Goal: Task Accomplishment & Management: Manage account settings

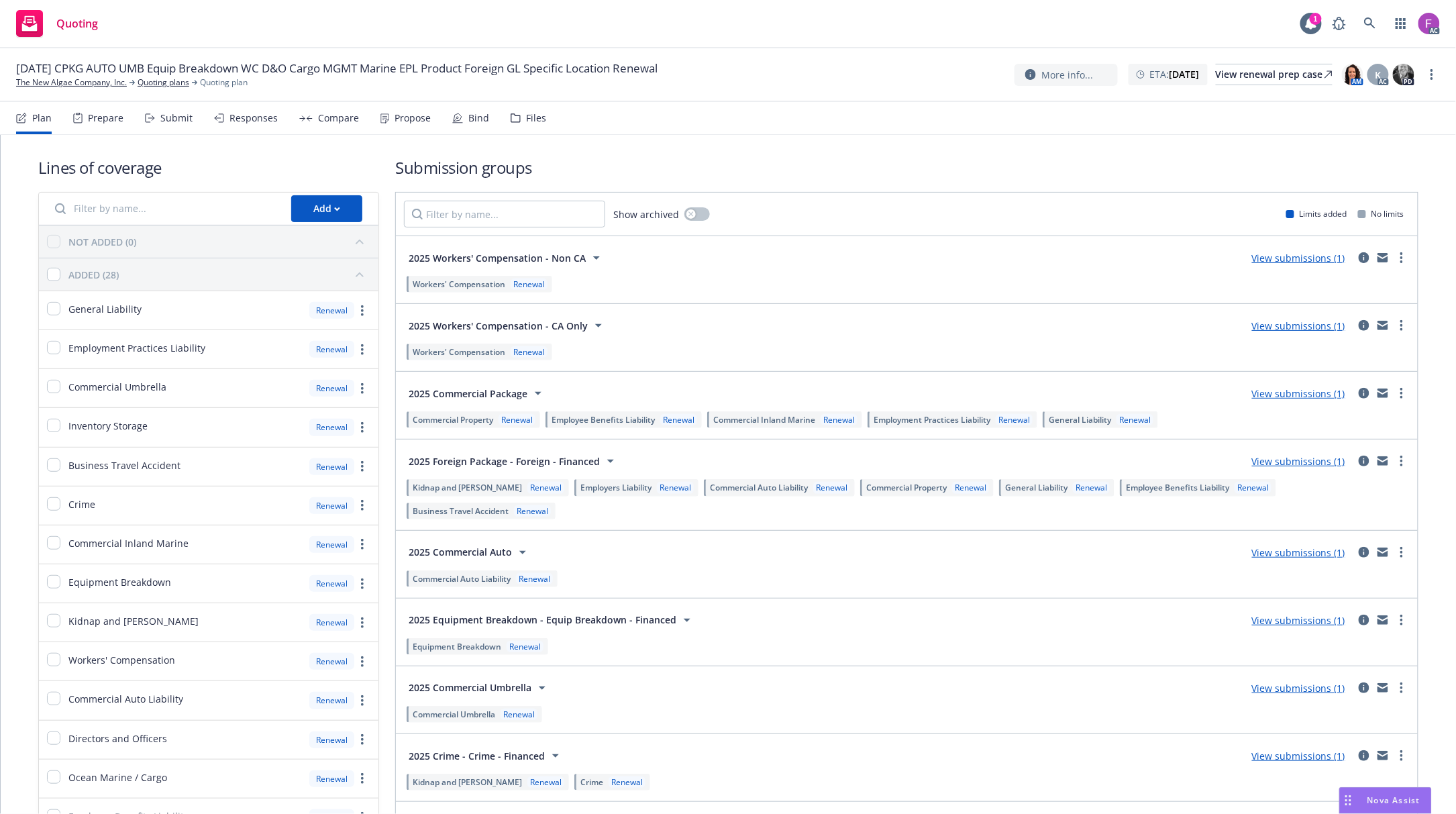
drag, startPoint x: 522, startPoint y: 120, endPoint x: 531, endPoint y: 124, distance: 9.8
click at [526, 120] on div "Files" at bounding box center [536, 118] width 20 height 10
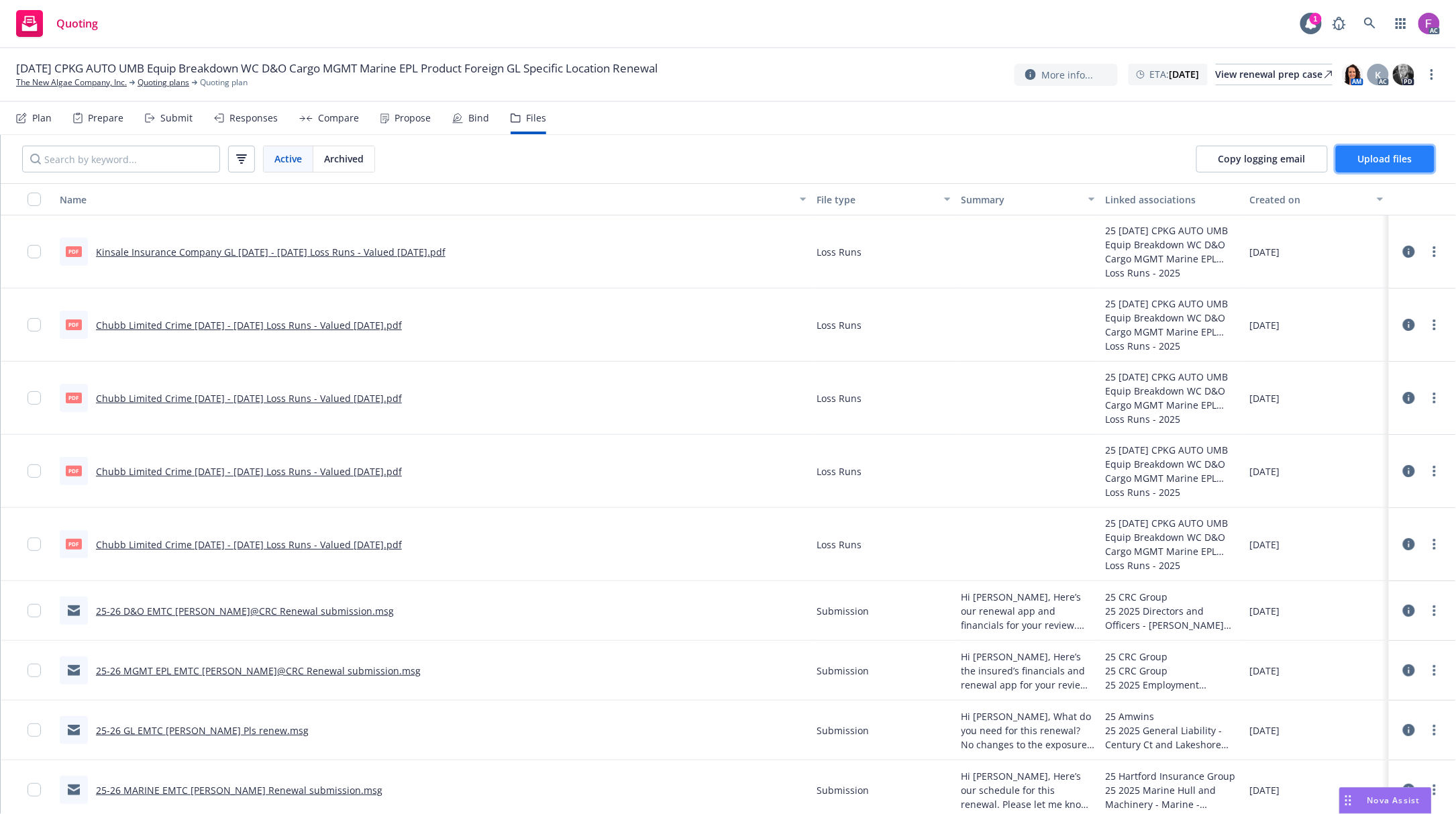
click at [1359, 161] on span "Upload files" at bounding box center [1385, 159] width 54 height 13
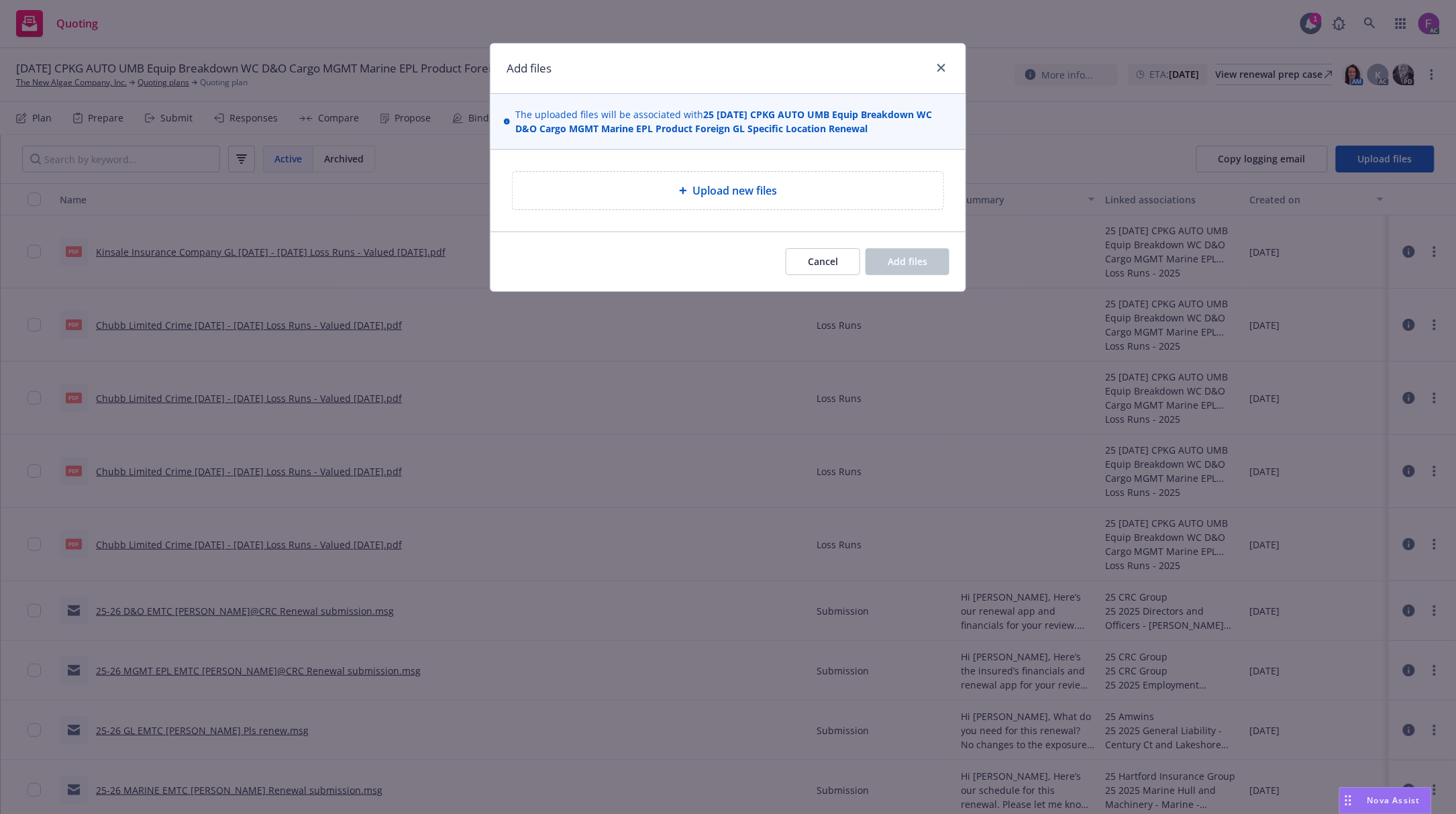
click at [697, 192] on span "Upload new files" at bounding box center [734, 190] width 84 height 16
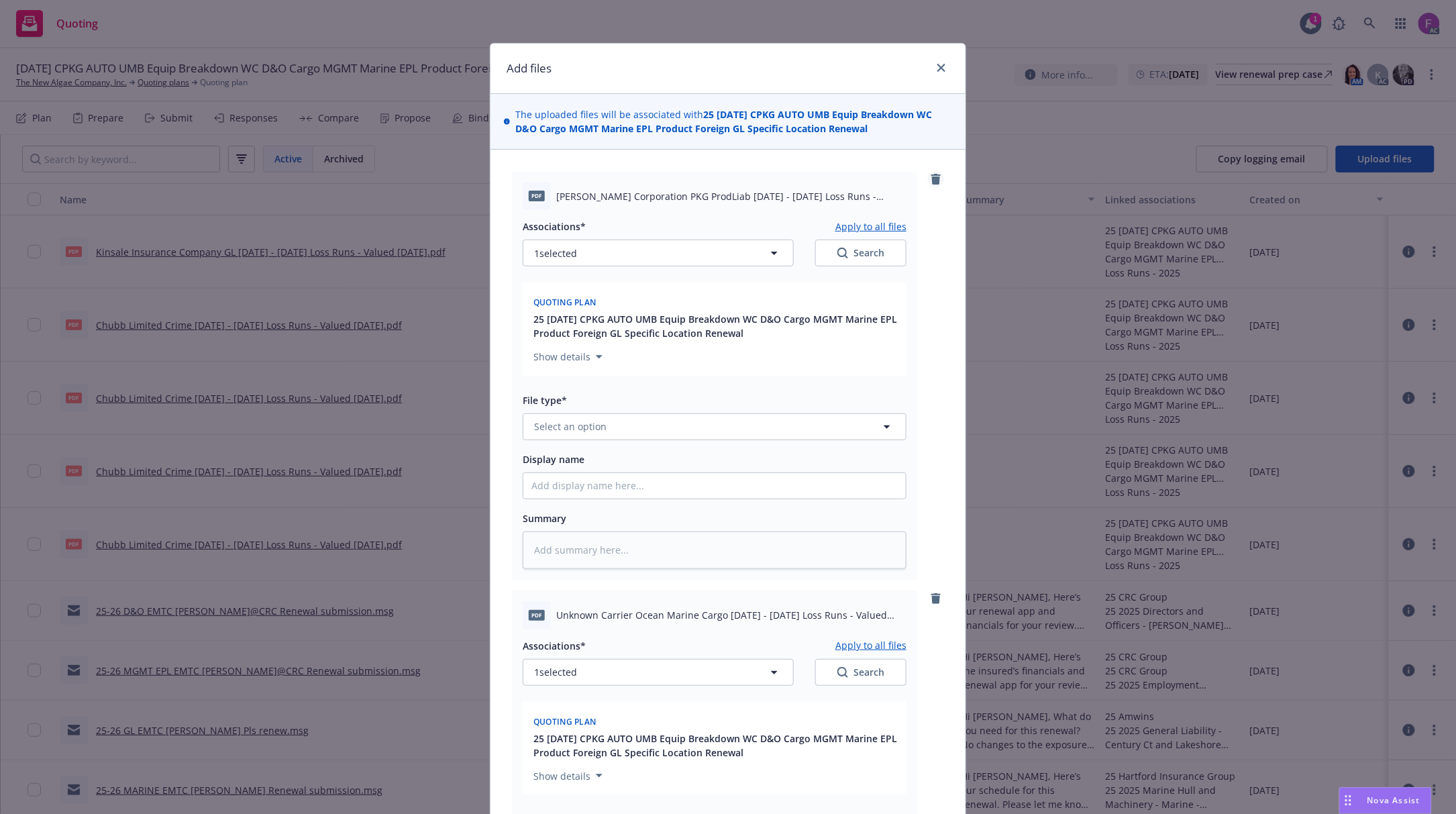
click at [931, 183] on icon "remove" at bounding box center [935, 179] width 9 height 10
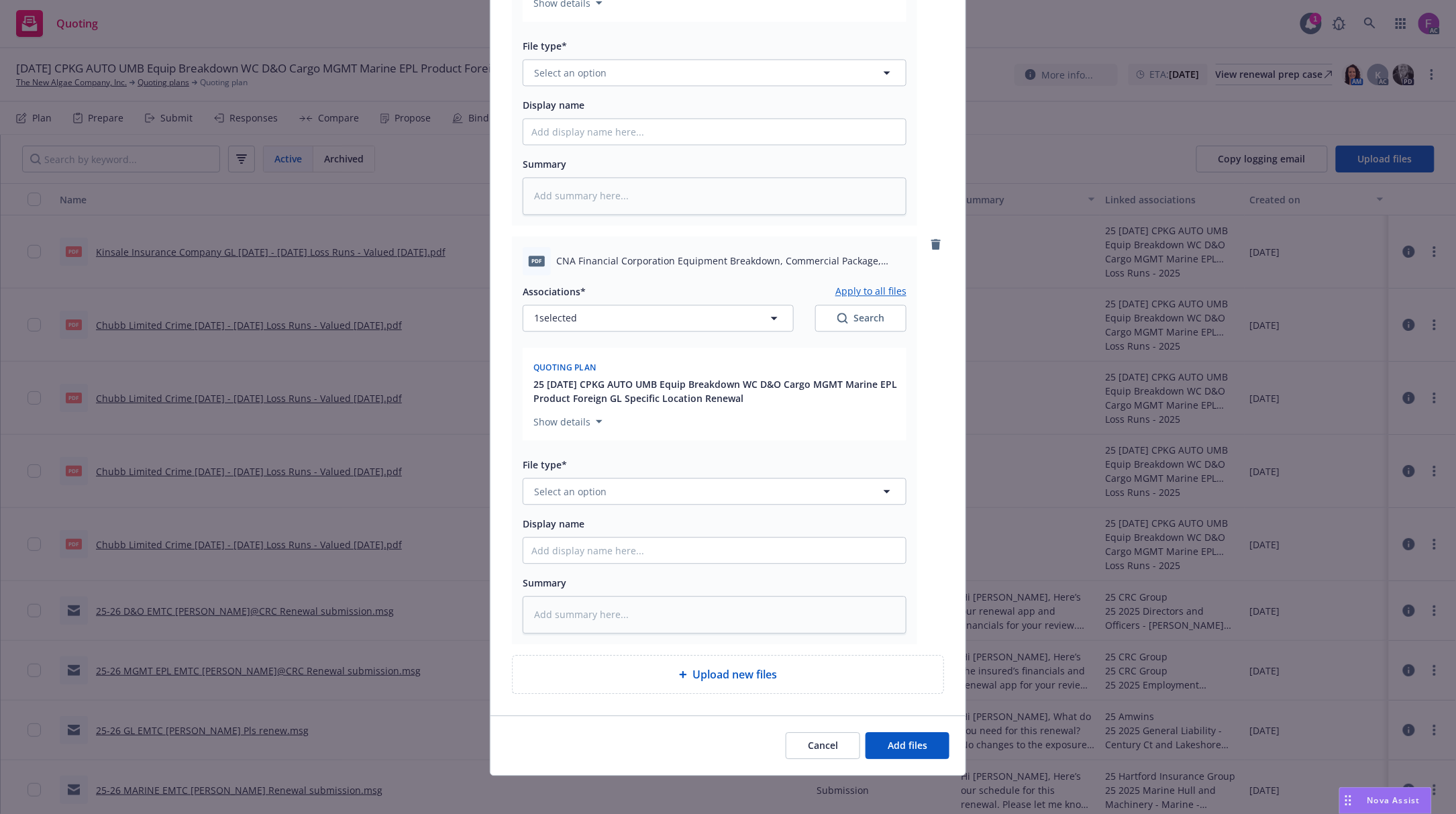
scroll to position [1200, 0]
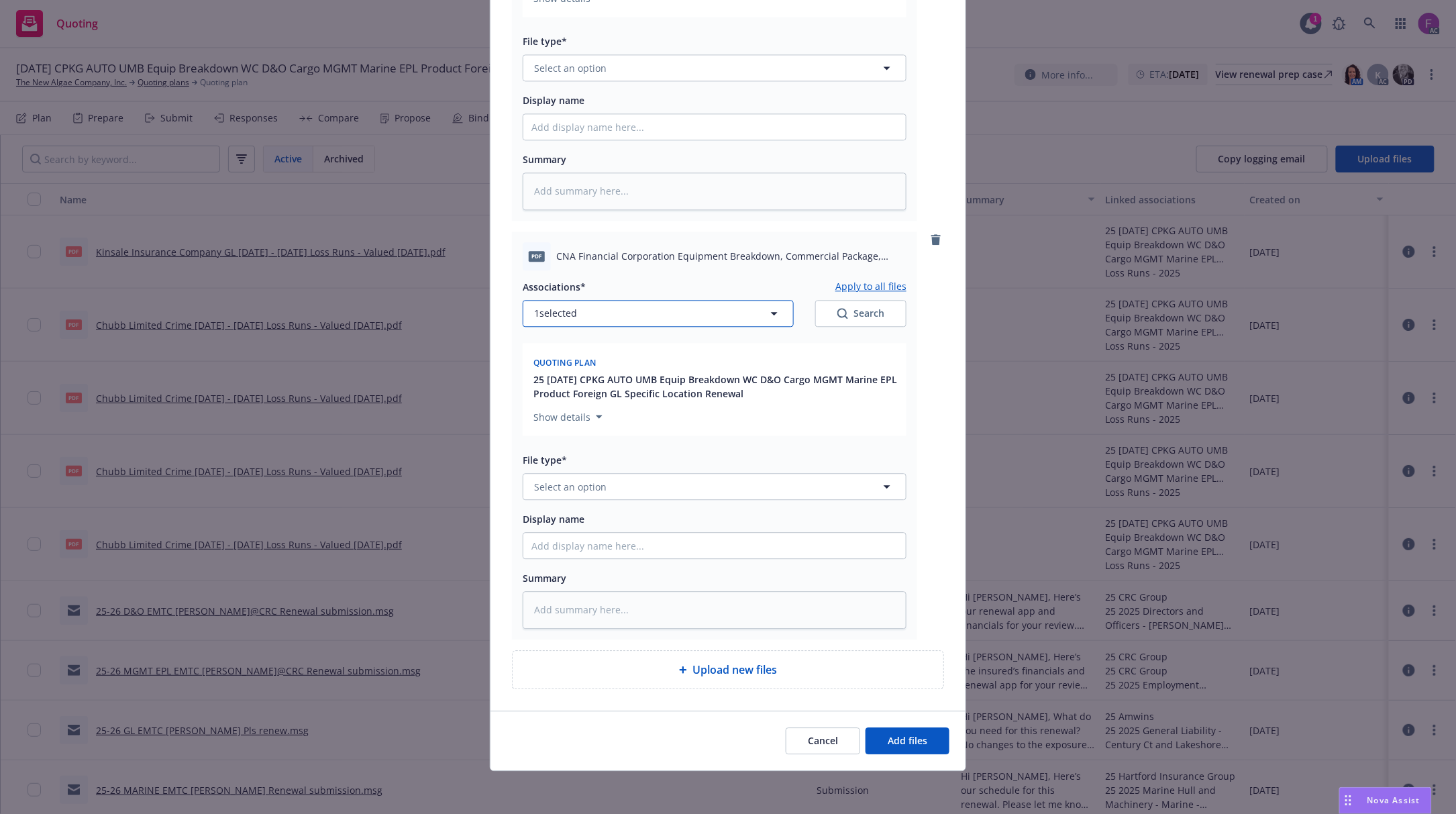
click at [615, 314] on button "1 selected" at bounding box center [658, 313] width 271 height 27
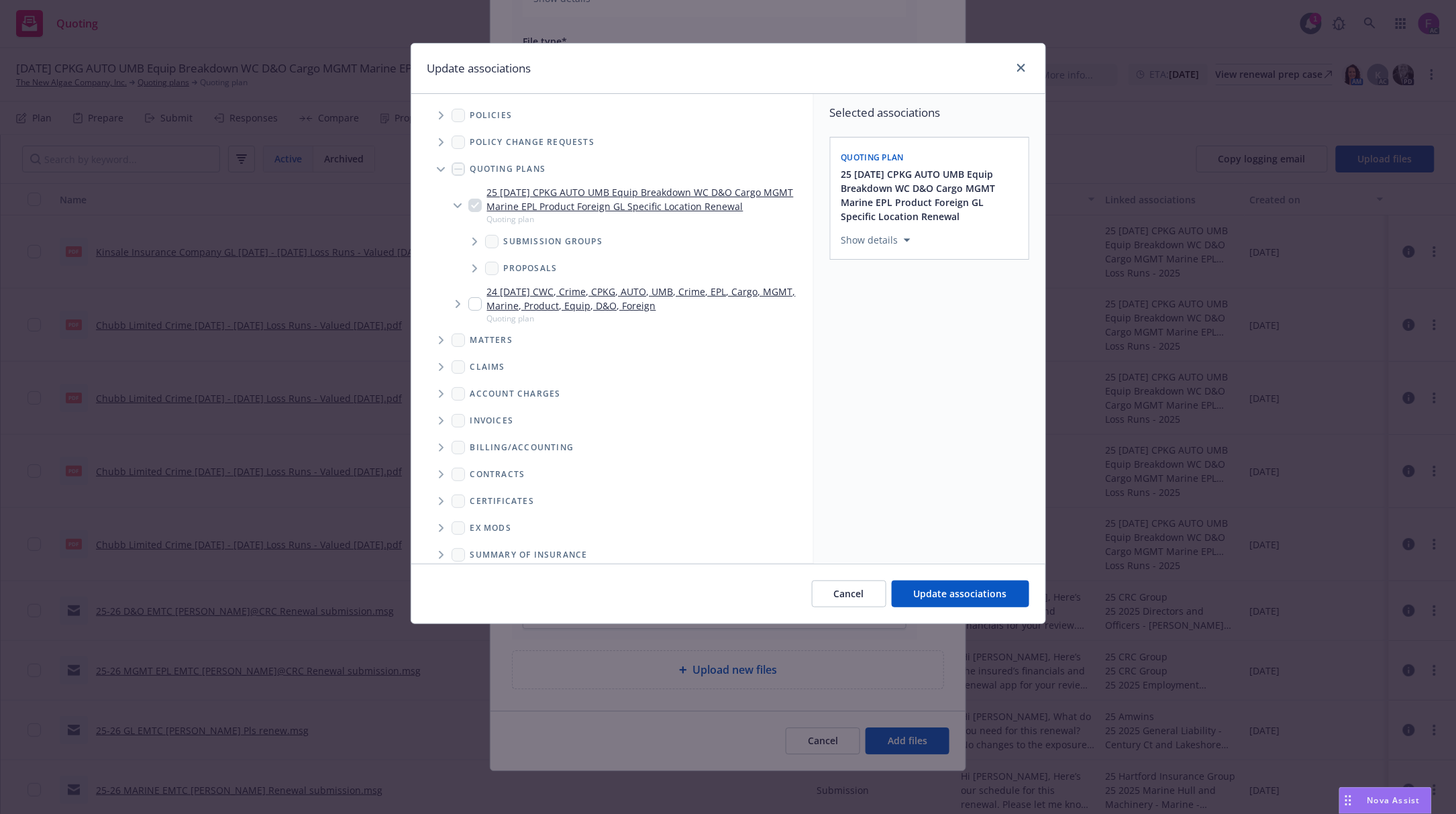
click at [440, 114] on icon "Tree Example" at bounding box center [441, 116] width 6 height 8
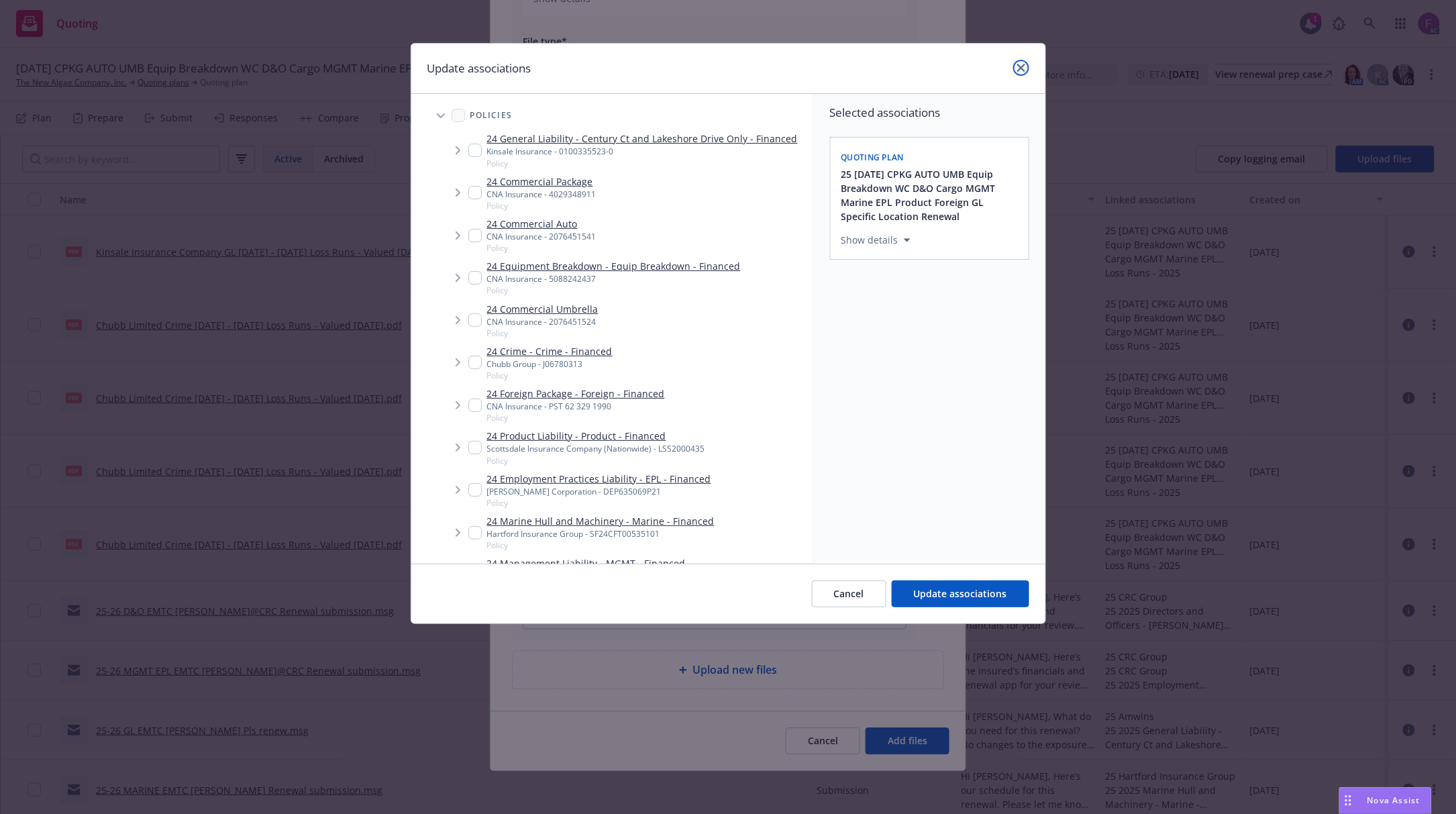
click at [1023, 70] on icon "close" at bounding box center [1021, 68] width 8 height 8
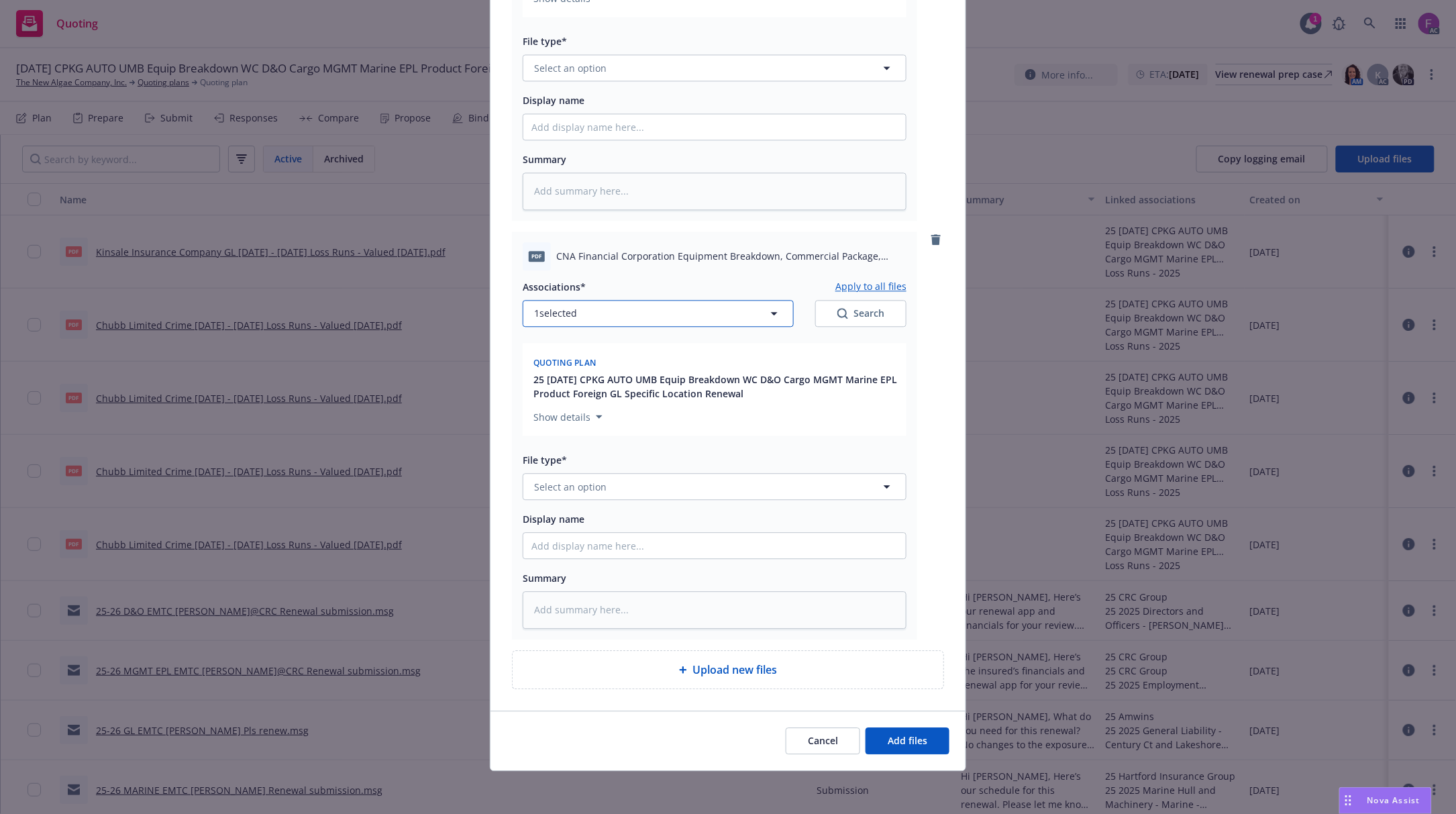
click at [639, 306] on button "1 selected" at bounding box center [658, 313] width 271 height 27
type textarea "x"
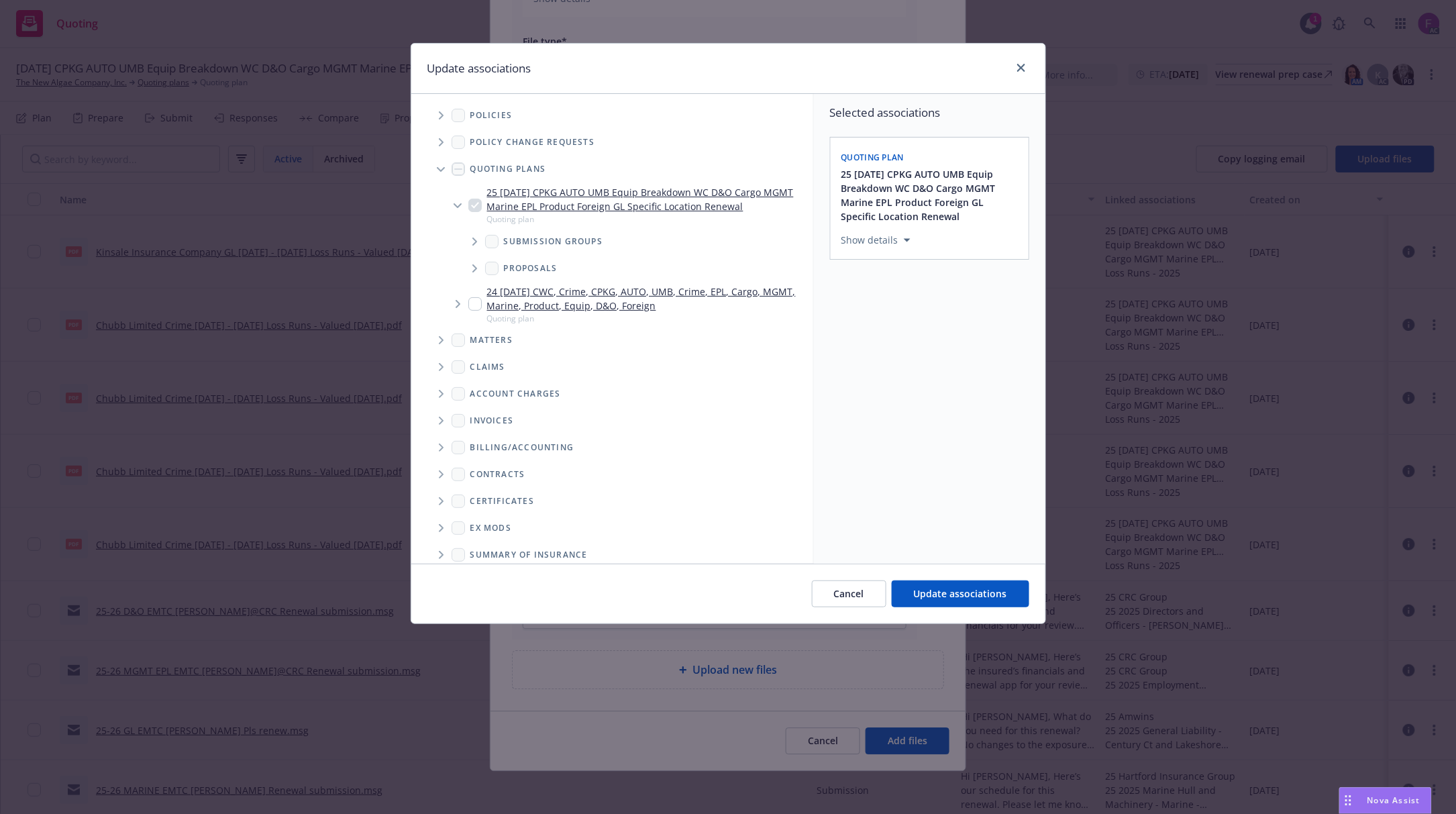
click at [438, 114] on icon "Tree Example" at bounding box center [441, 116] width 6 height 8
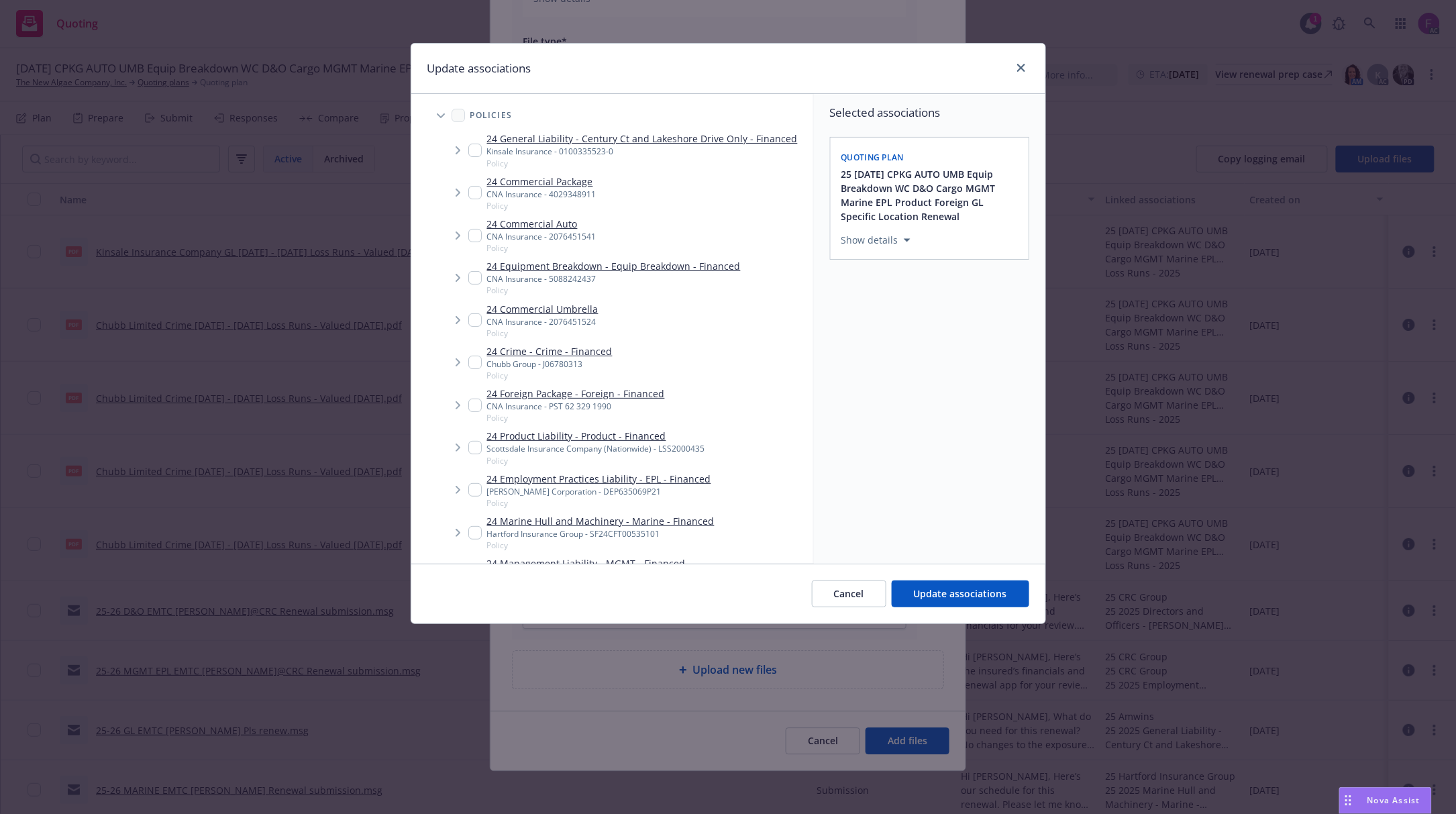
scroll to position [1913, 0]
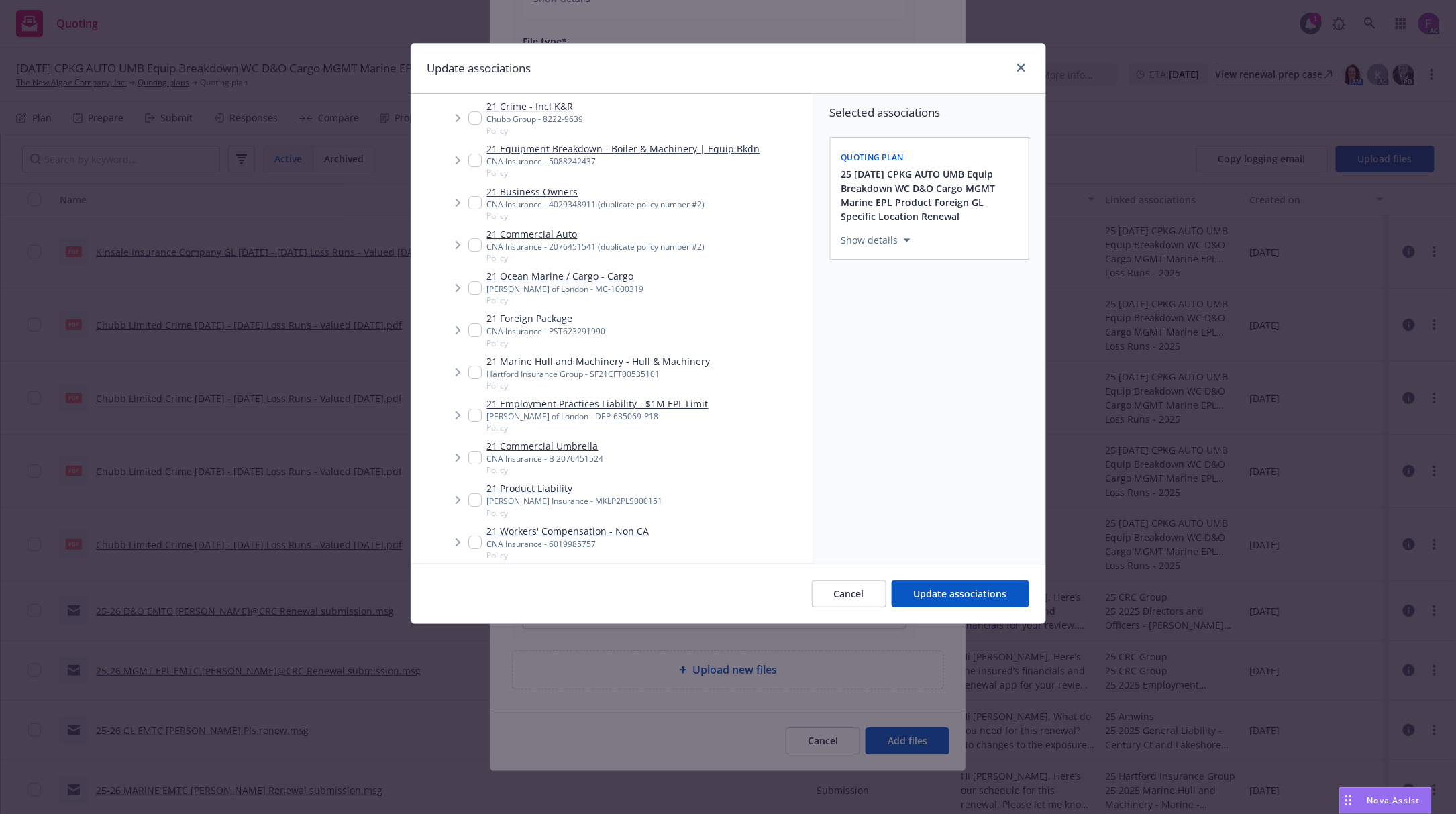
click at [470, 331] on input "Tree Example" at bounding box center [475, 330] width 13 height 13
checkbox input "true"
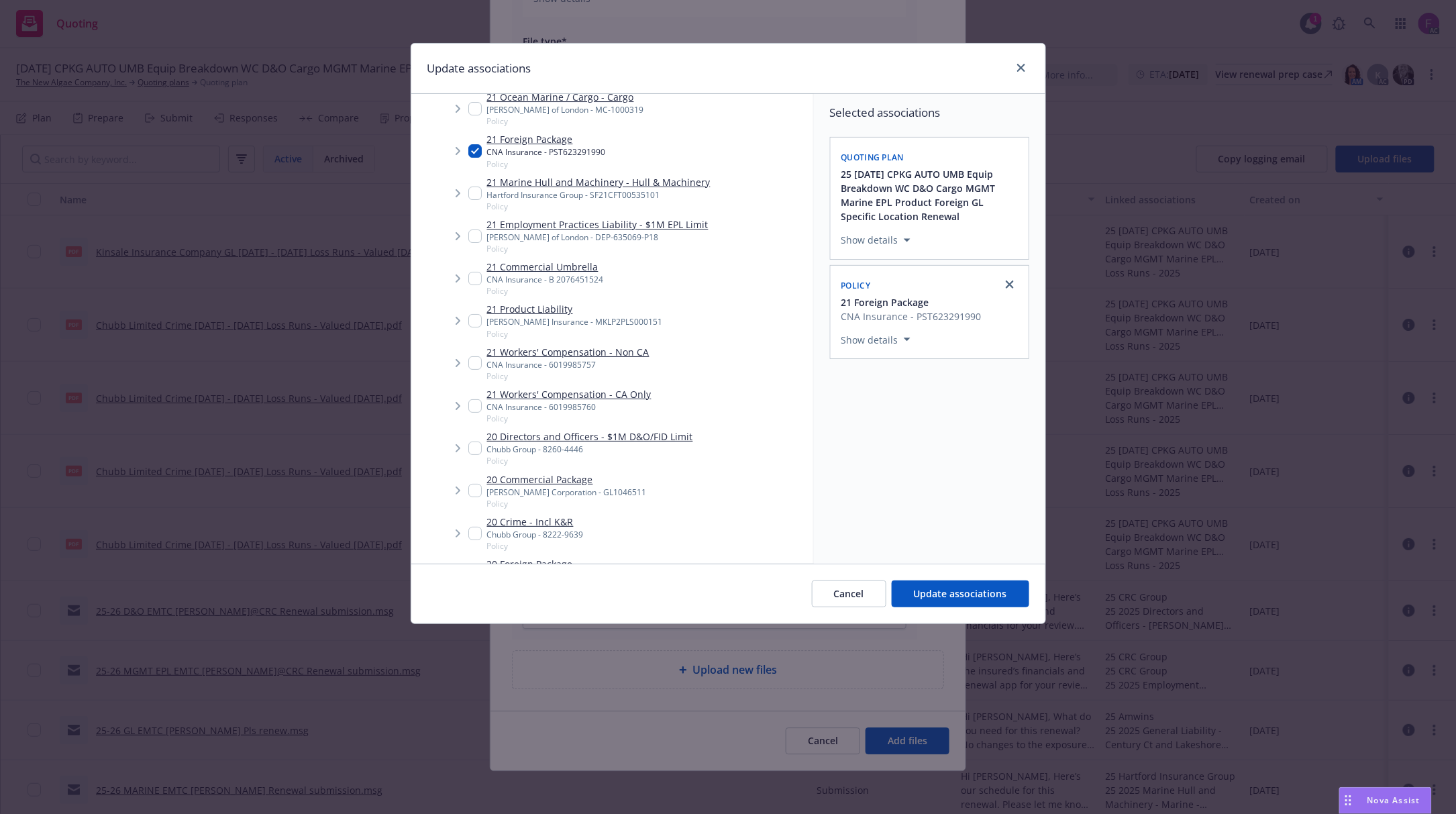
scroll to position [2339, 0]
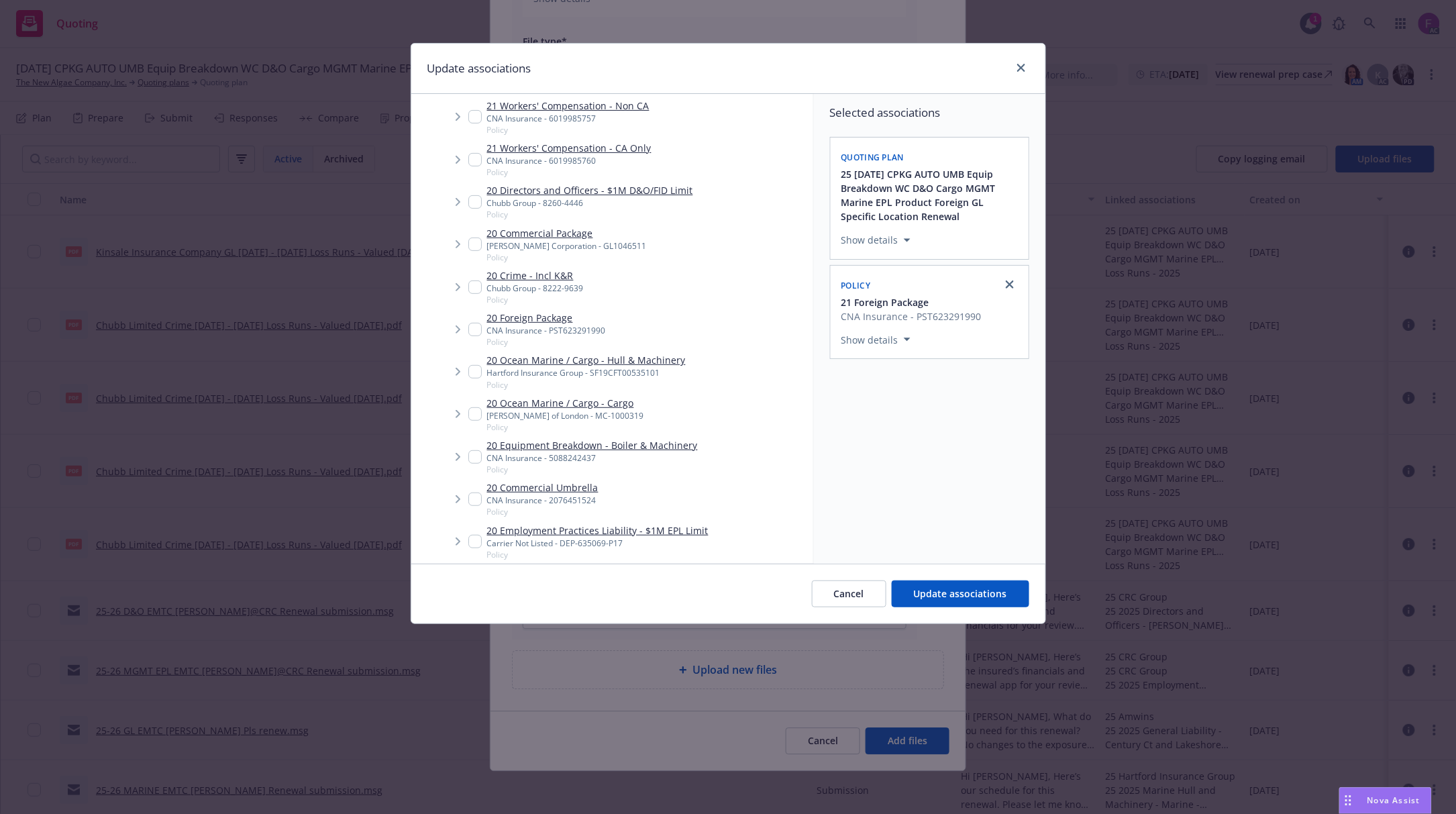
click at [473, 323] on input "Tree Example" at bounding box center [475, 329] width 13 height 13
checkbox input "true"
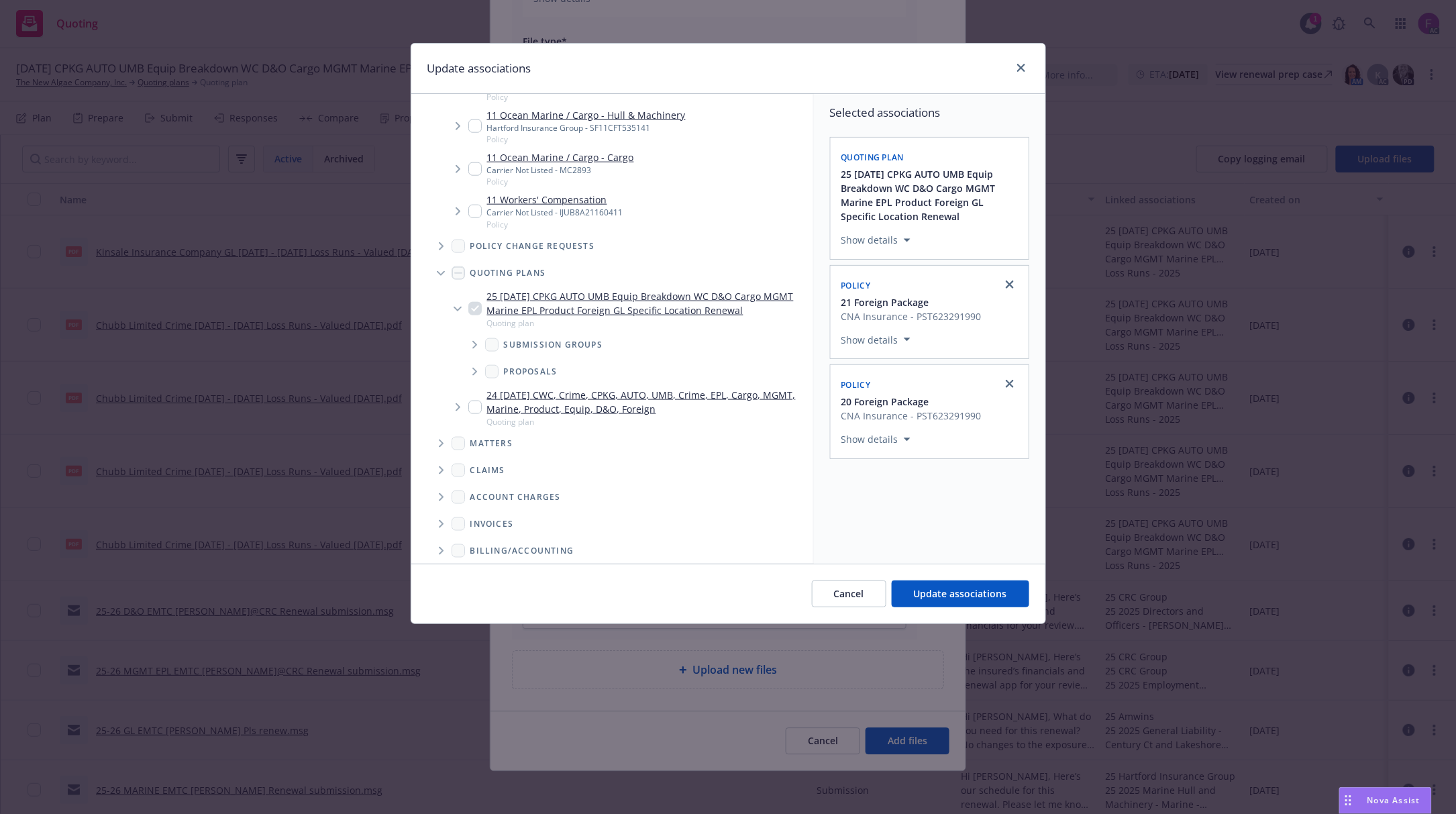
scroll to position [7337, 0]
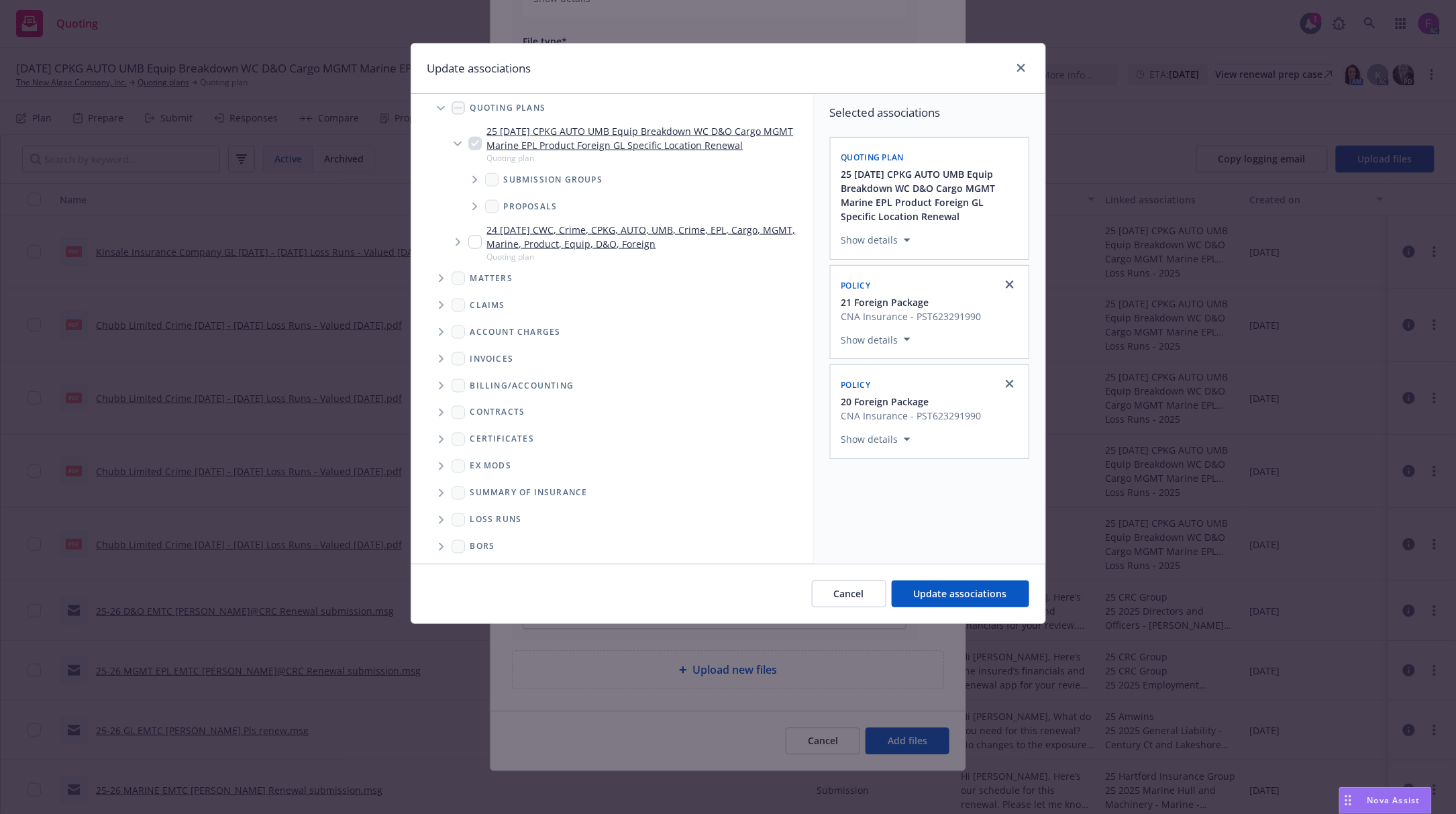
click at [438, 510] on span "Folder Tree Example" at bounding box center [441, 520] width 22 height 22
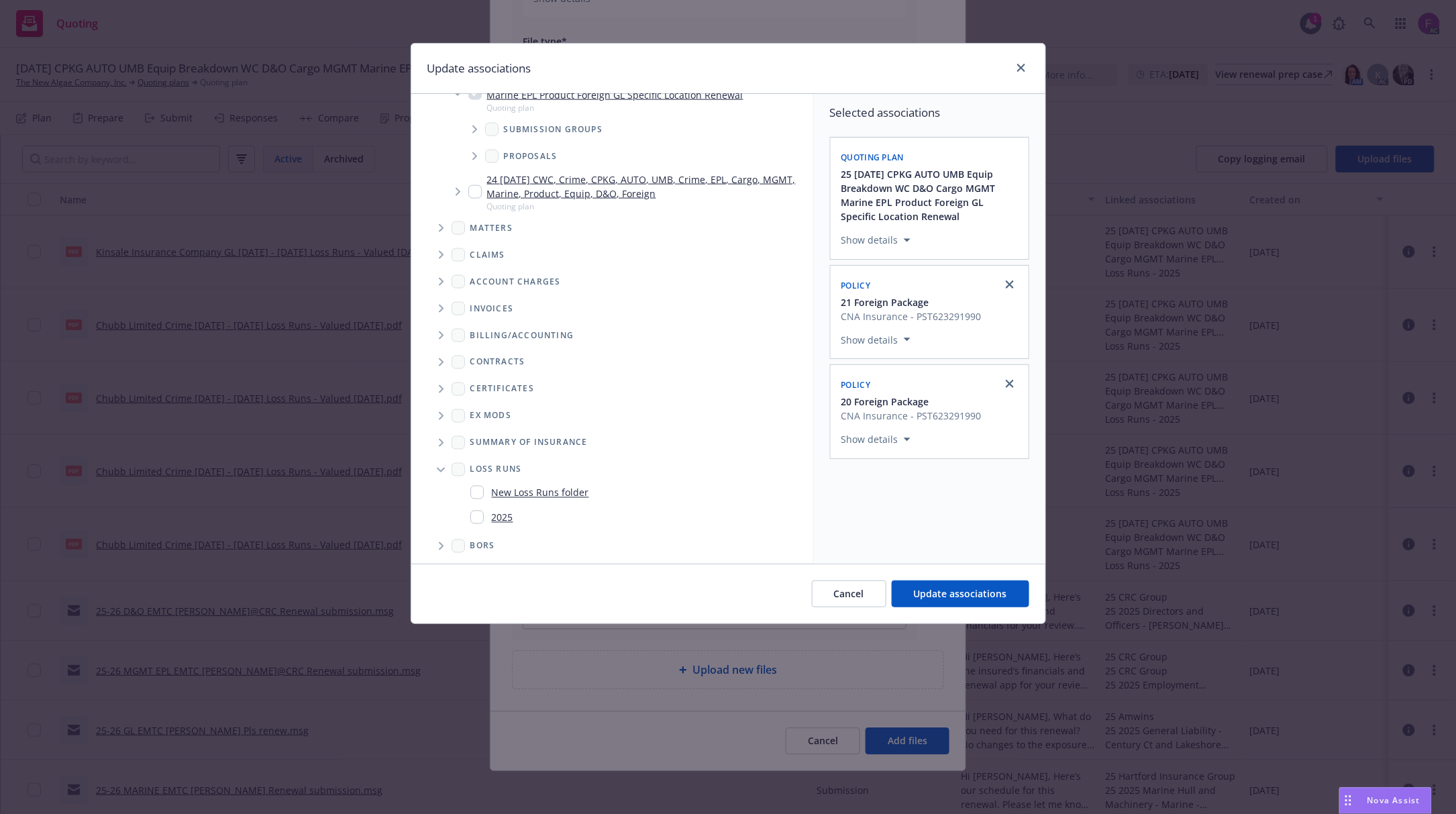
click at [476, 511] on input "Folder Tree Example" at bounding box center [477, 517] width 13 height 13
checkbox input "true"
click at [953, 591] on span "Update associations" at bounding box center [960, 594] width 93 height 13
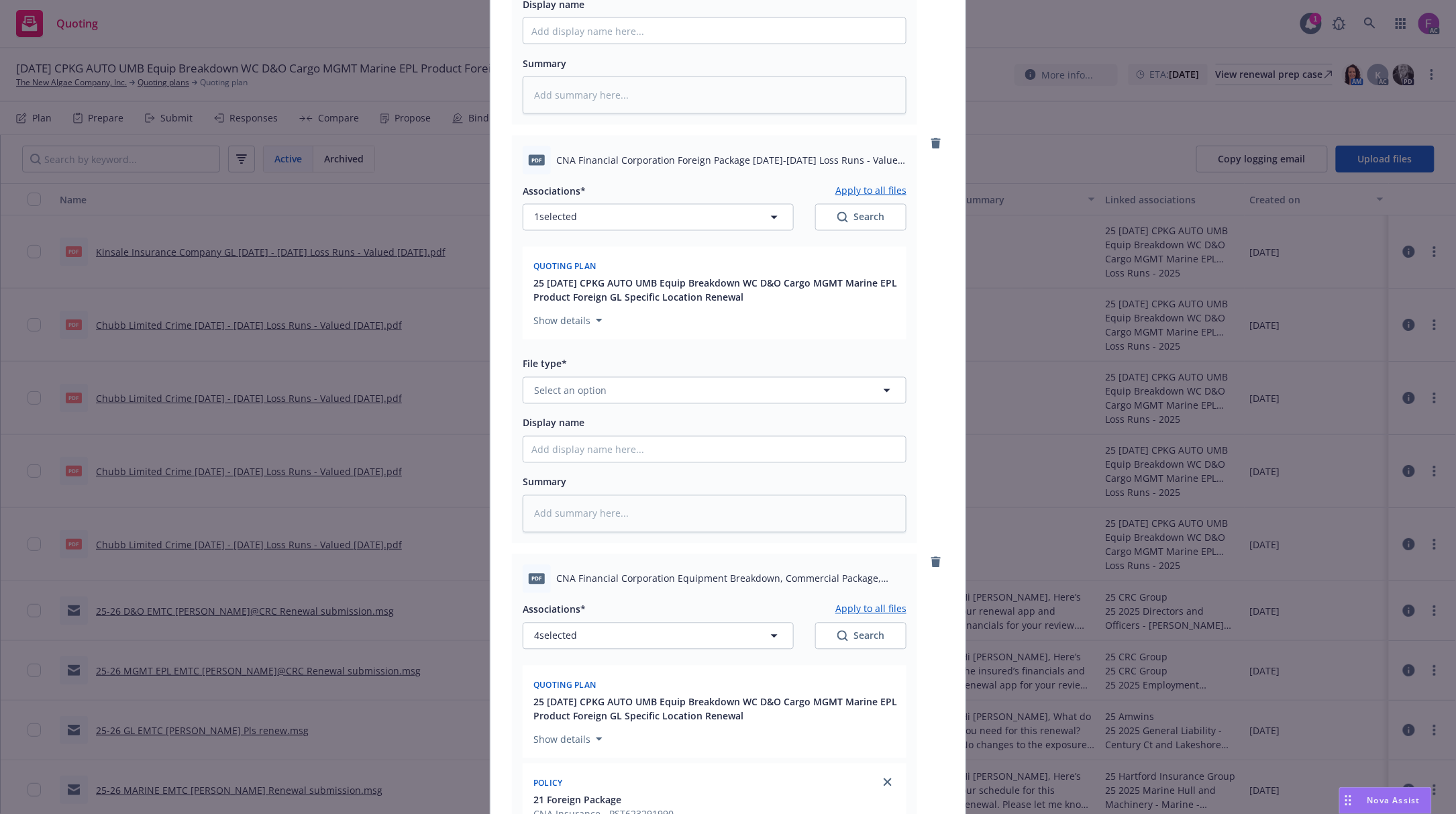
scroll to position [842, 0]
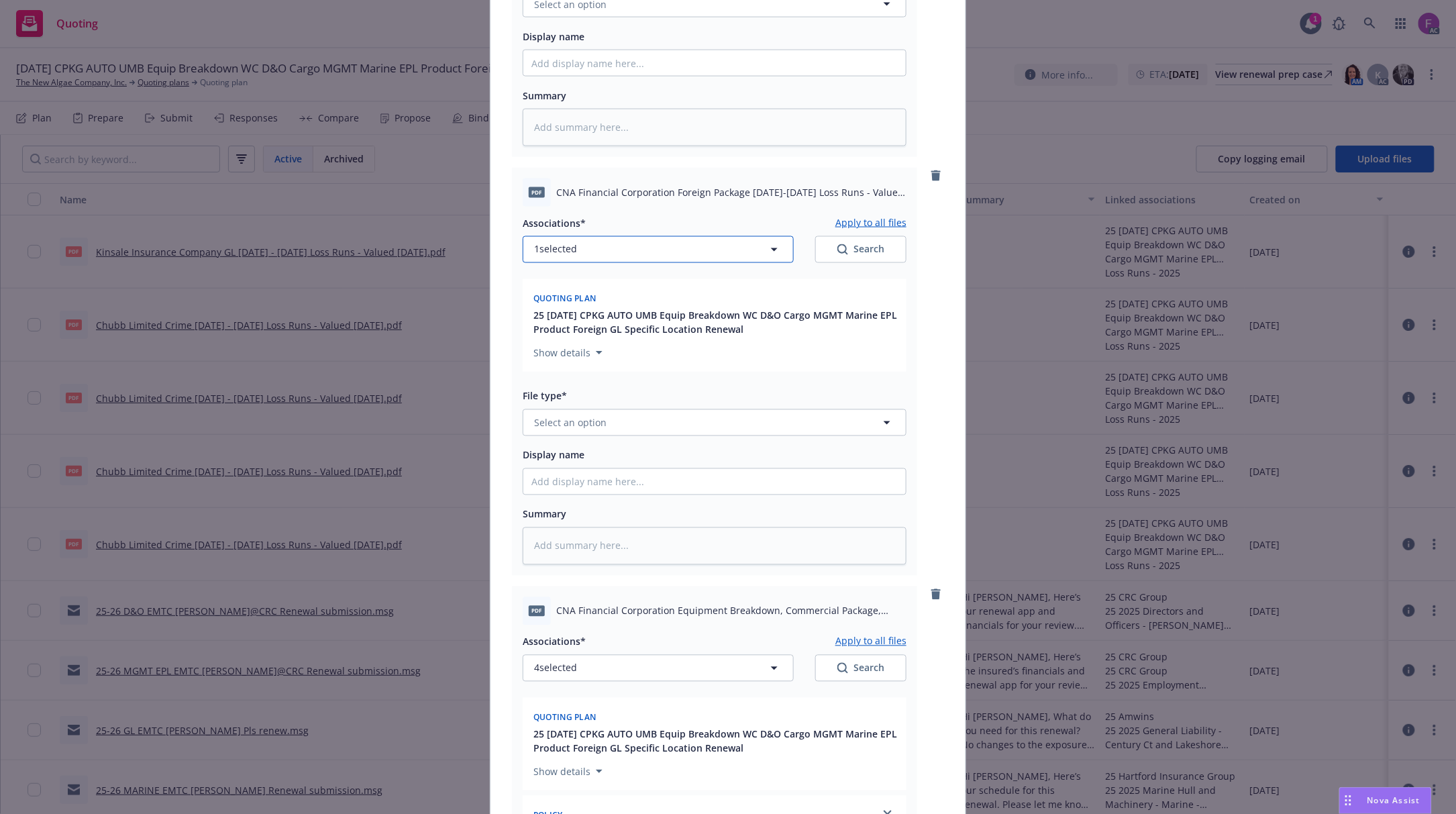
click at [606, 240] on button "1 selected" at bounding box center [658, 249] width 271 height 27
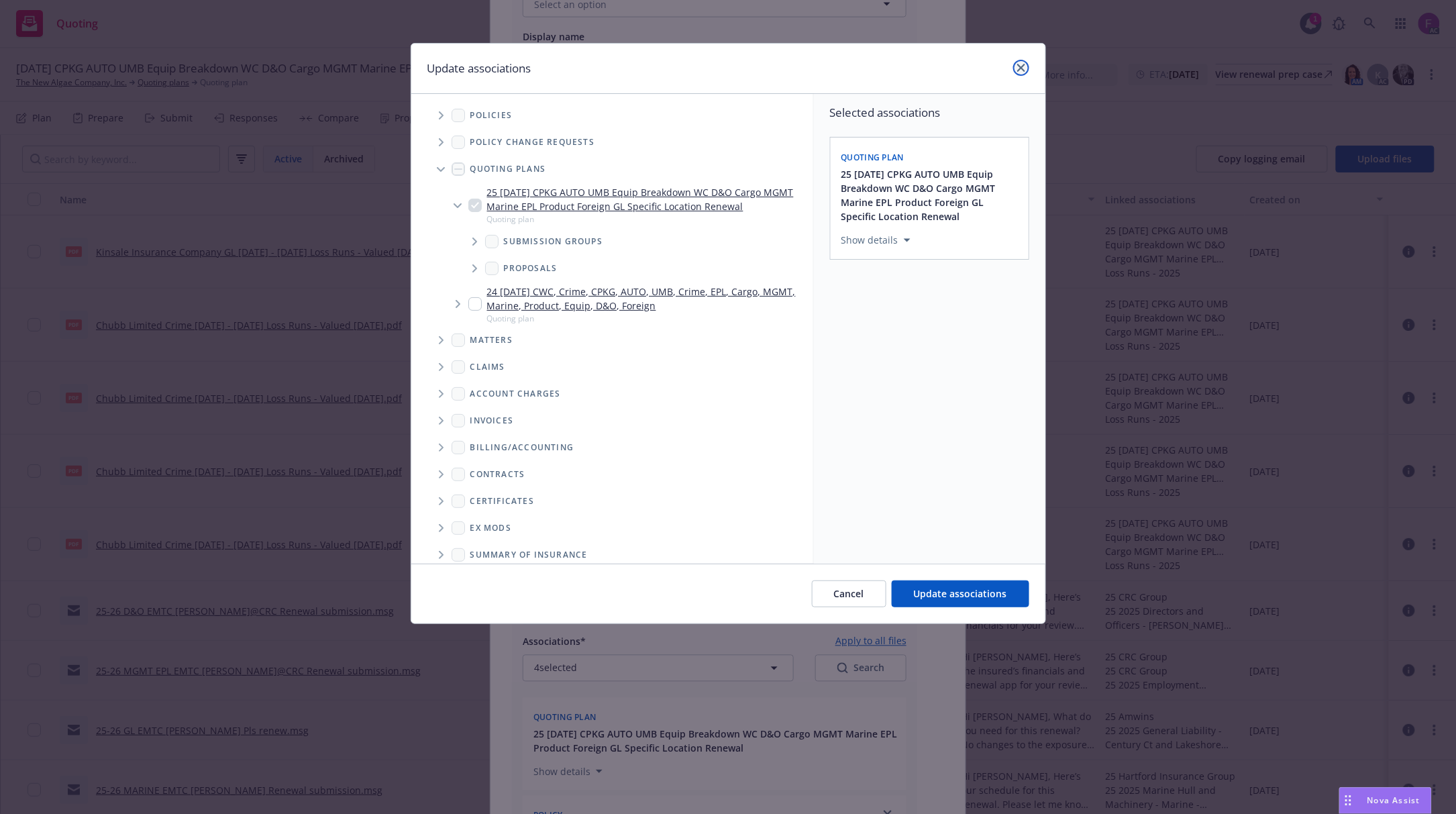
click at [1023, 62] on link "close" at bounding box center [1021, 68] width 16 height 16
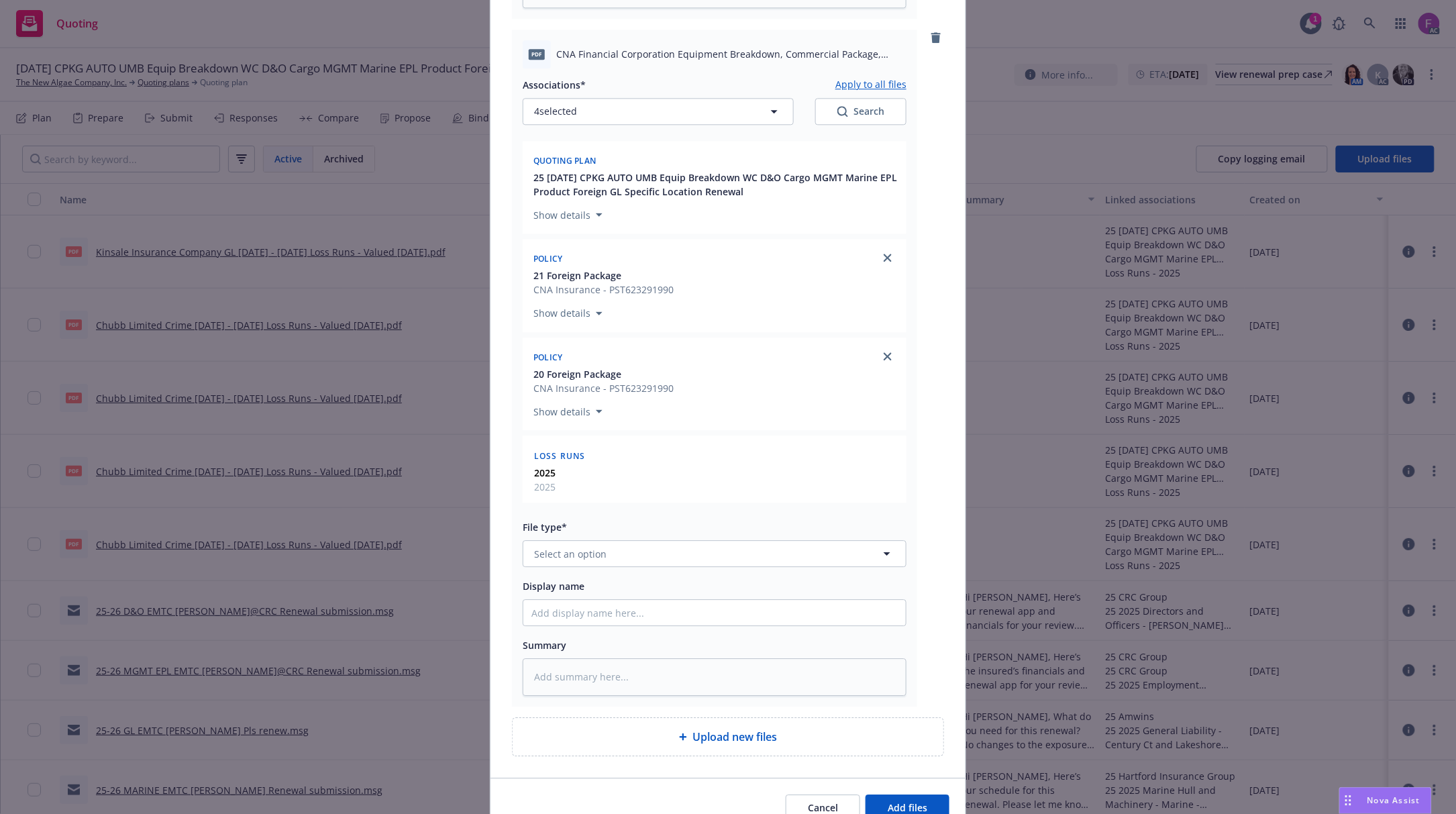
scroll to position [1290, 0]
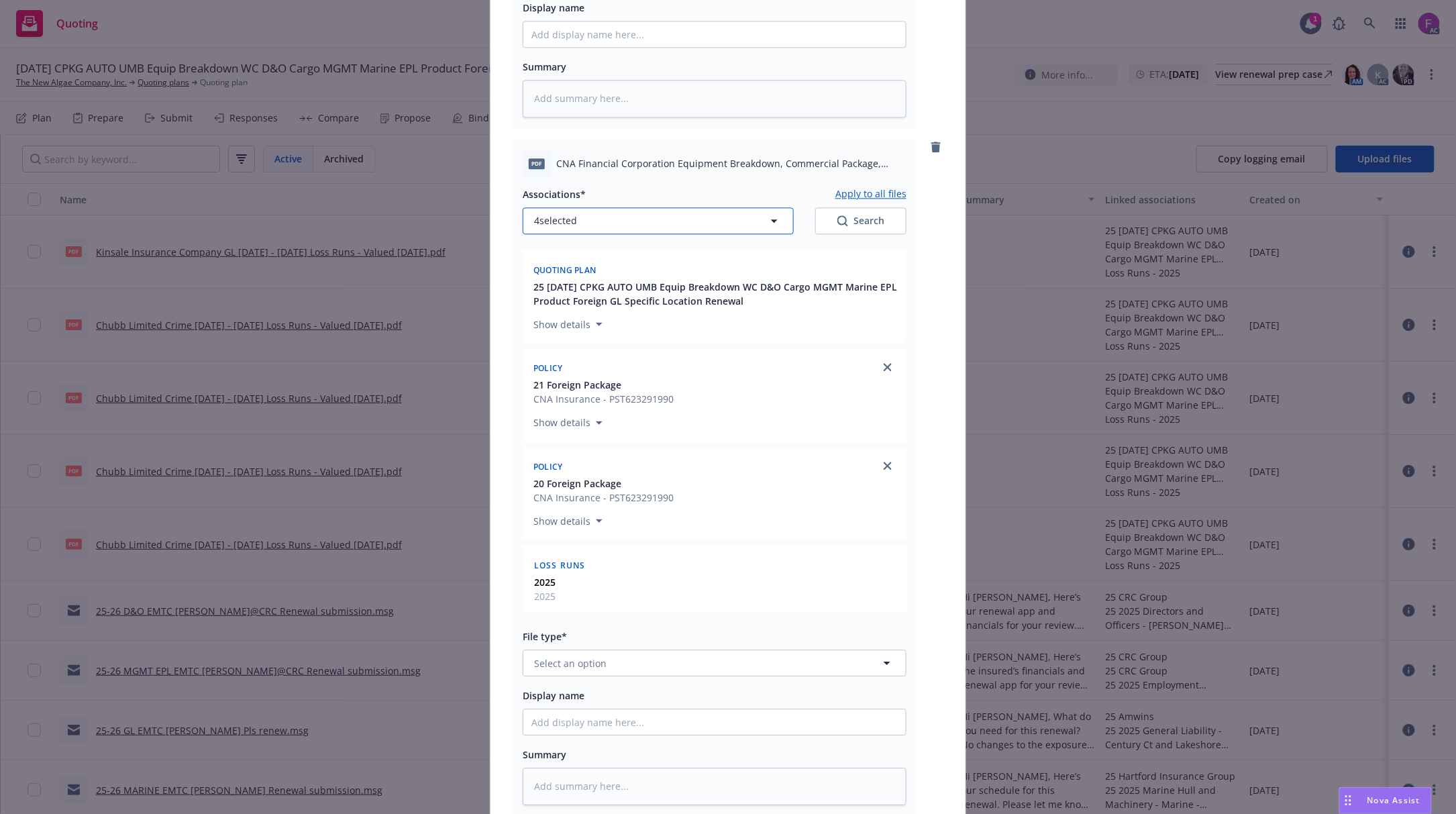
click at [634, 218] on button "4 selected" at bounding box center [658, 221] width 271 height 27
type textarea "x"
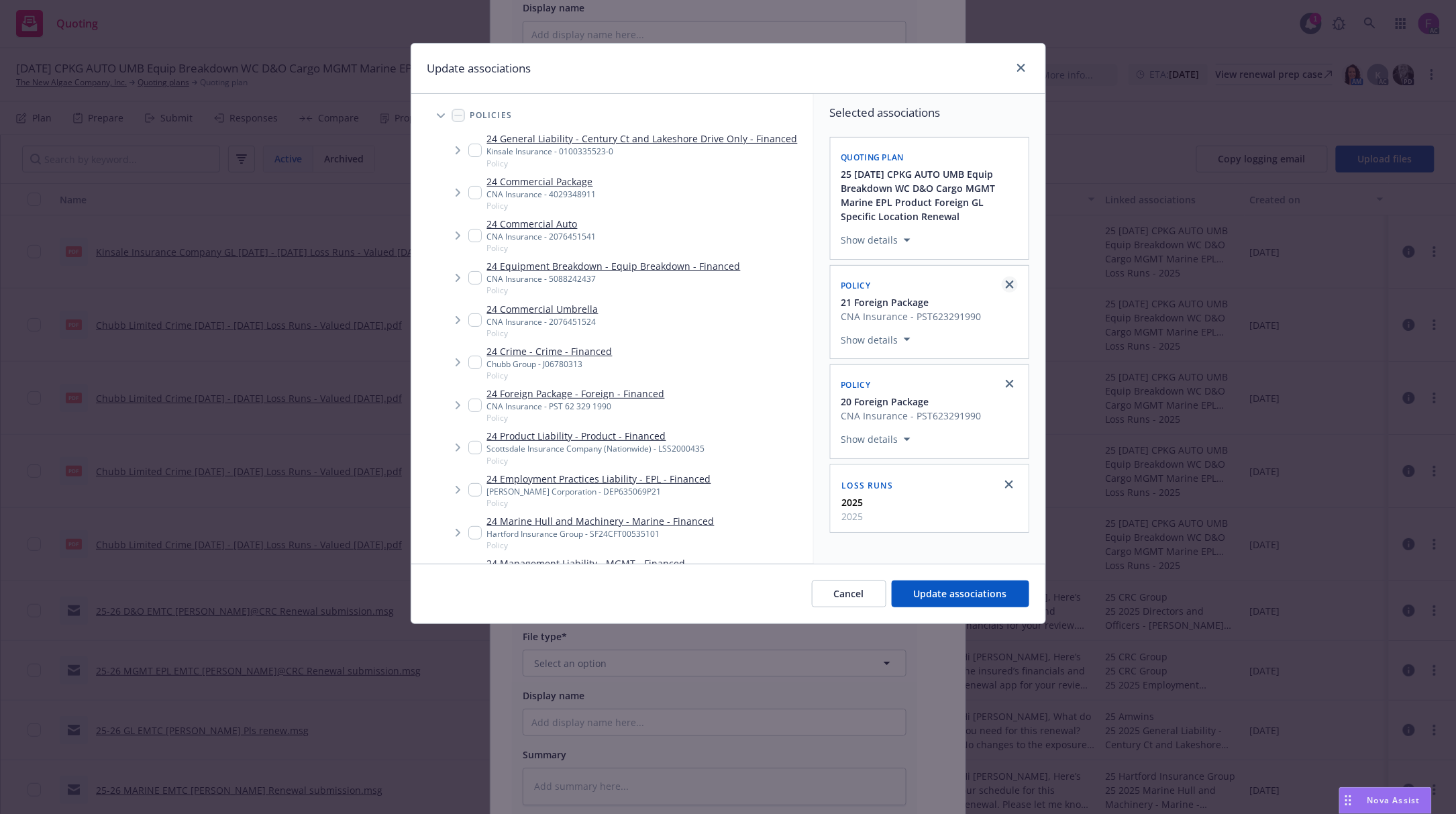
click at [1015, 285] on link "close" at bounding box center [1009, 284] width 16 height 16
checkbox input "false"
click at [1010, 285] on icon "close" at bounding box center [1010, 285] width 8 height 8
checkbox input "false"
click at [479, 279] on input "Tree Example" at bounding box center [475, 277] width 13 height 13
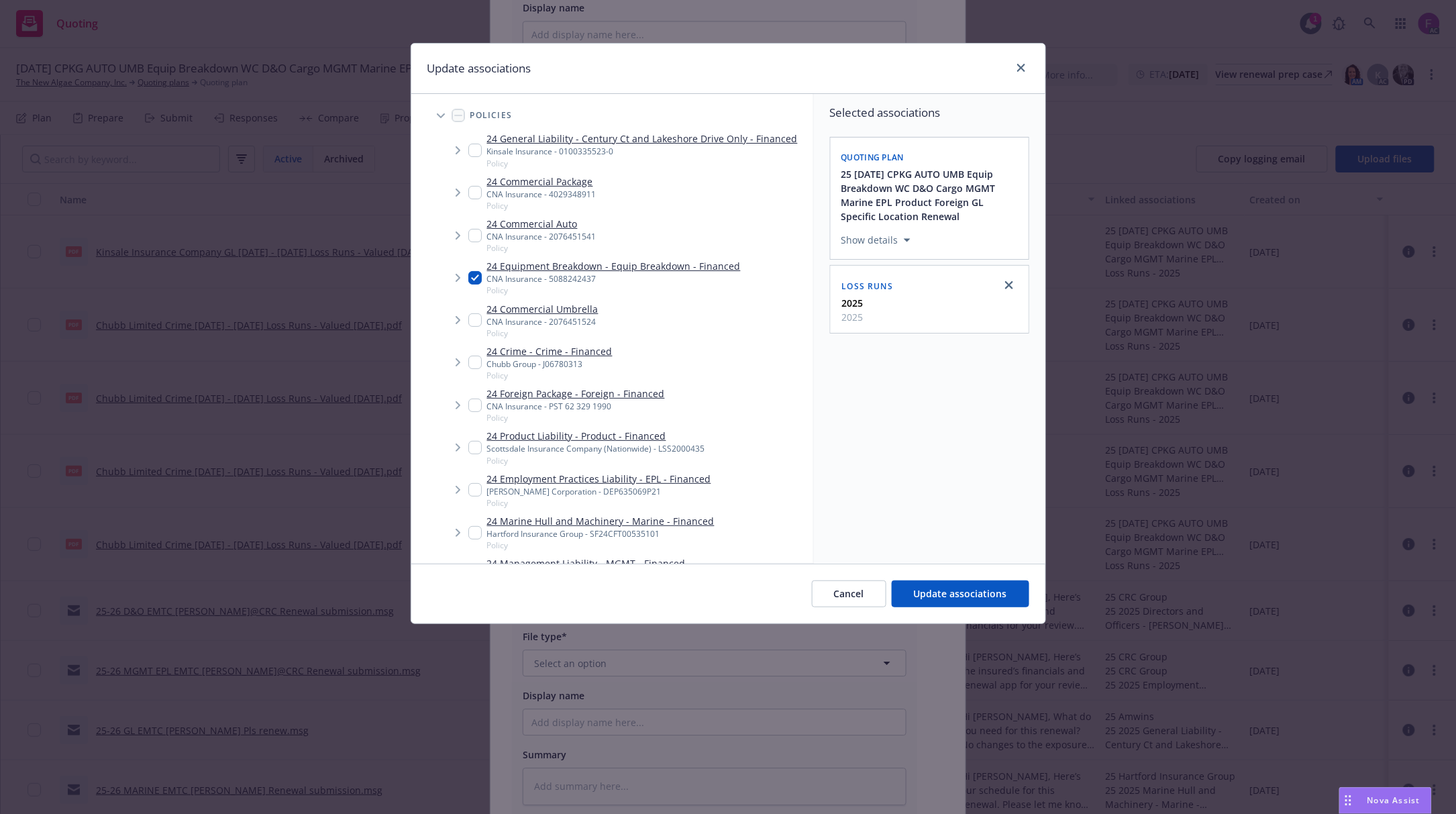
checkbox input "true"
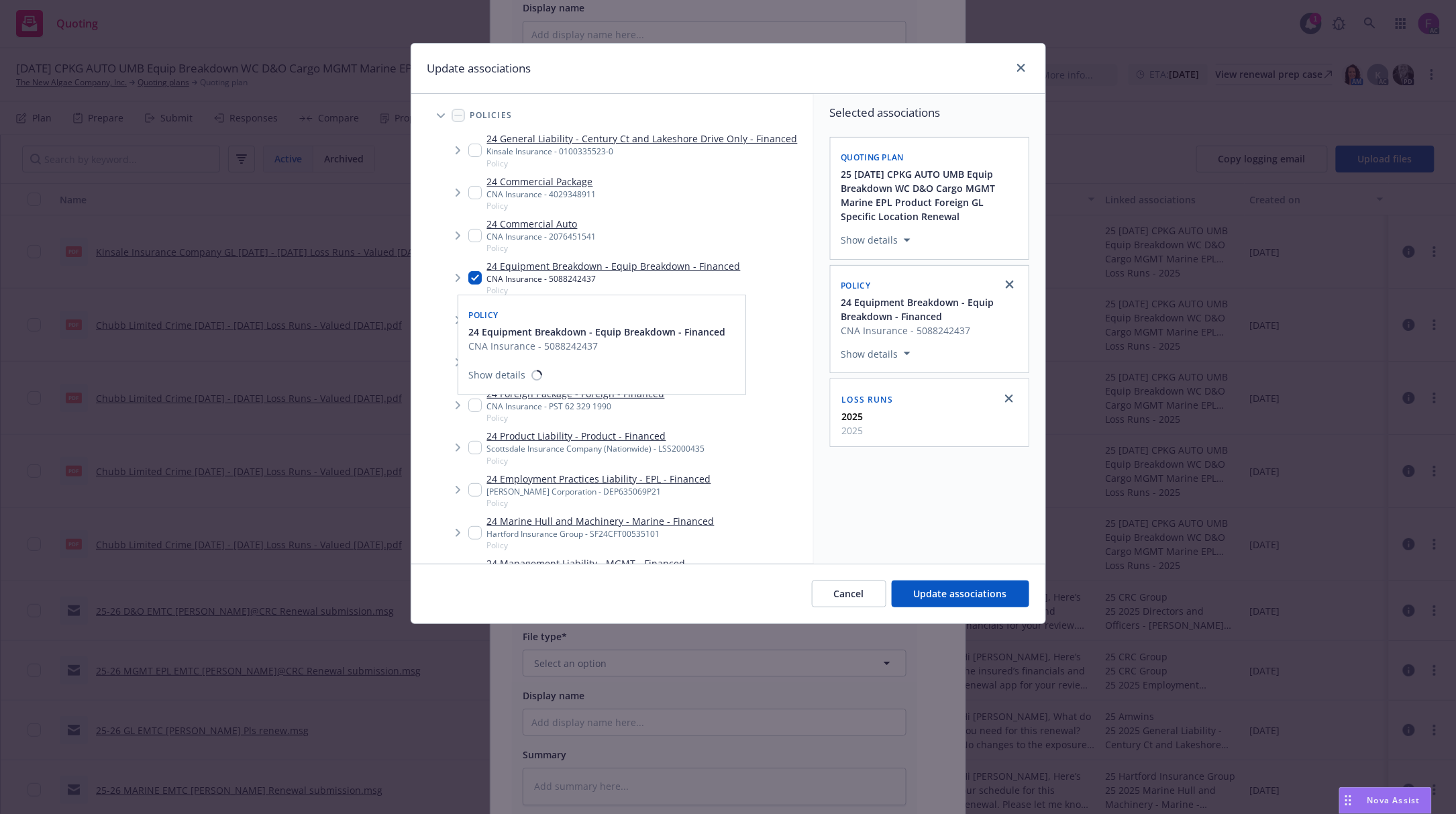
scroll to position [447, 0]
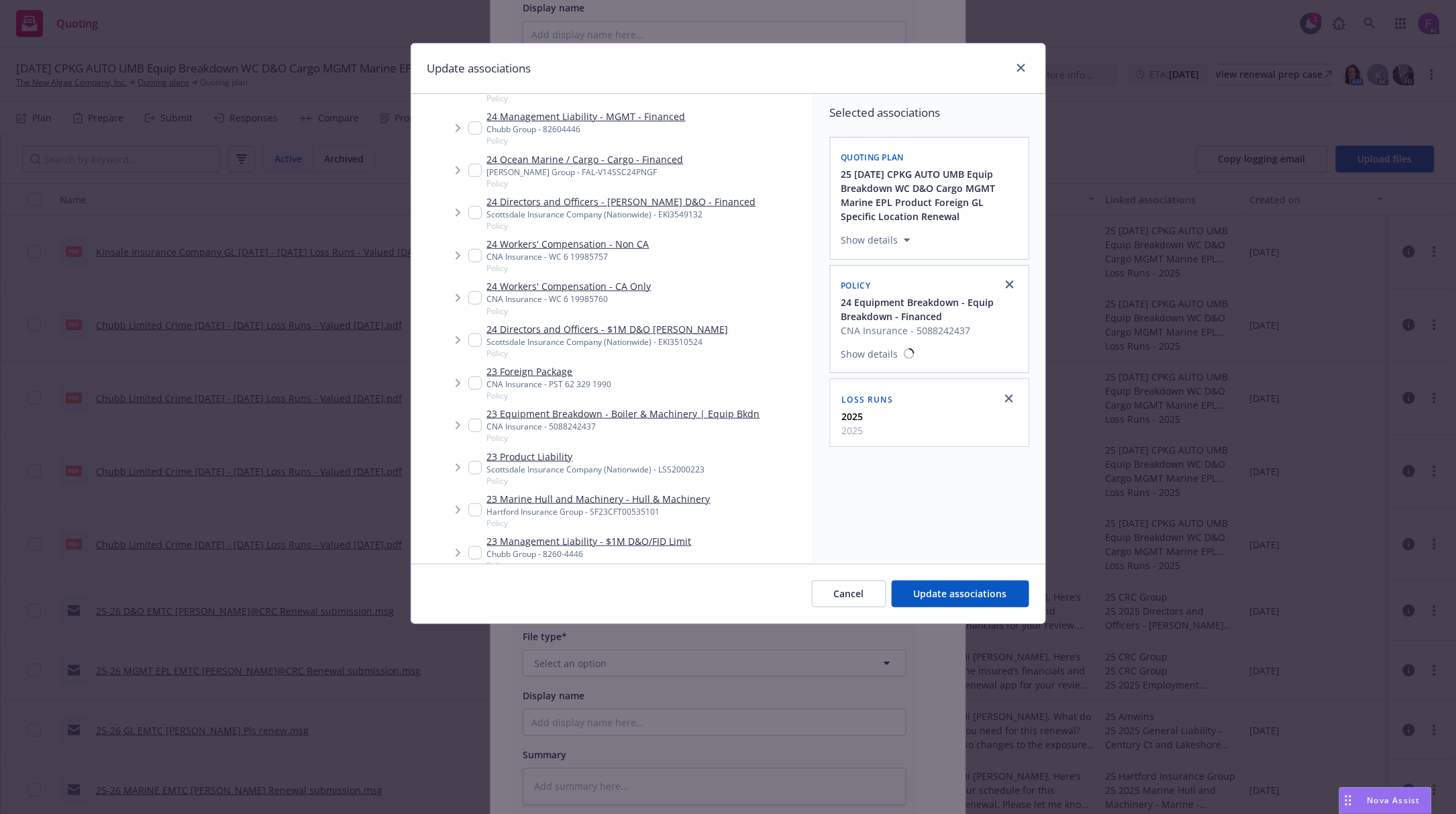
click at [474, 423] on input "Tree Example" at bounding box center [475, 425] width 13 height 13
checkbox input "true"
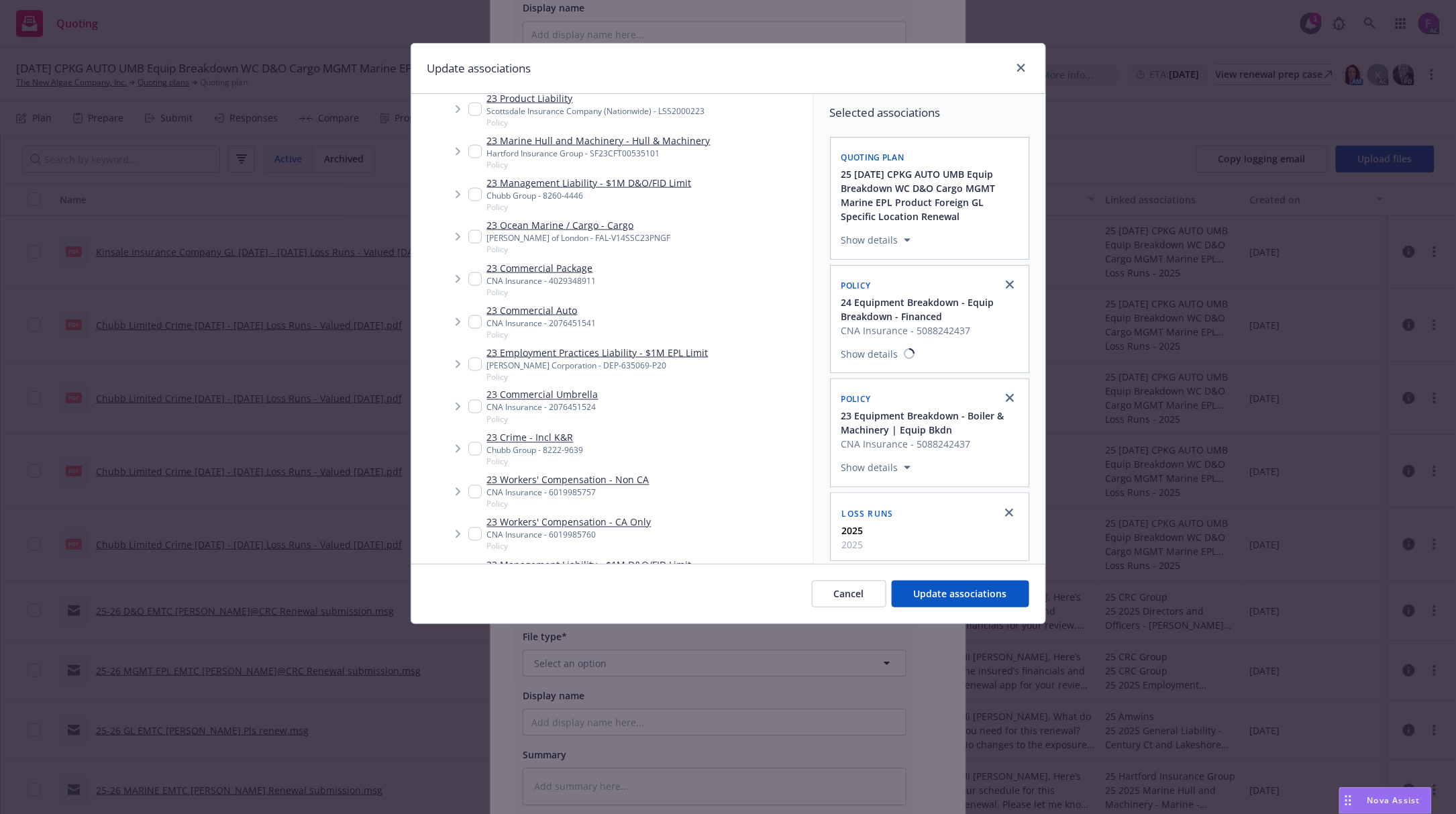
scroll to position [1253, 0]
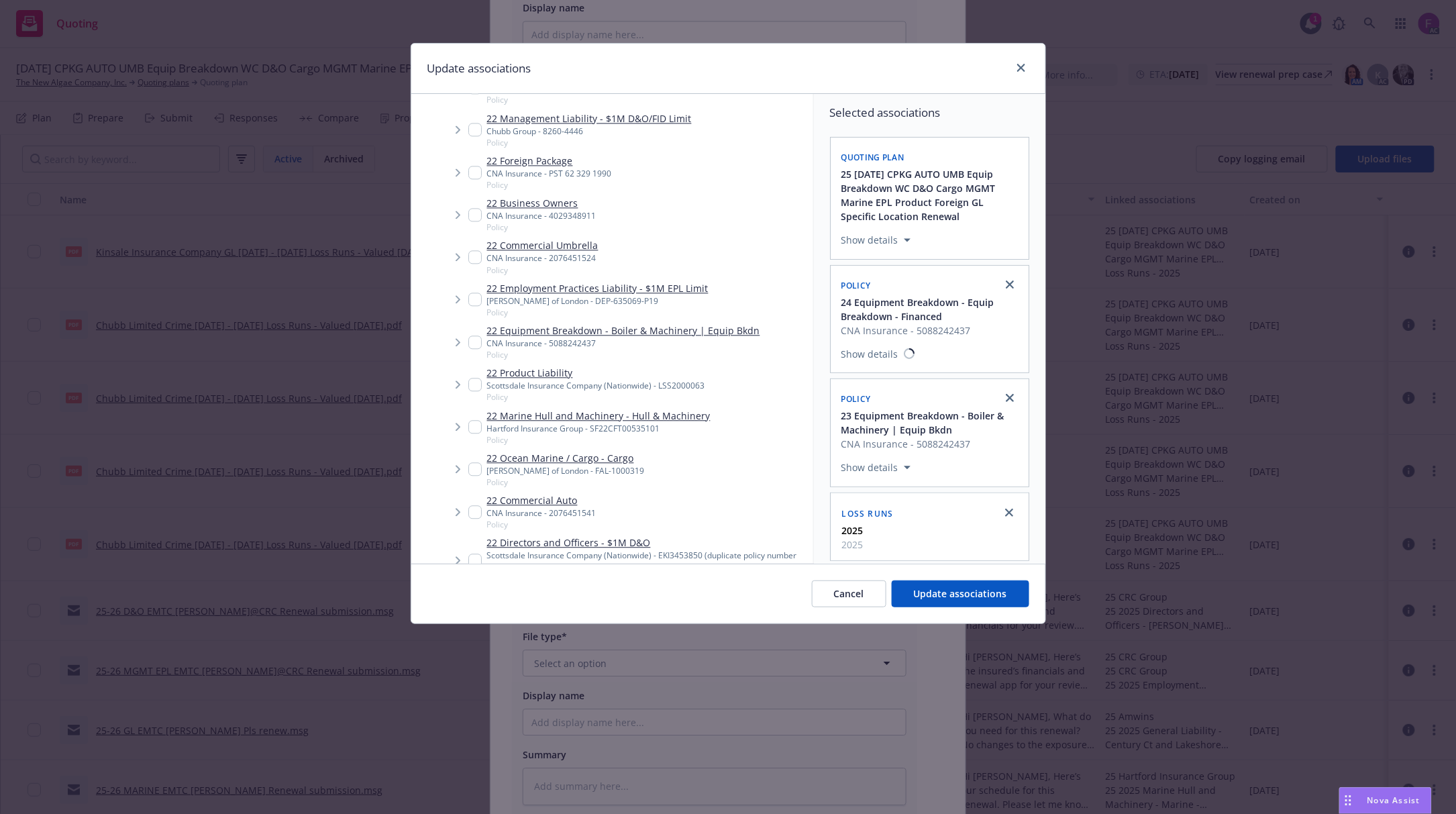
click at [473, 344] on input "Tree Example" at bounding box center [475, 342] width 13 height 13
checkbox input "true"
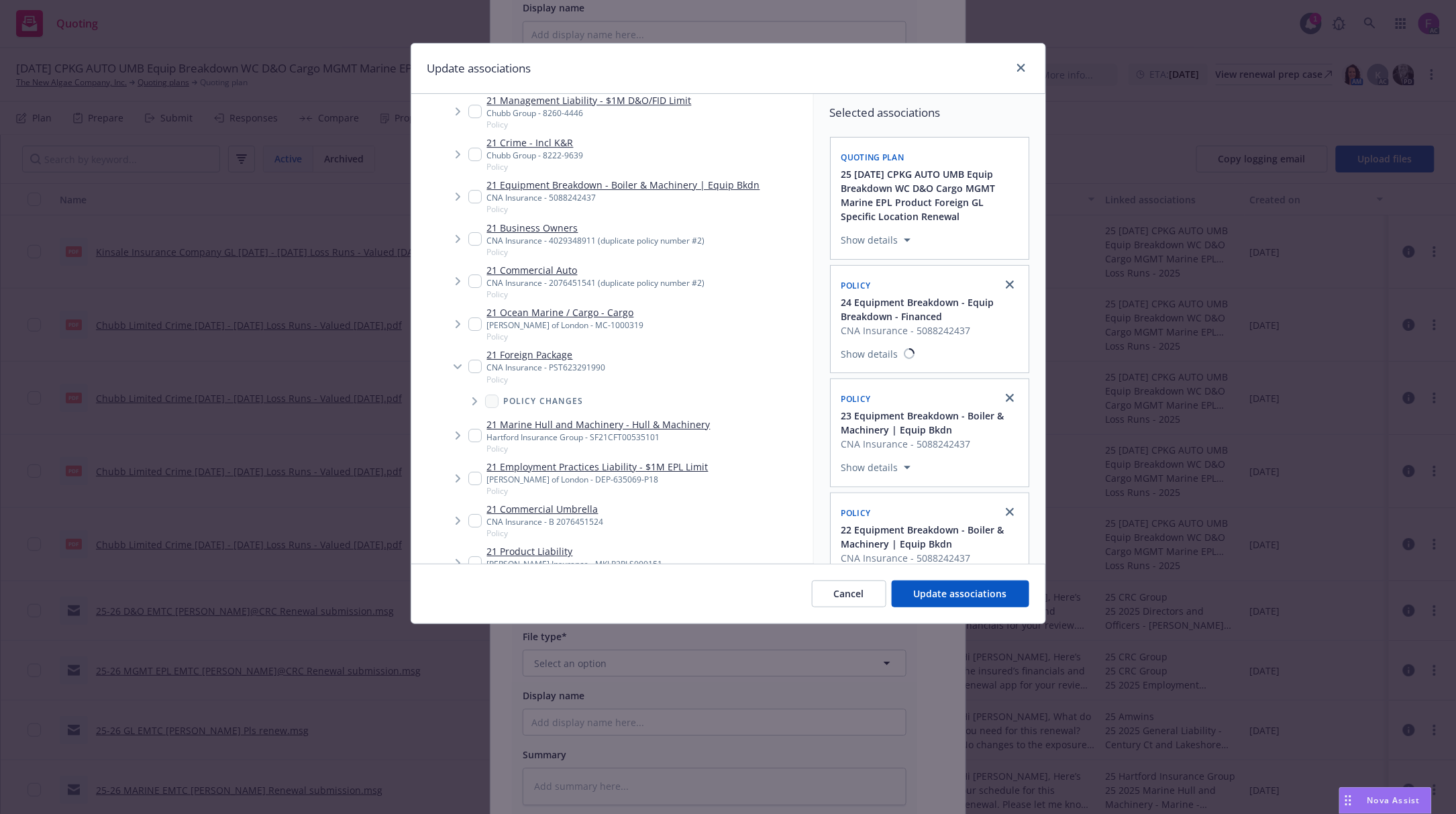
scroll to position [1879, 0]
click at [473, 194] on input "Tree Example" at bounding box center [475, 194] width 13 height 13
checkbox input "true"
click at [471, 522] on input "Tree Example" at bounding box center [475, 522] width 13 height 13
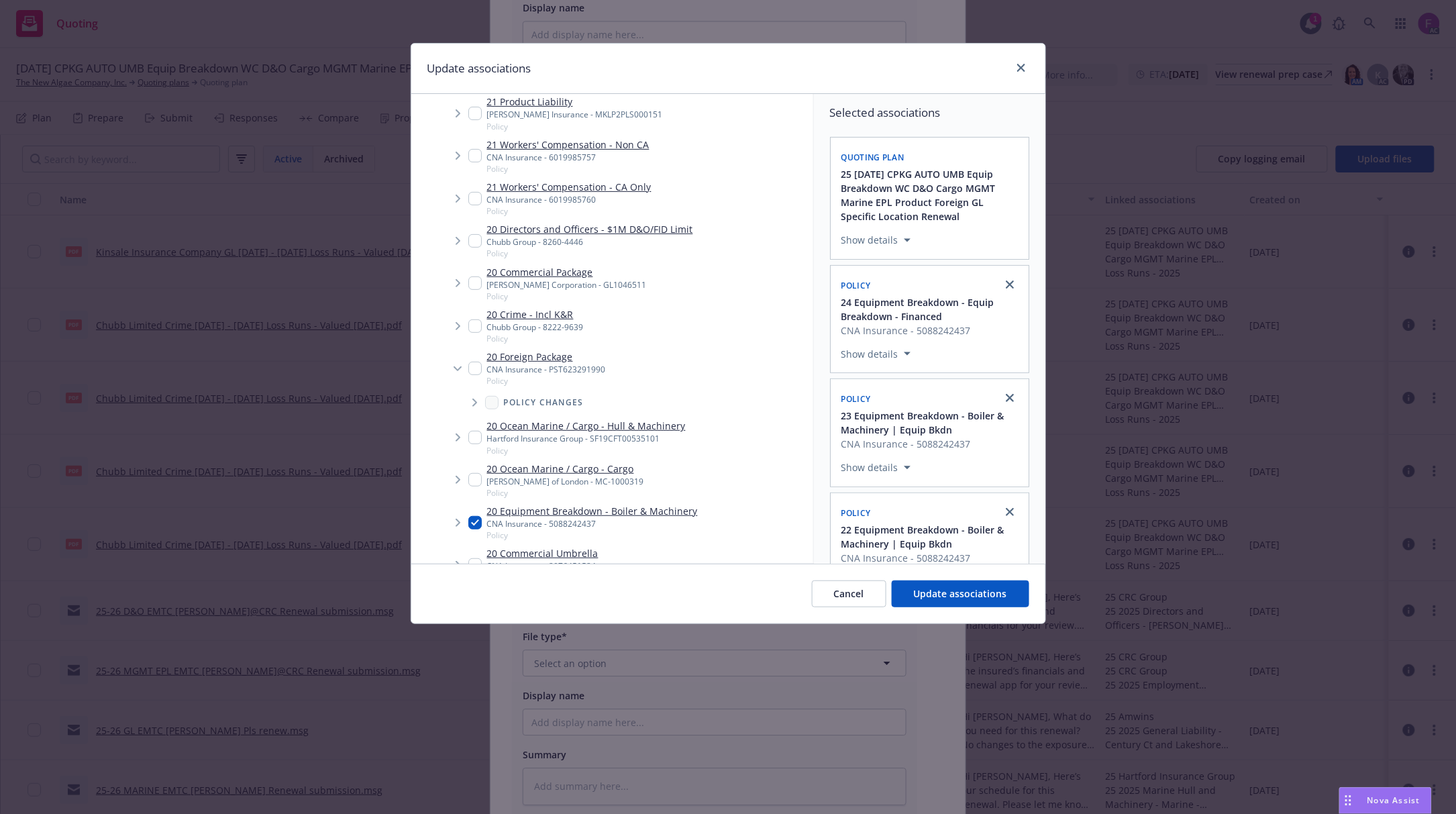
checkbox input "true"
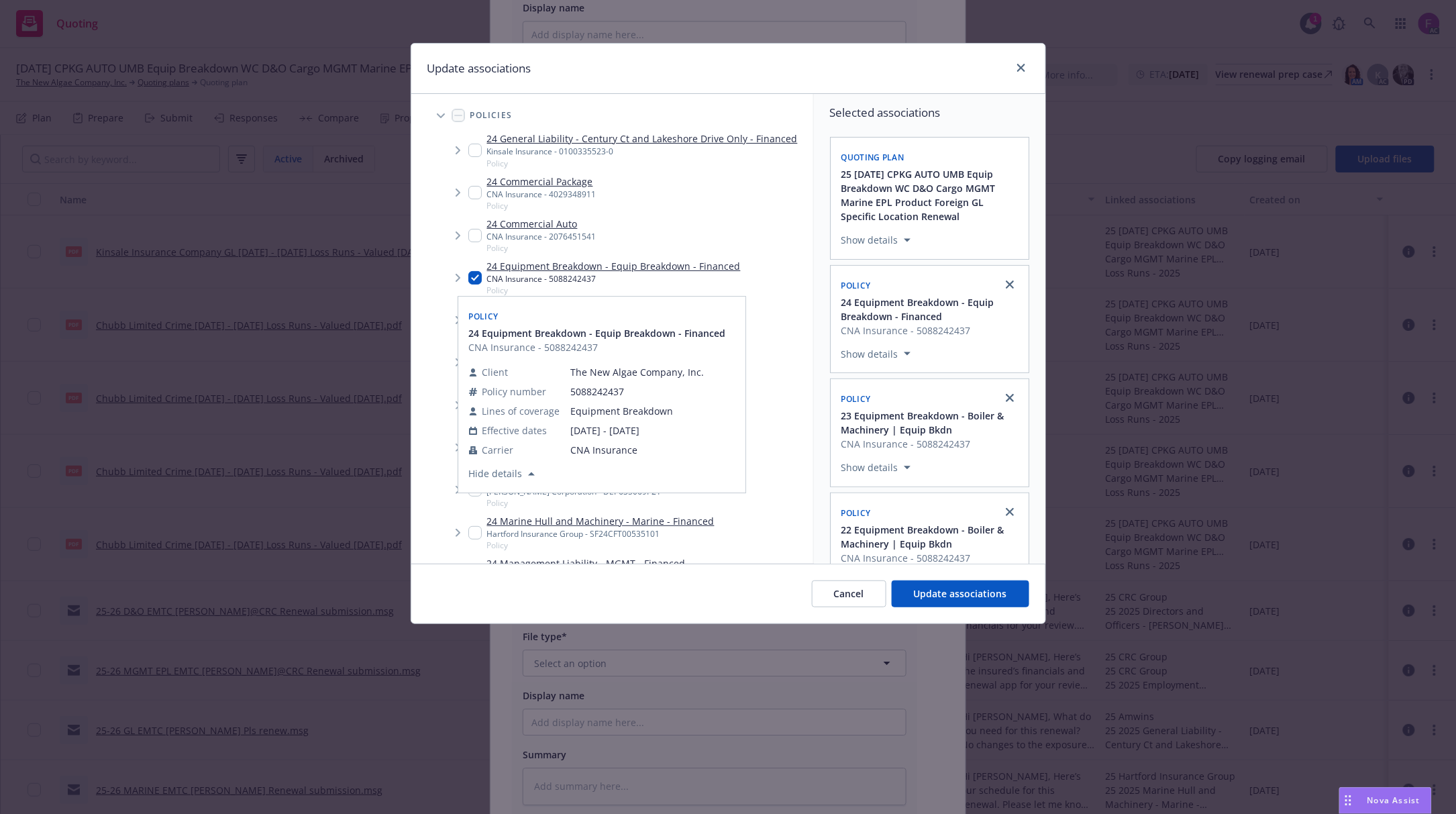
click at [471, 194] on input "Tree Example" at bounding box center [475, 192] width 13 height 13
checkbox input "true"
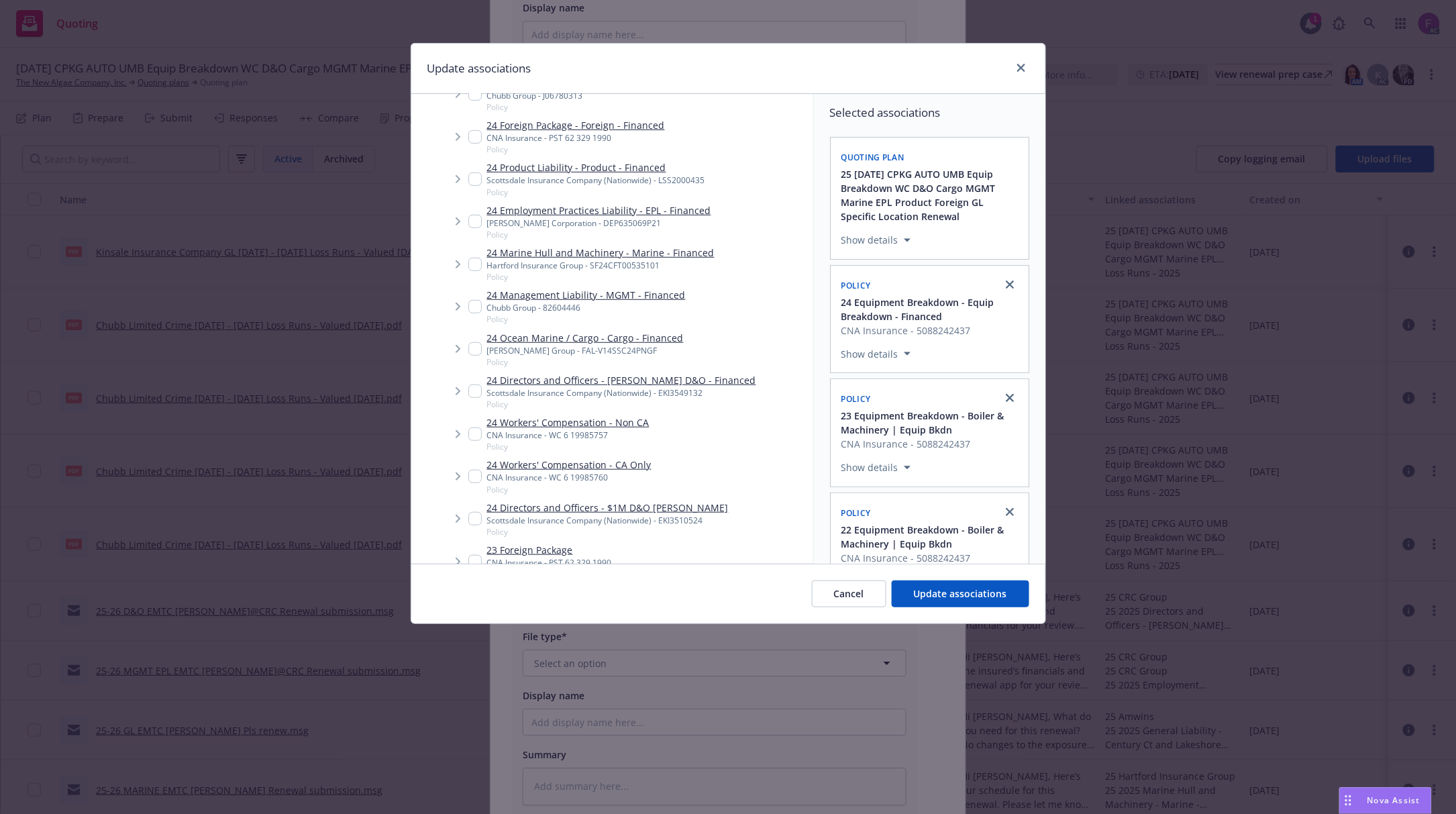
scroll to position [626, 0]
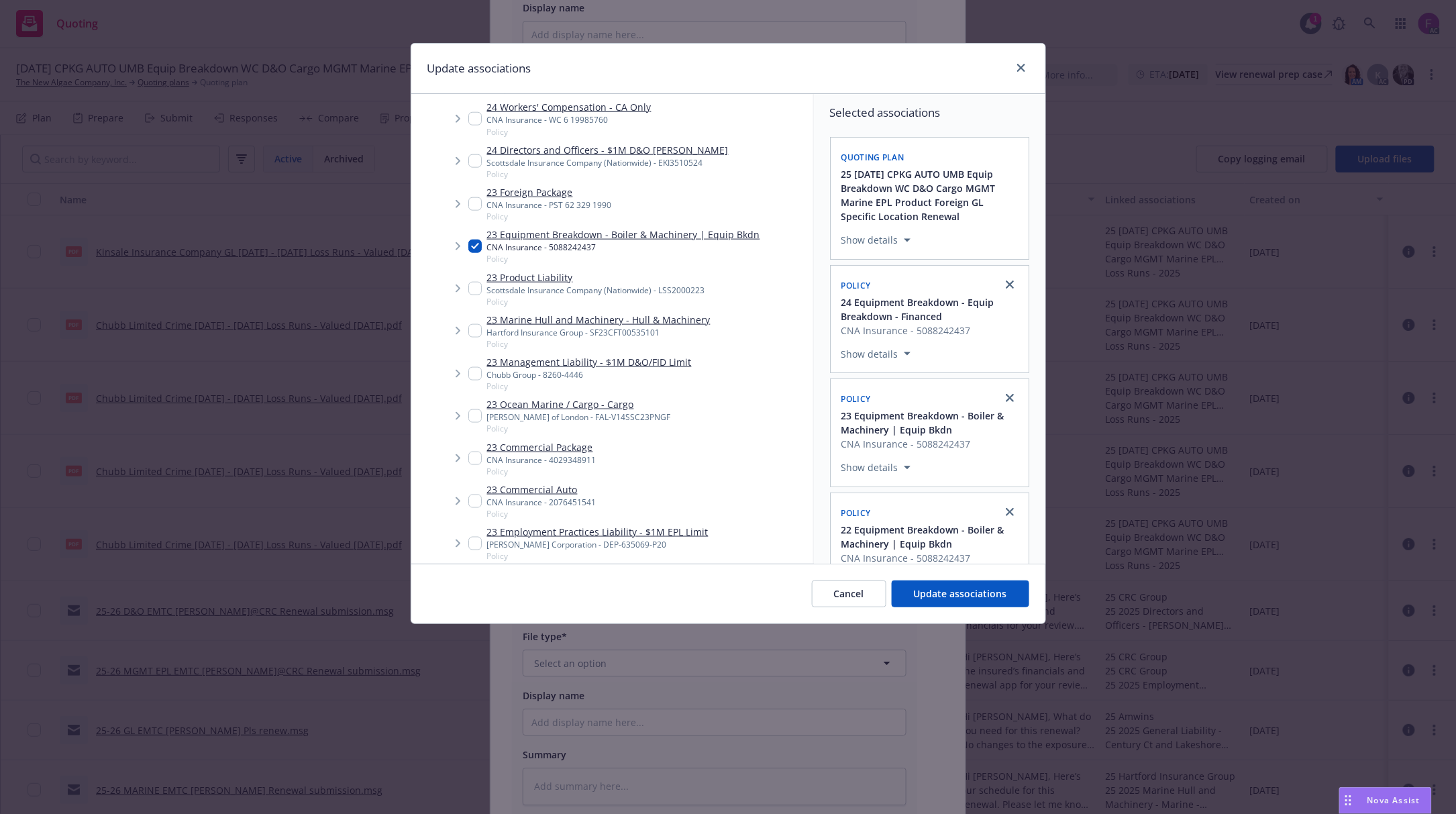
click at [475, 462] on input "Tree Example" at bounding box center [475, 458] width 13 height 13
checkbox input "true"
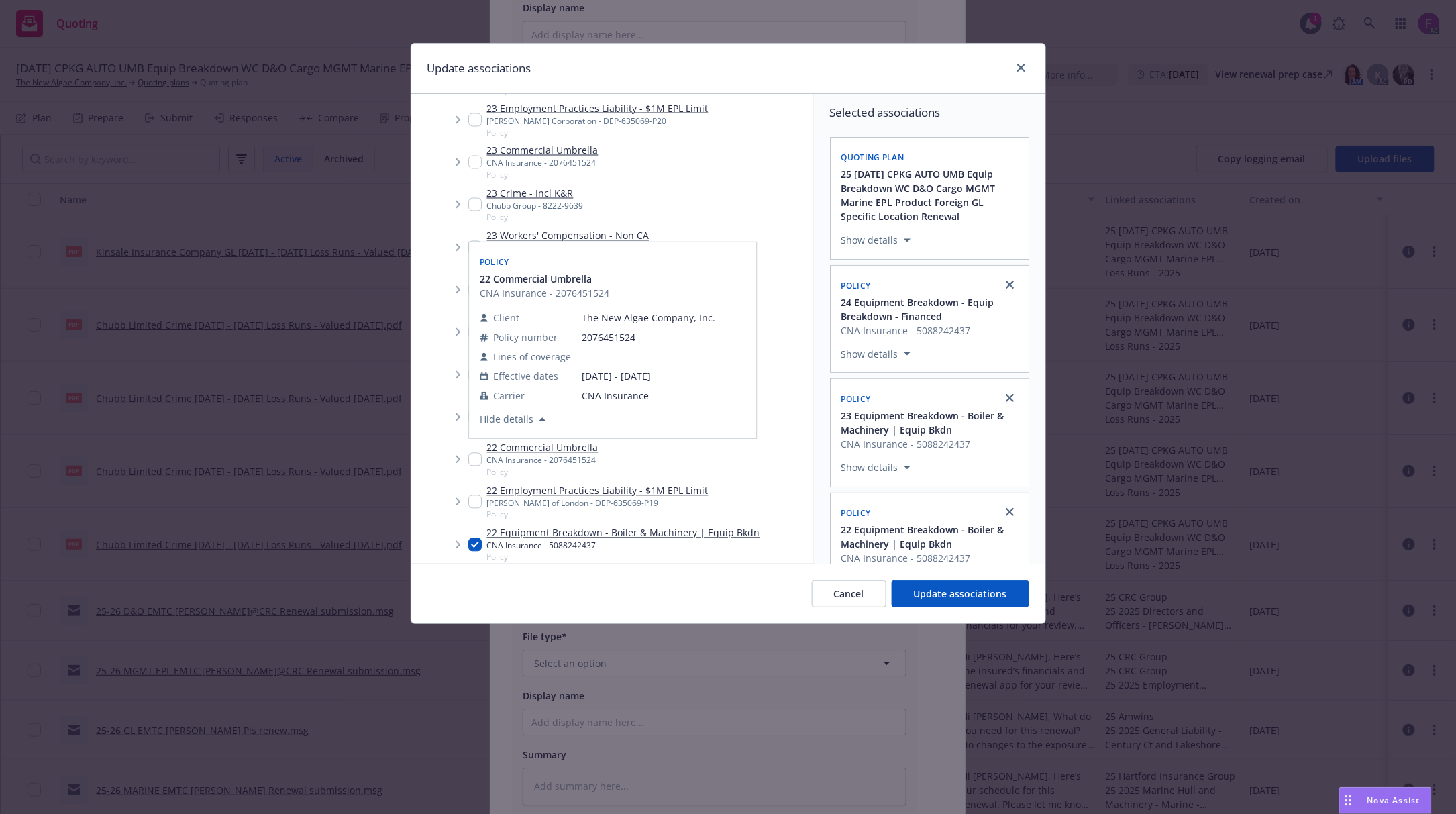
scroll to position [1253, 0]
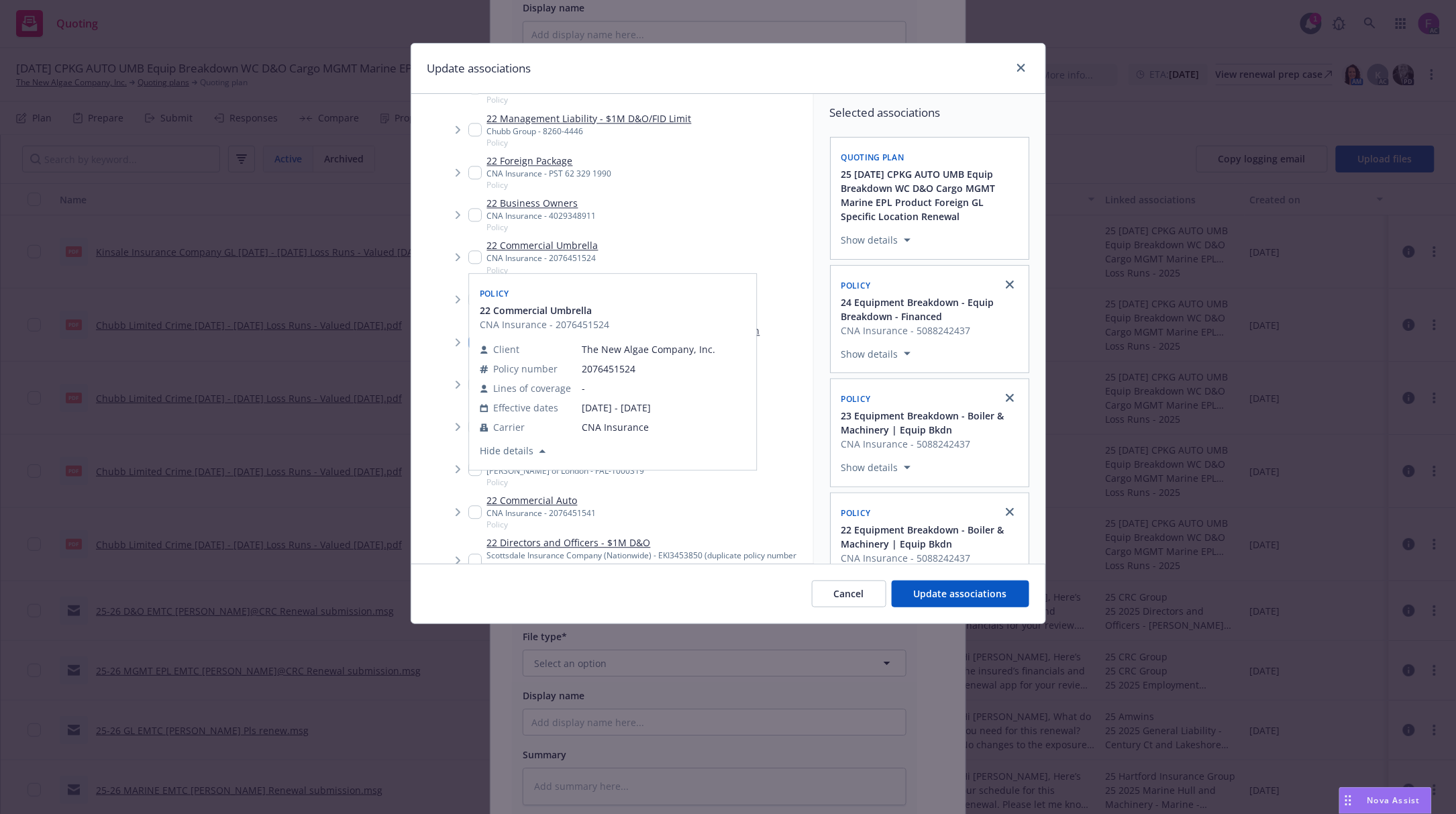
click at [476, 210] on input "Tree Example" at bounding box center [475, 214] width 13 height 13
checkbox input "true"
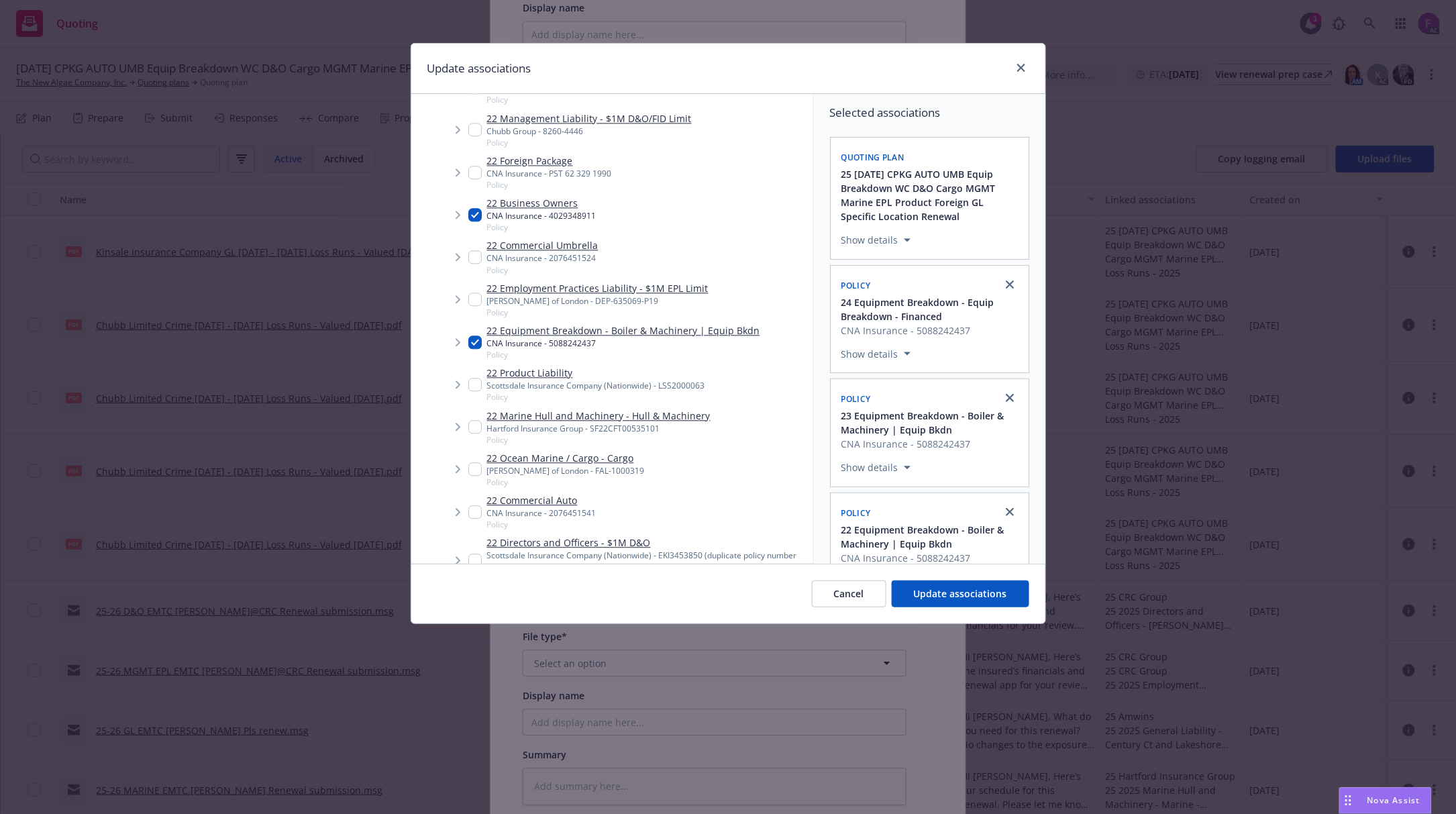
scroll to position [1969, 0]
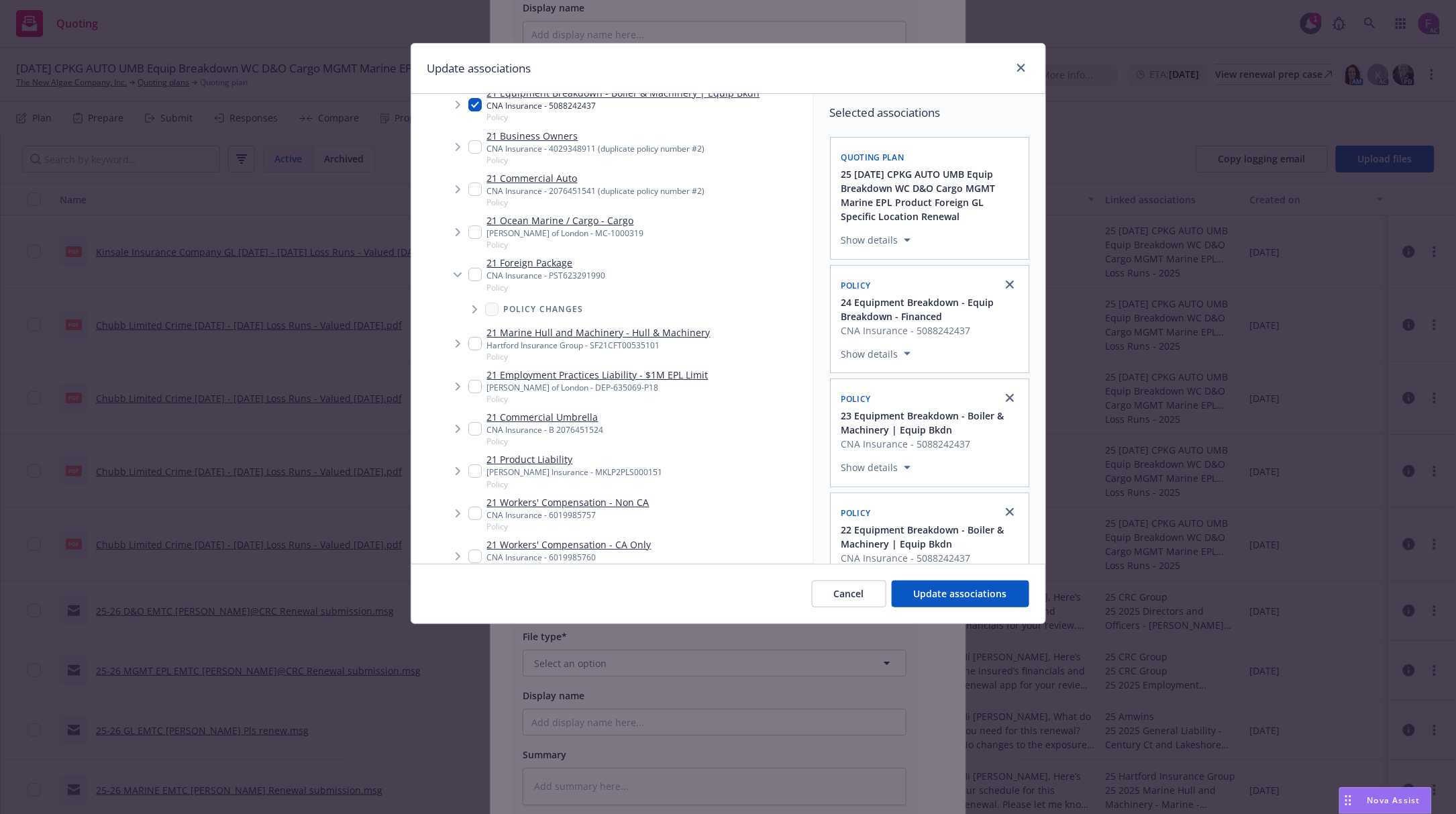
click at [474, 146] on input "Tree Example" at bounding box center [475, 146] width 13 height 13
checkbox input "true"
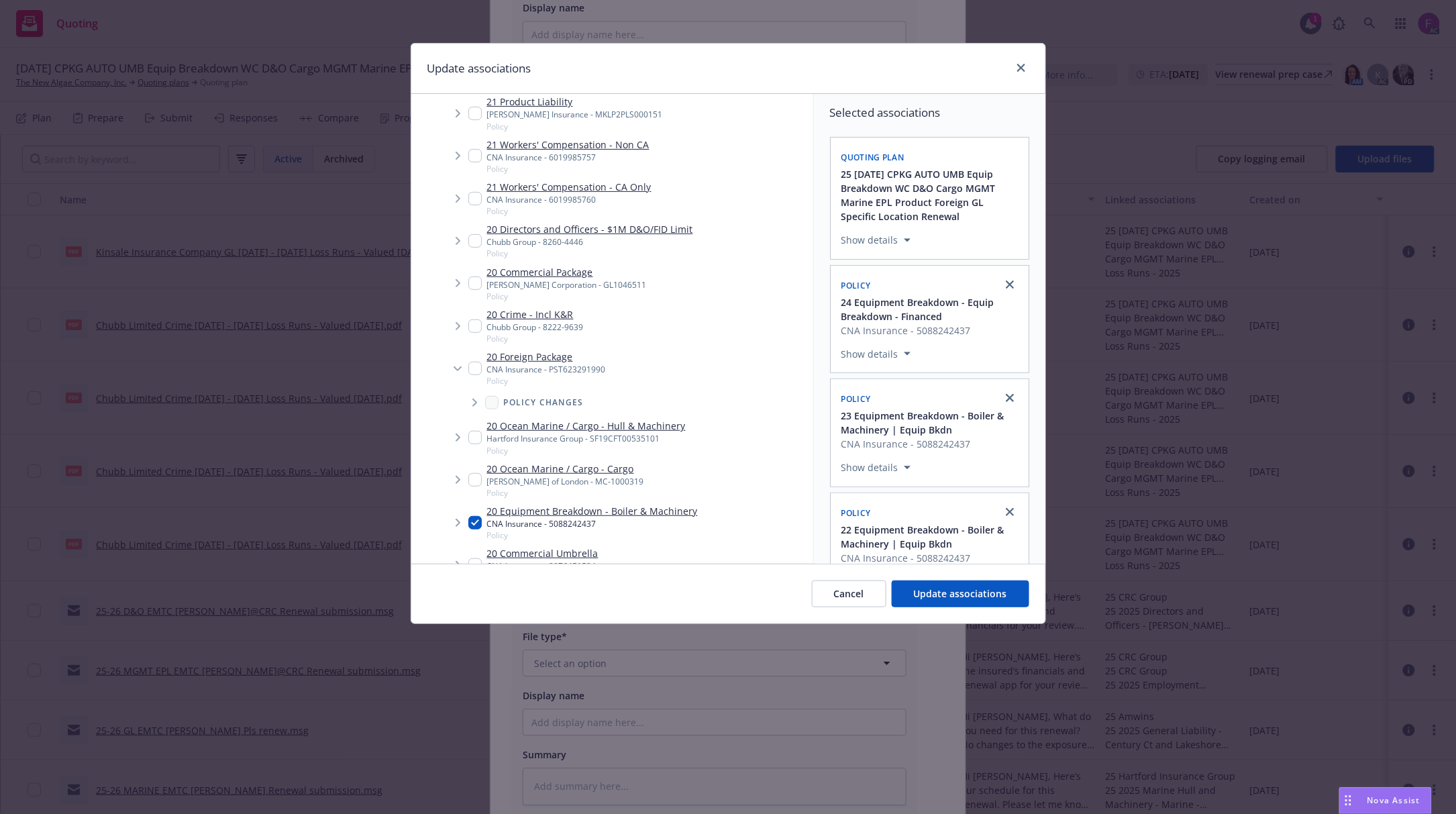
scroll to position [2774, 0]
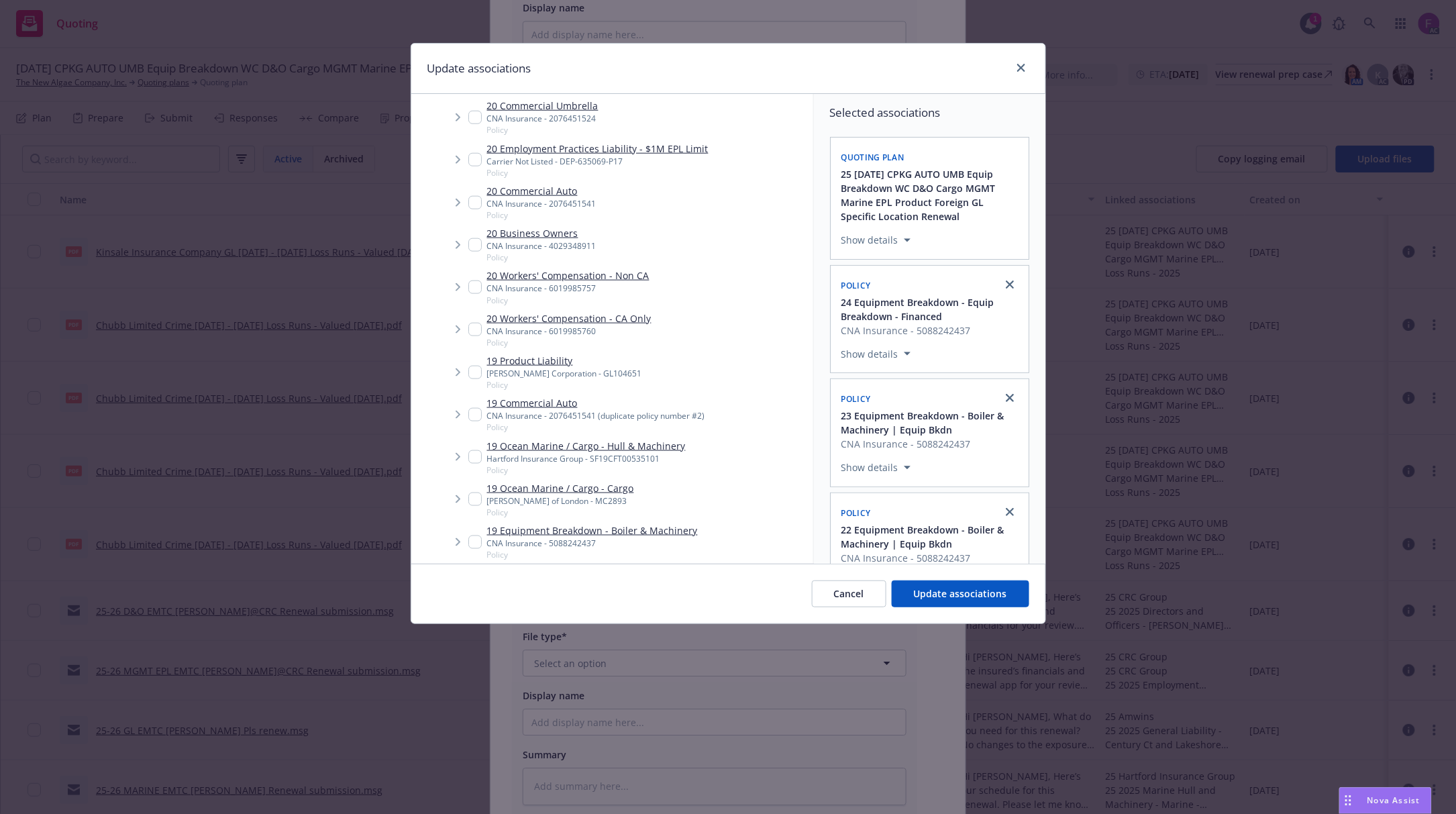
click at [473, 242] on input "Tree Example" at bounding box center [475, 244] width 13 height 13
checkbox input "true"
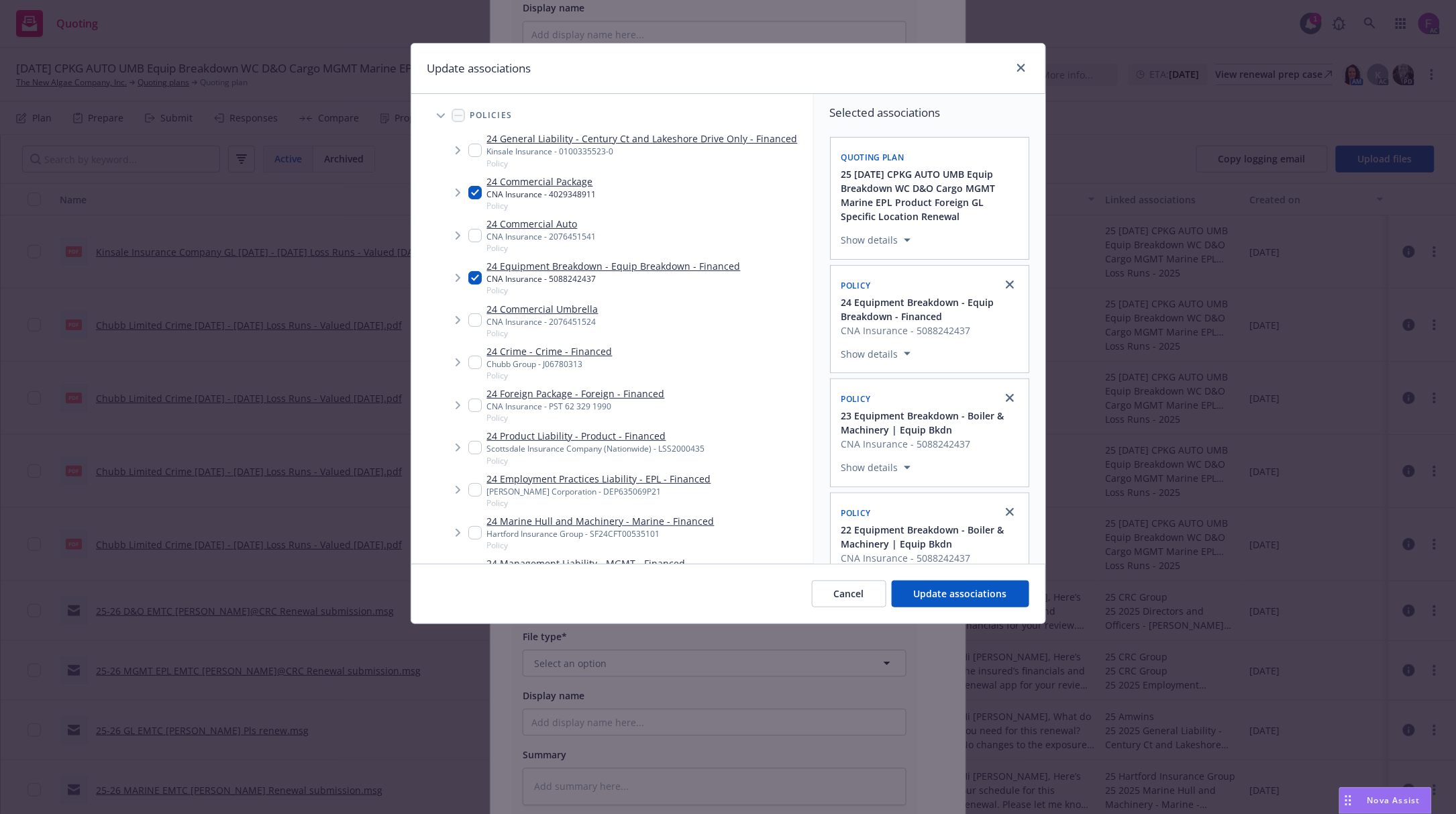
click at [475, 233] on input "Tree Example" at bounding box center [475, 235] width 13 height 13
checkbox input "true"
click at [476, 318] on input "Tree Example" at bounding box center [475, 320] width 13 height 13
checkbox input "true"
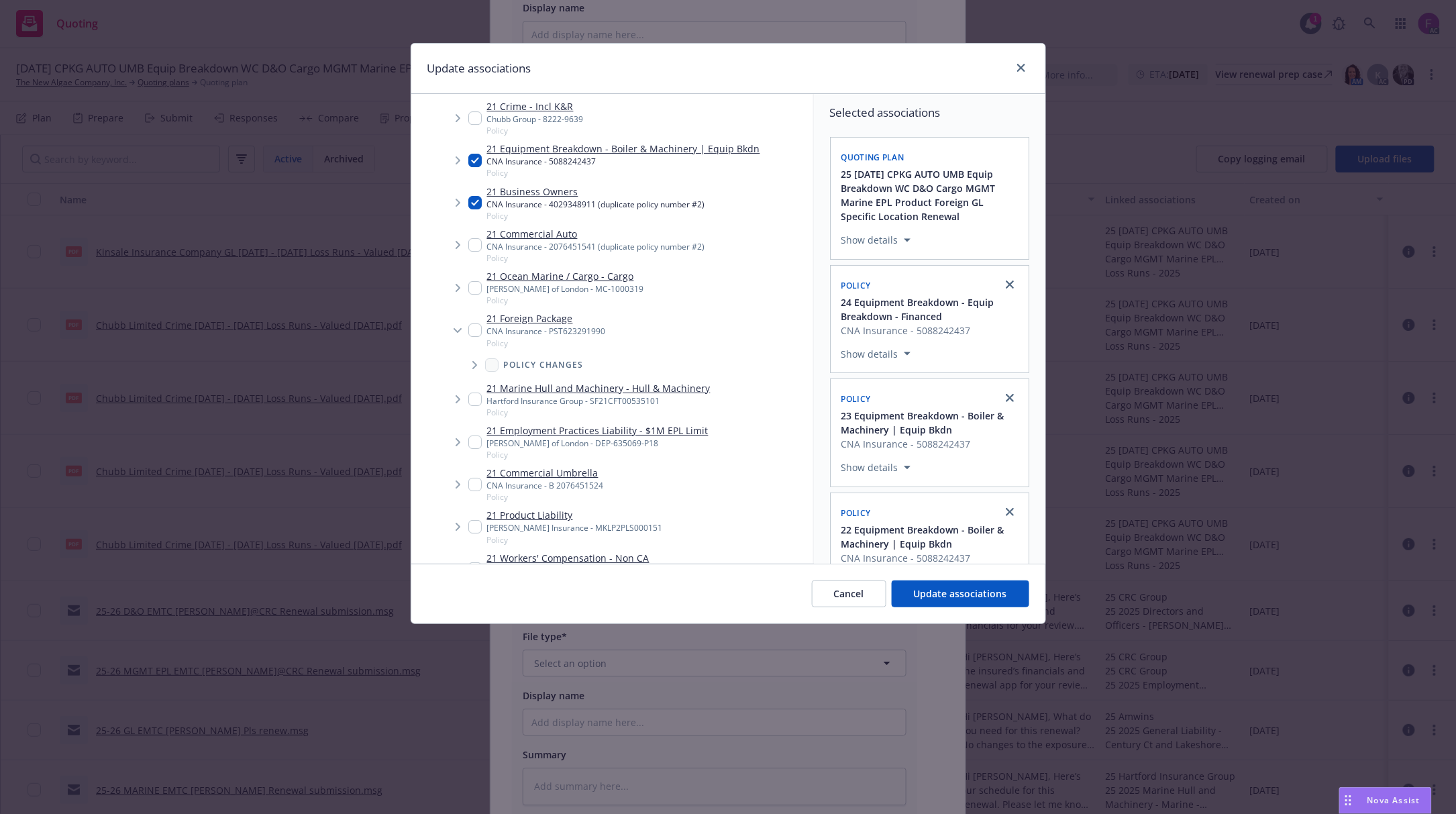
click at [475, 330] on input "Tree Example" at bounding box center [475, 330] width 13 height 13
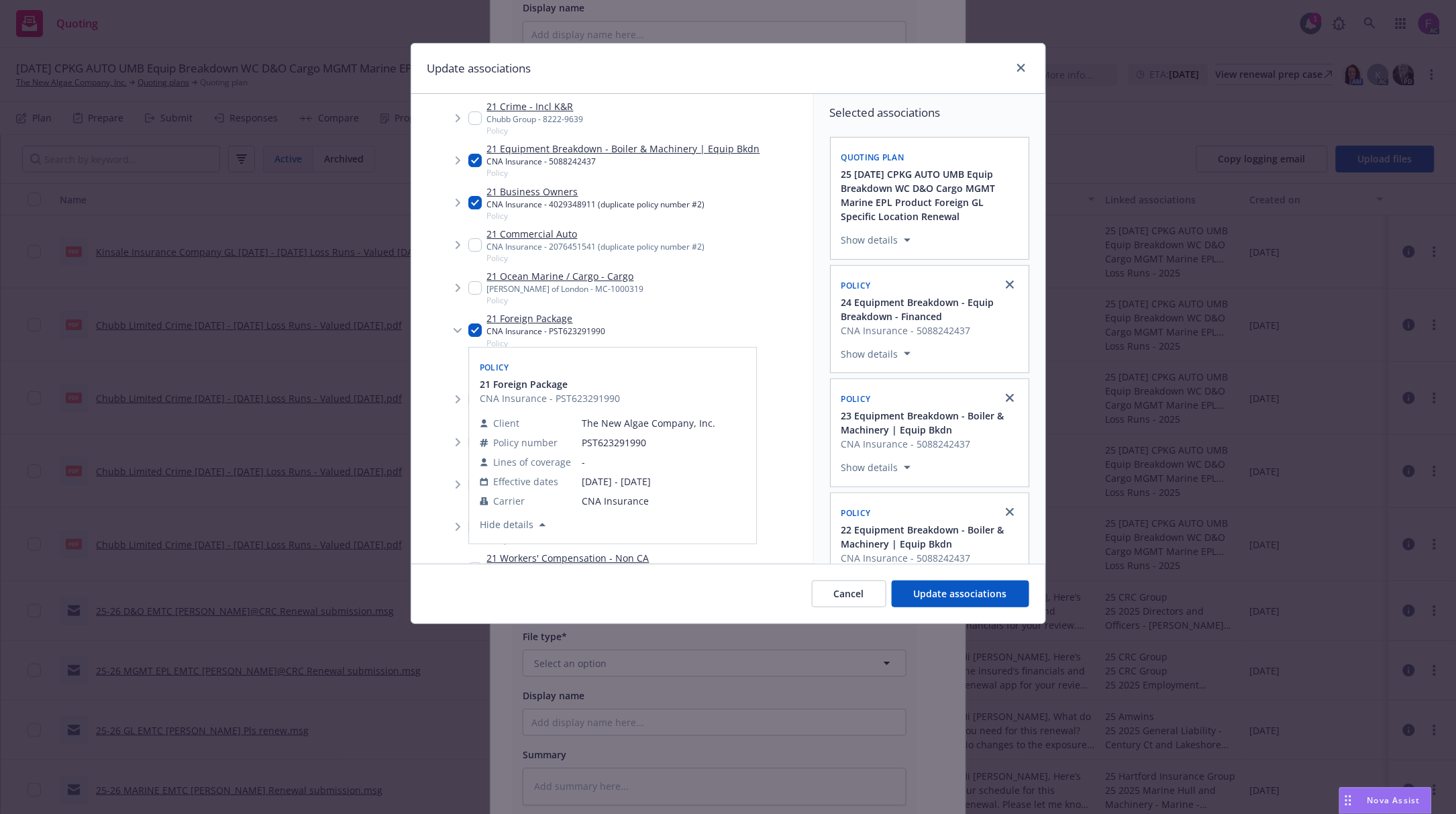
click at [475, 324] on input "Tree Example" at bounding box center [475, 330] width 13 height 13
checkbox input "false"
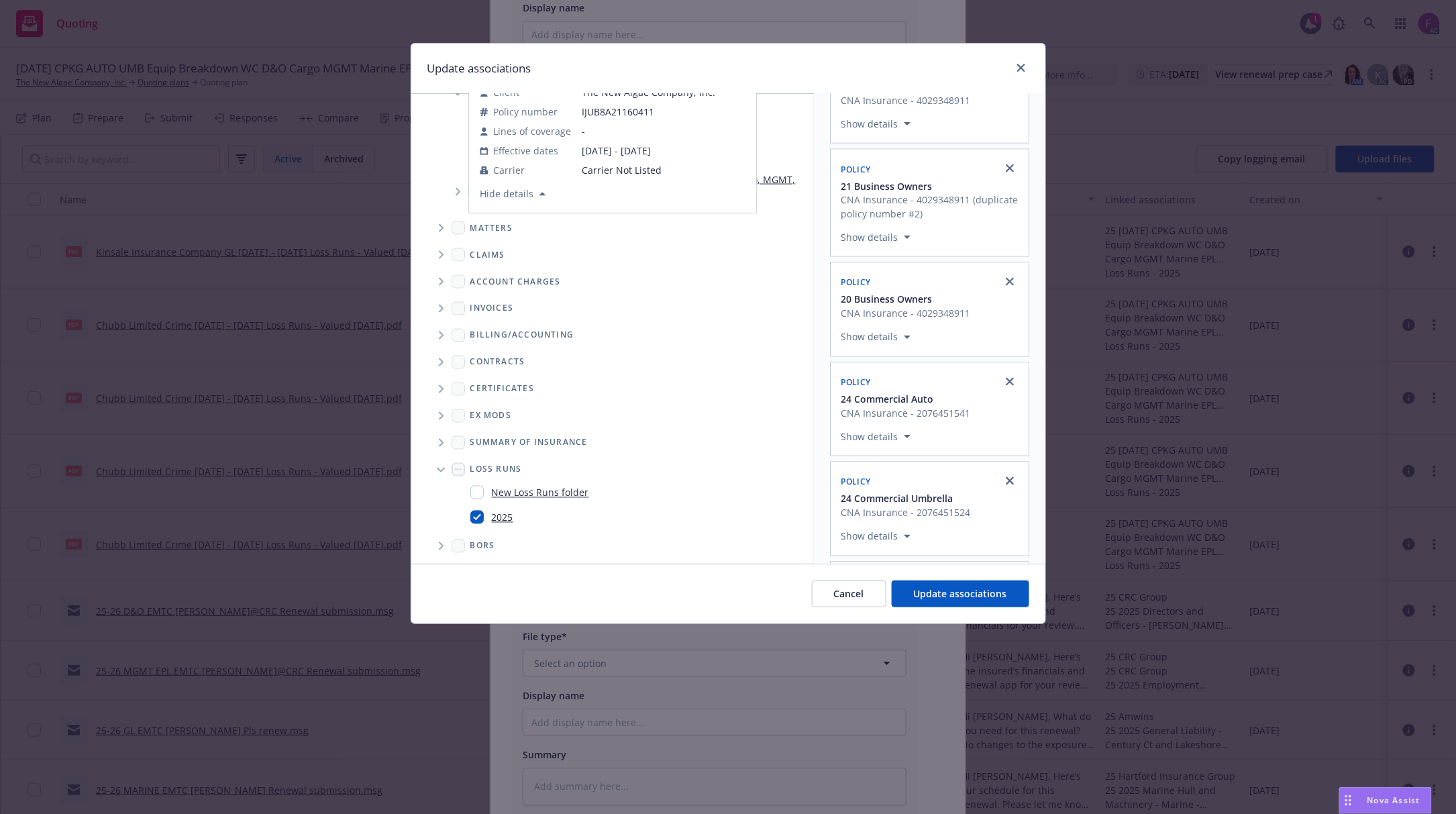
scroll to position [1072, 0]
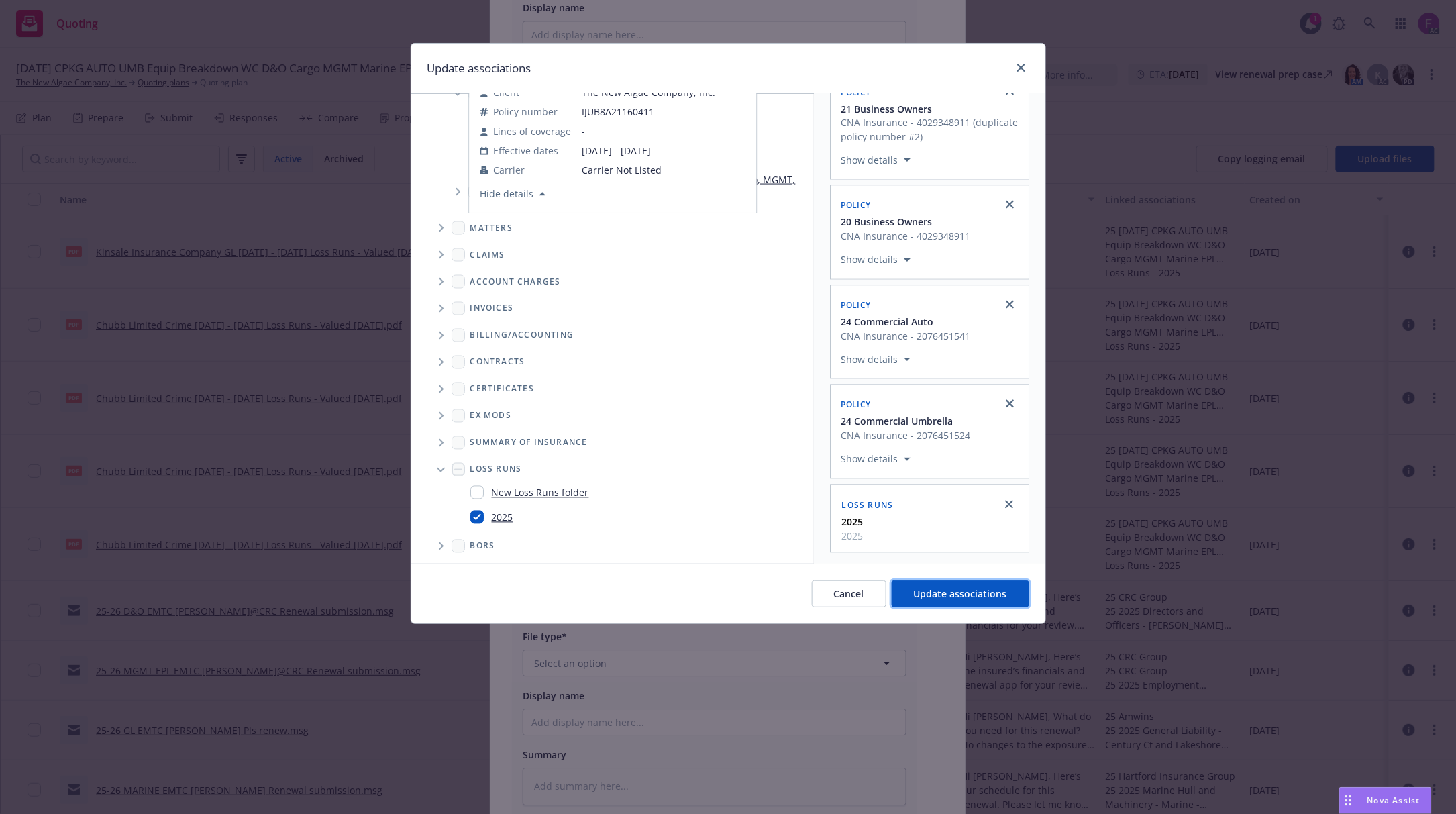
click at [928, 599] on span "Update associations" at bounding box center [960, 594] width 93 height 13
type textarea "x"
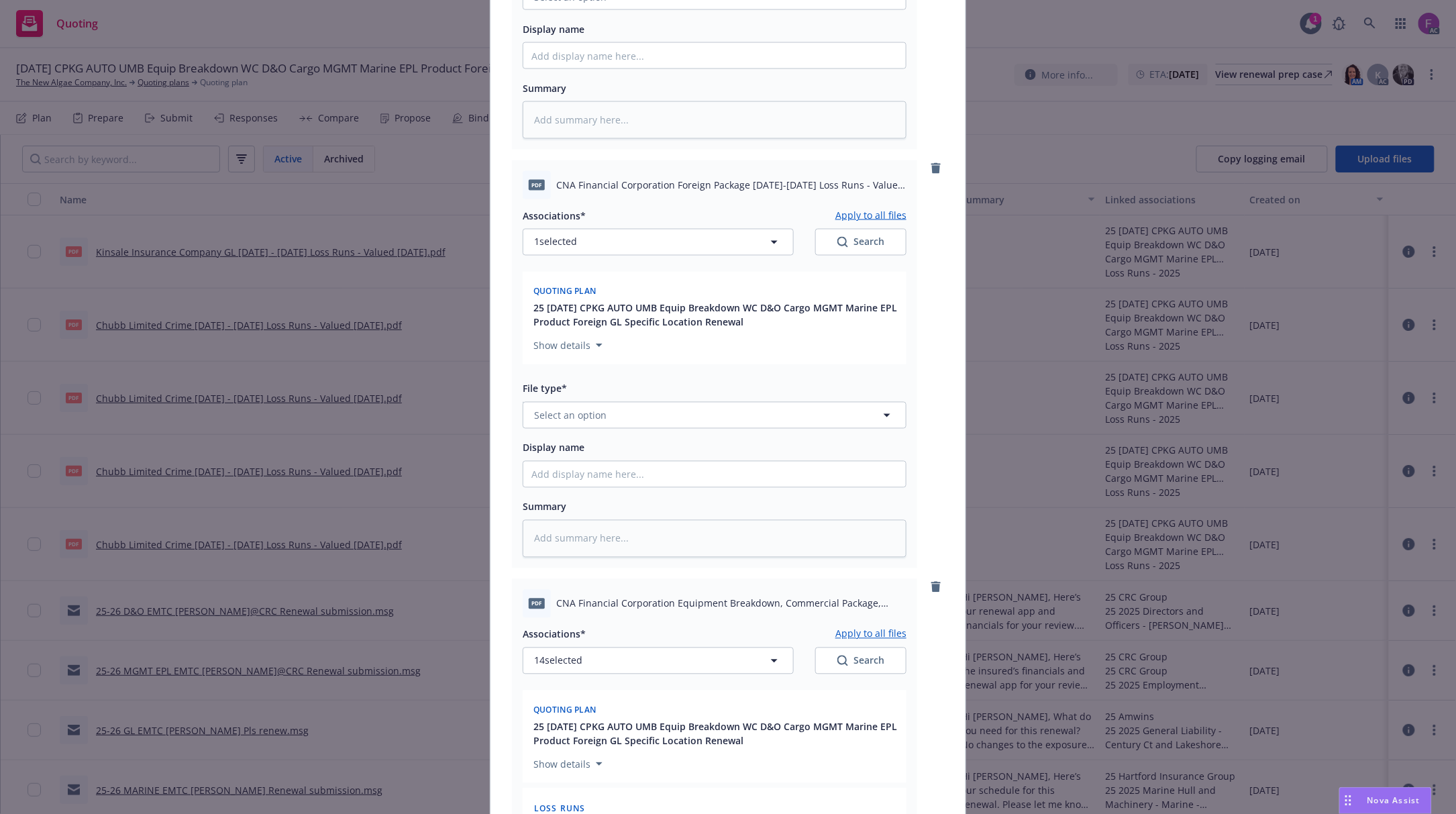
scroll to position [847, 0]
click at [615, 416] on button "Select an option" at bounding box center [714, 417] width 383 height 27
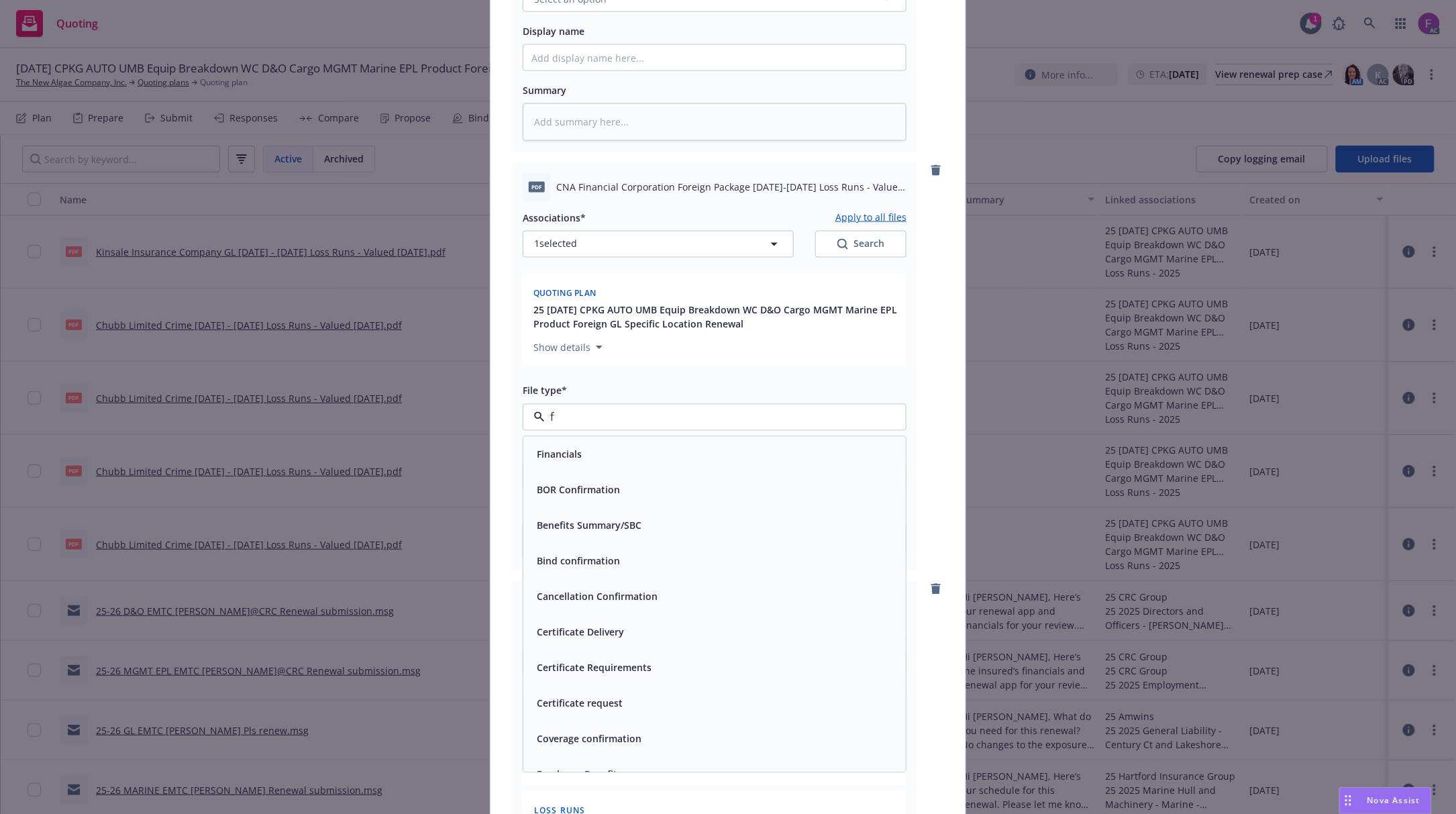
type input "fl"
type textarea "x"
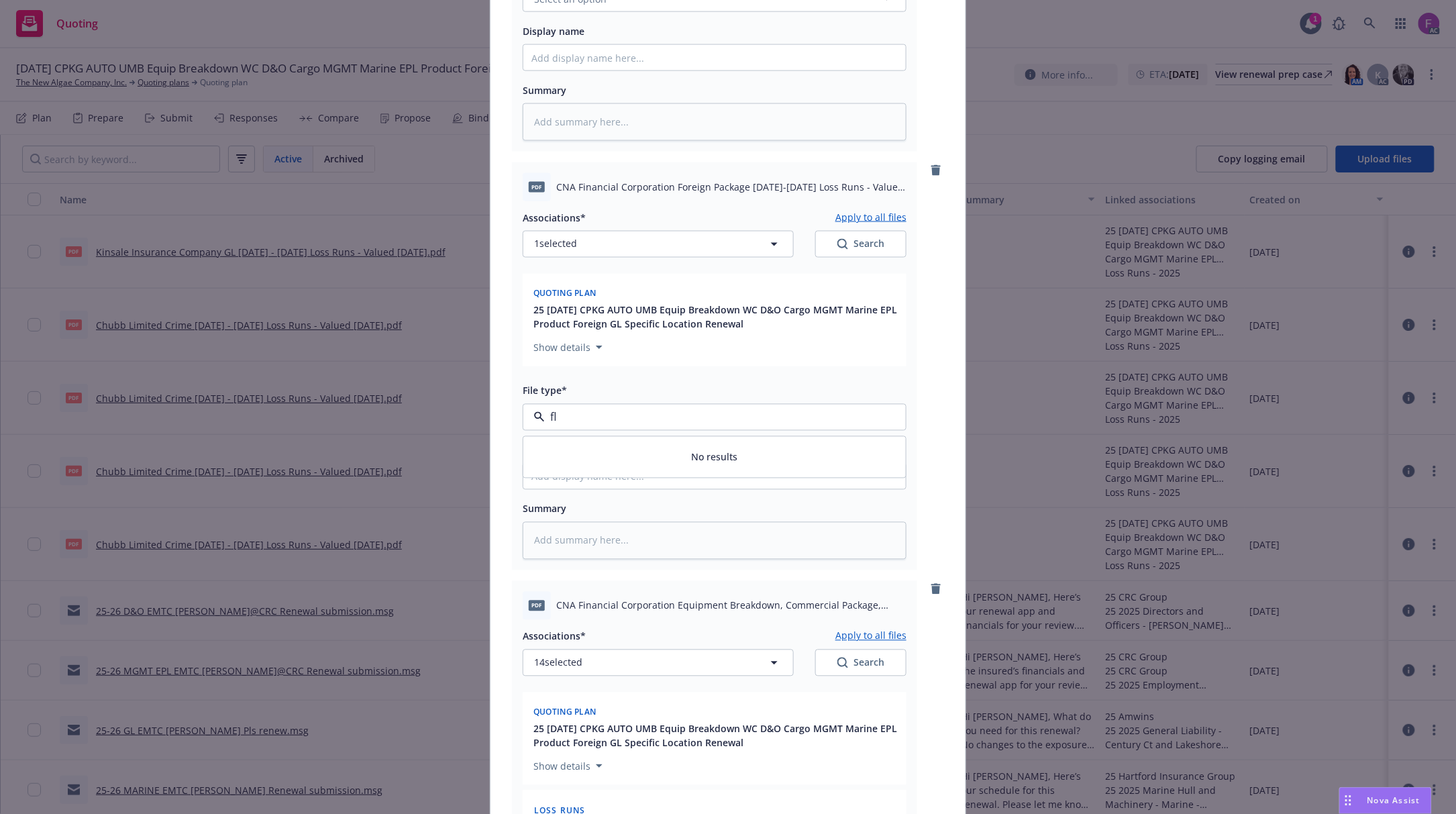
type input "f"
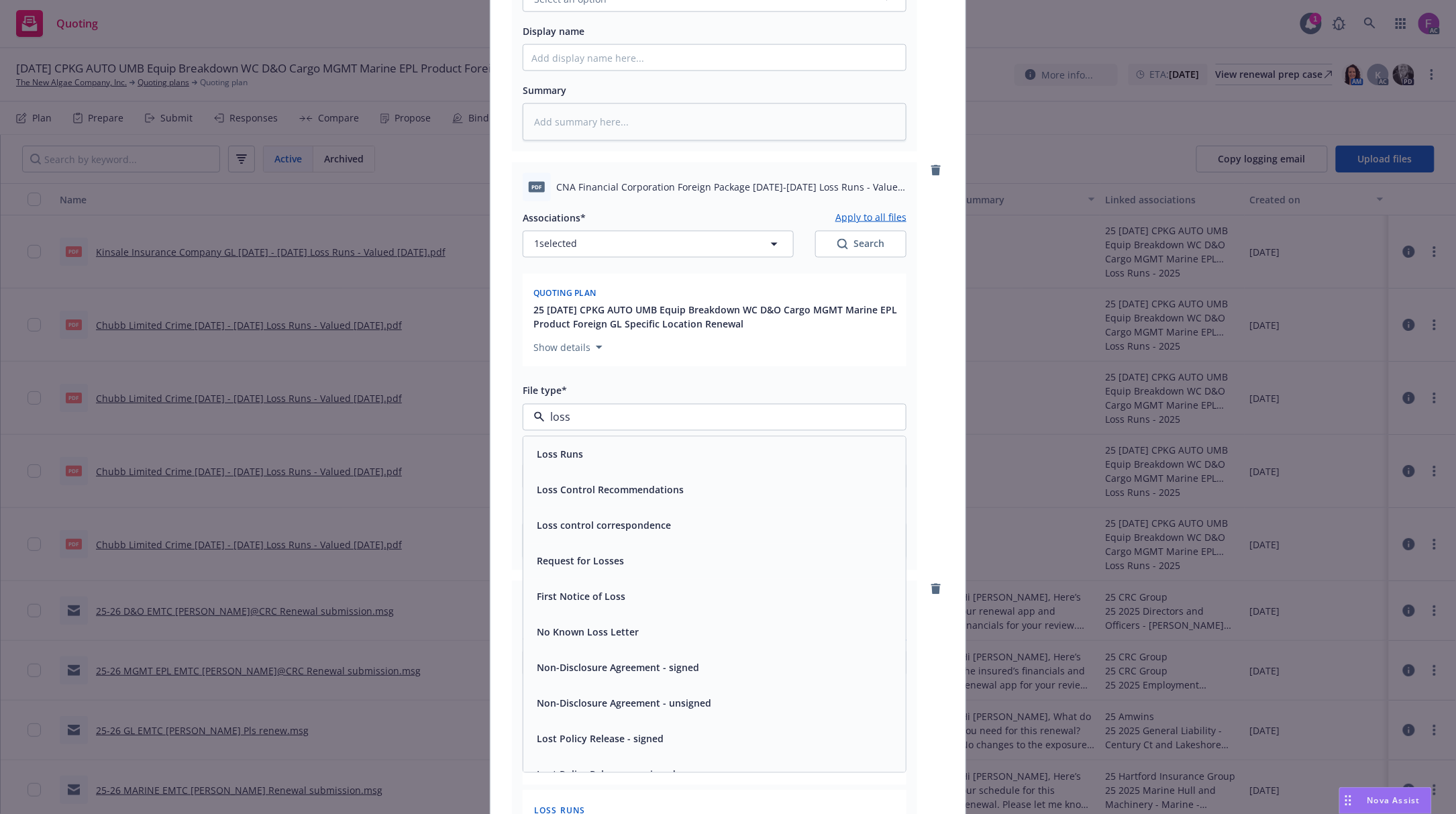
paste input "Loss Run"
type input "Loss Runs"
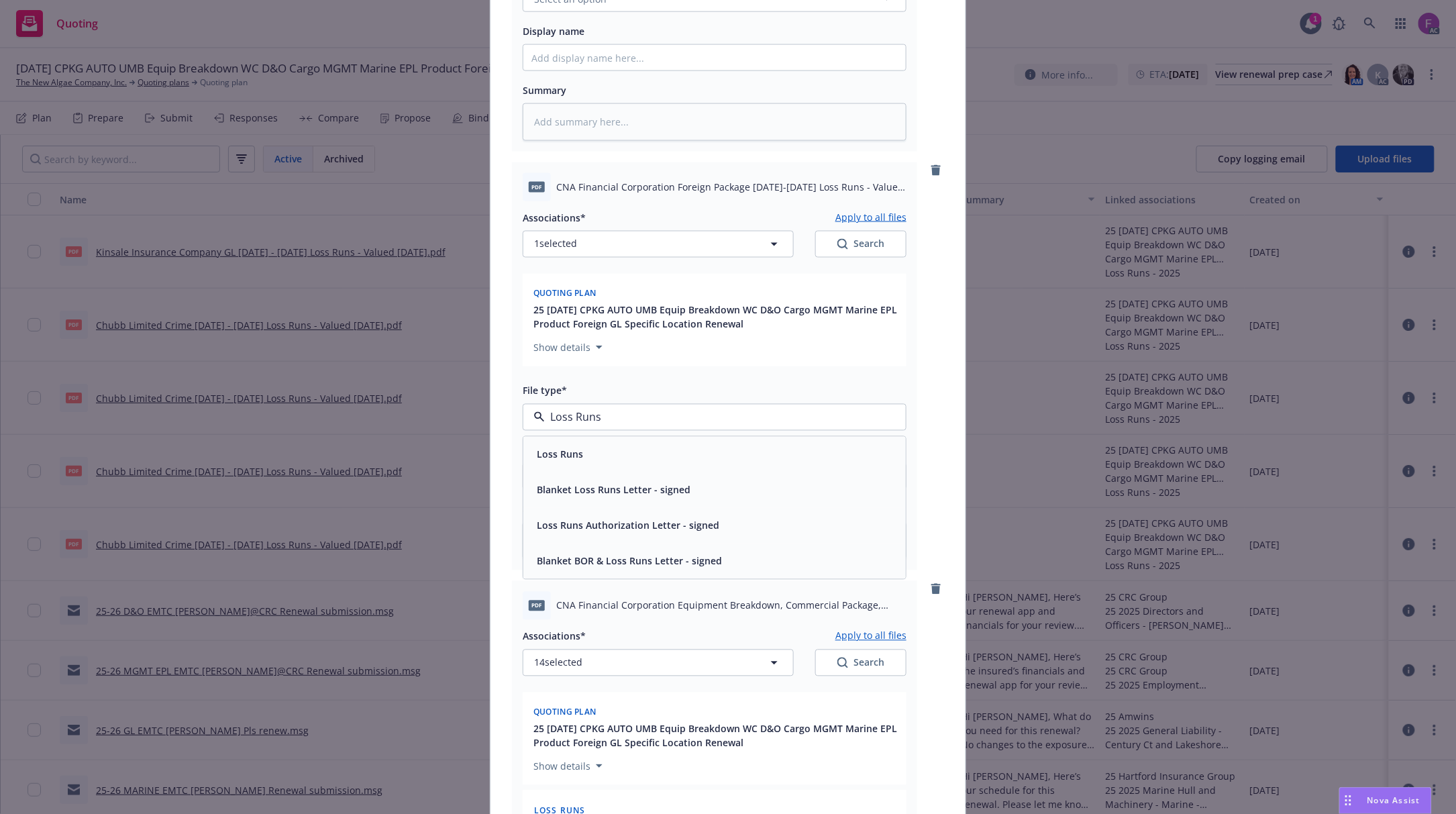
click at [585, 457] on div "Loss Runs" at bounding box center [714, 455] width 366 height 19
click at [564, 235] on button "1 selected" at bounding box center [658, 244] width 271 height 27
type textarea "x"
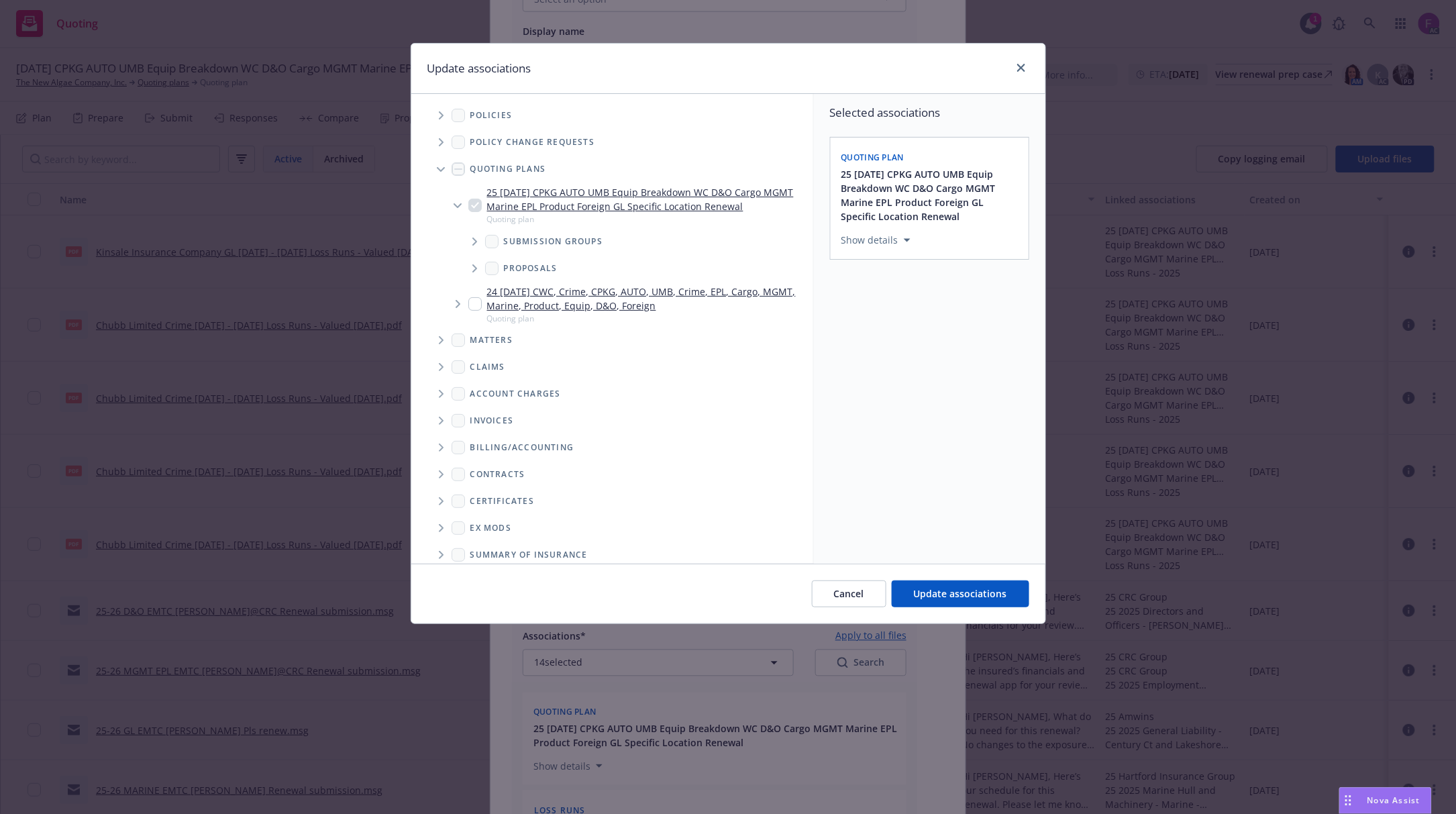
click at [440, 116] on icon "Tree Example" at bounding box center [441, 116] width 6 height 8
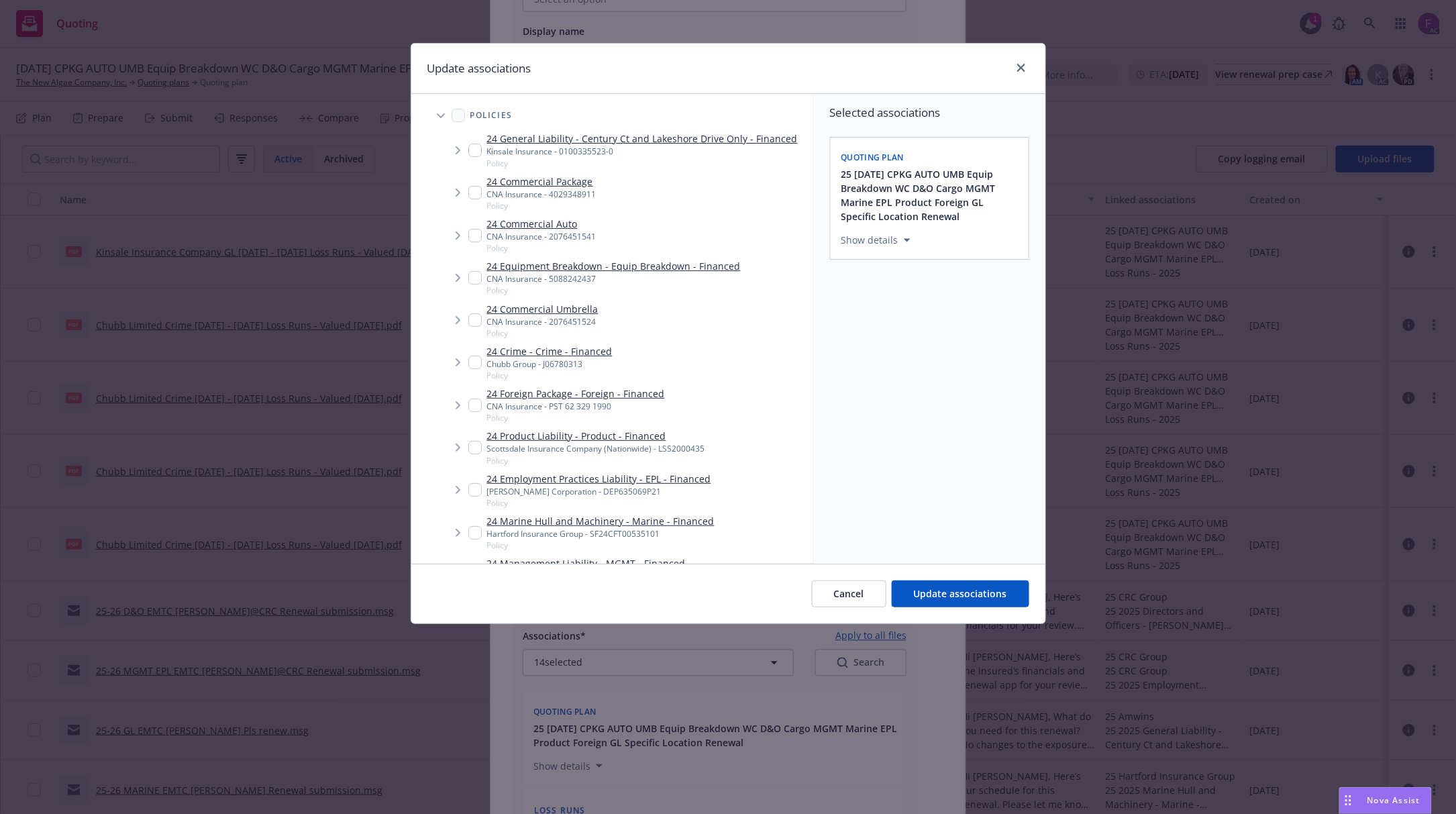
scroll to position [1913, 0]
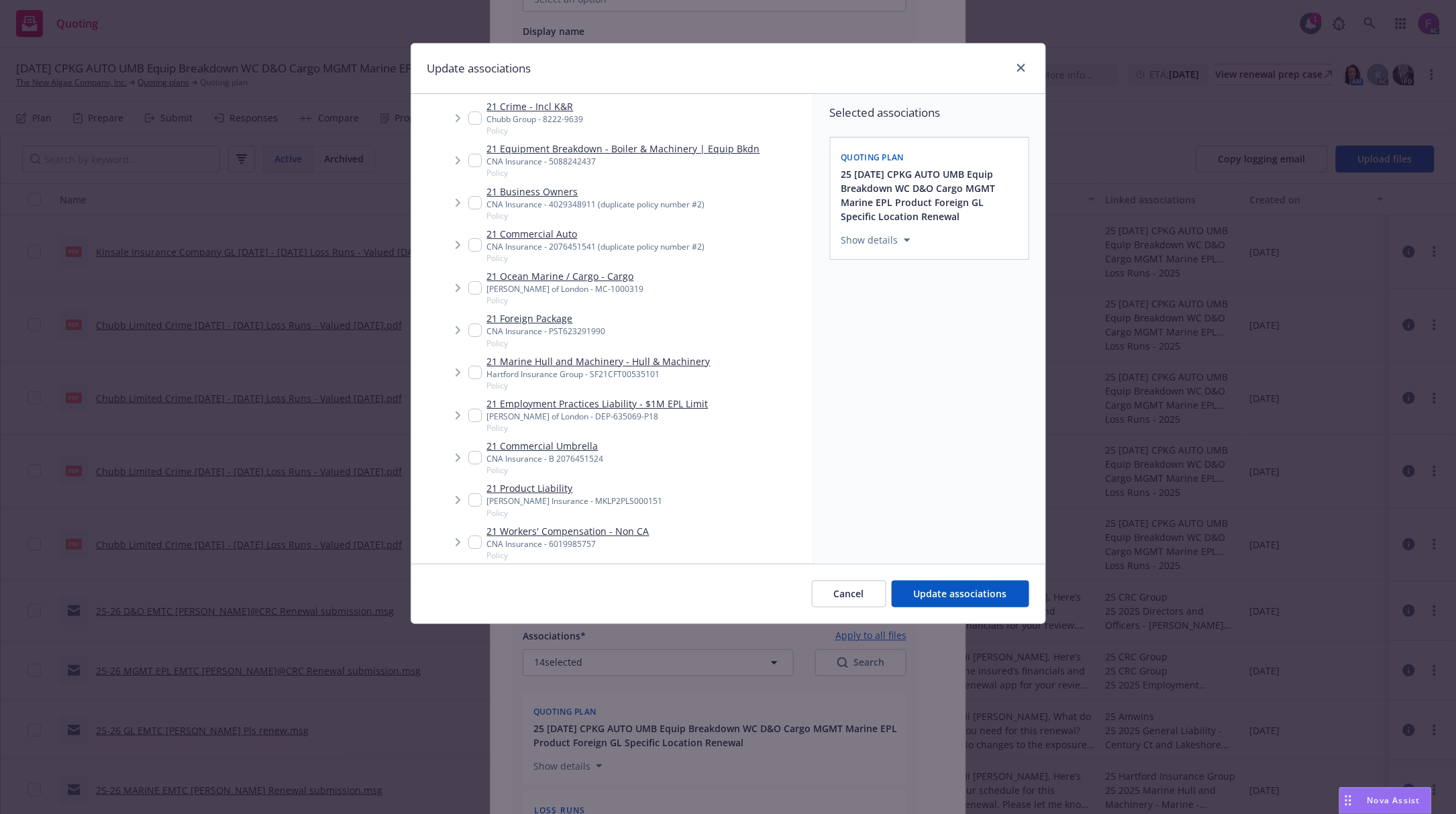
click at [471, 331] on input "Tree Example" at bounding box center [475, 330] width 13 height 13
checkbox input "true"
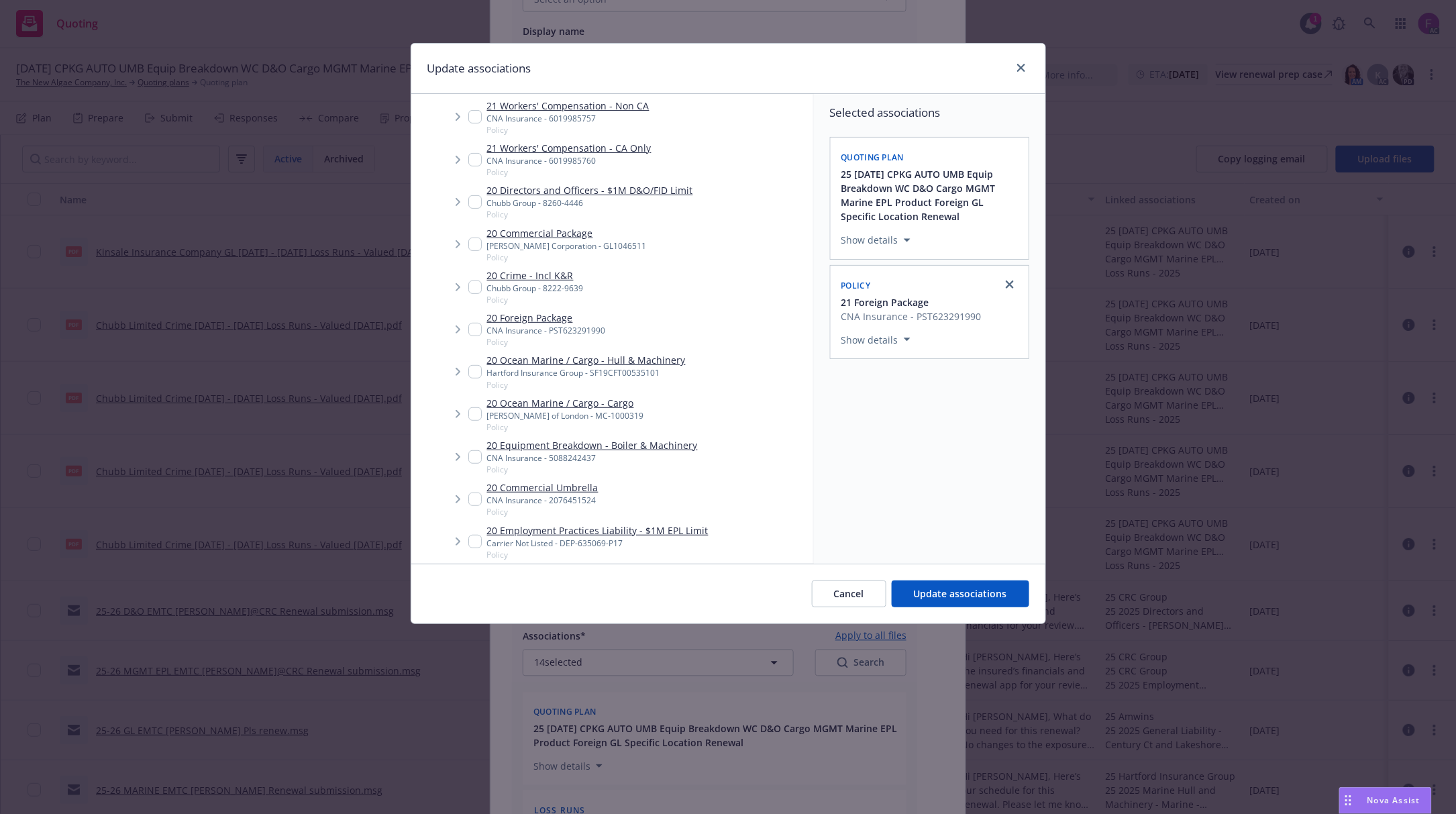
click at [475, 323] on input "Tree Example" at bounding box center [475, 329] width 13 height 13
checkbox input "true"
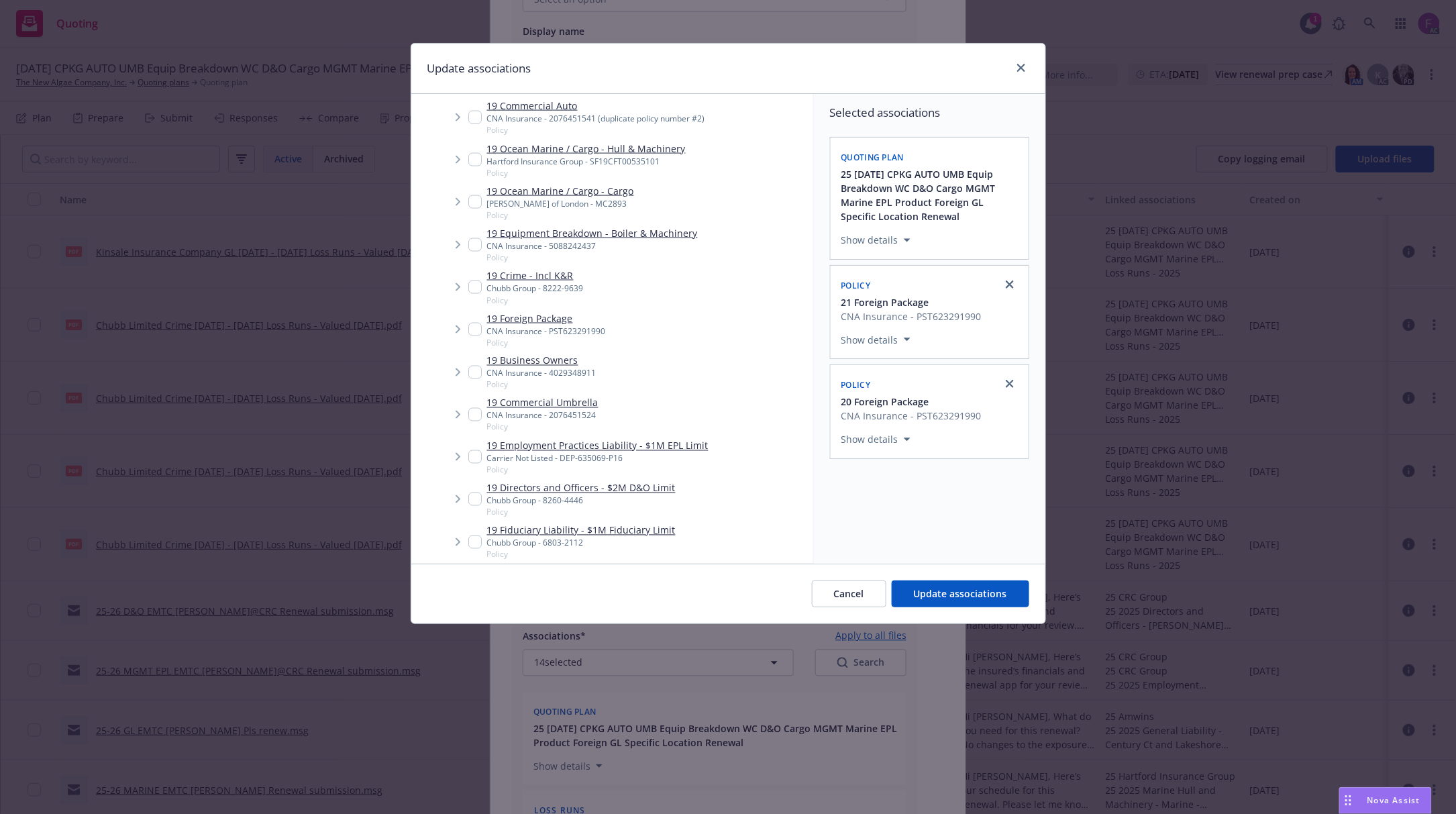
click at [470, 328] on input "Tree Example" at bounding box center [475, 329] width 13 height 13
click at [476, 331] on input "Tree Example" at bounding box center [475, 329] width 13 height 13
checkbox input "false"
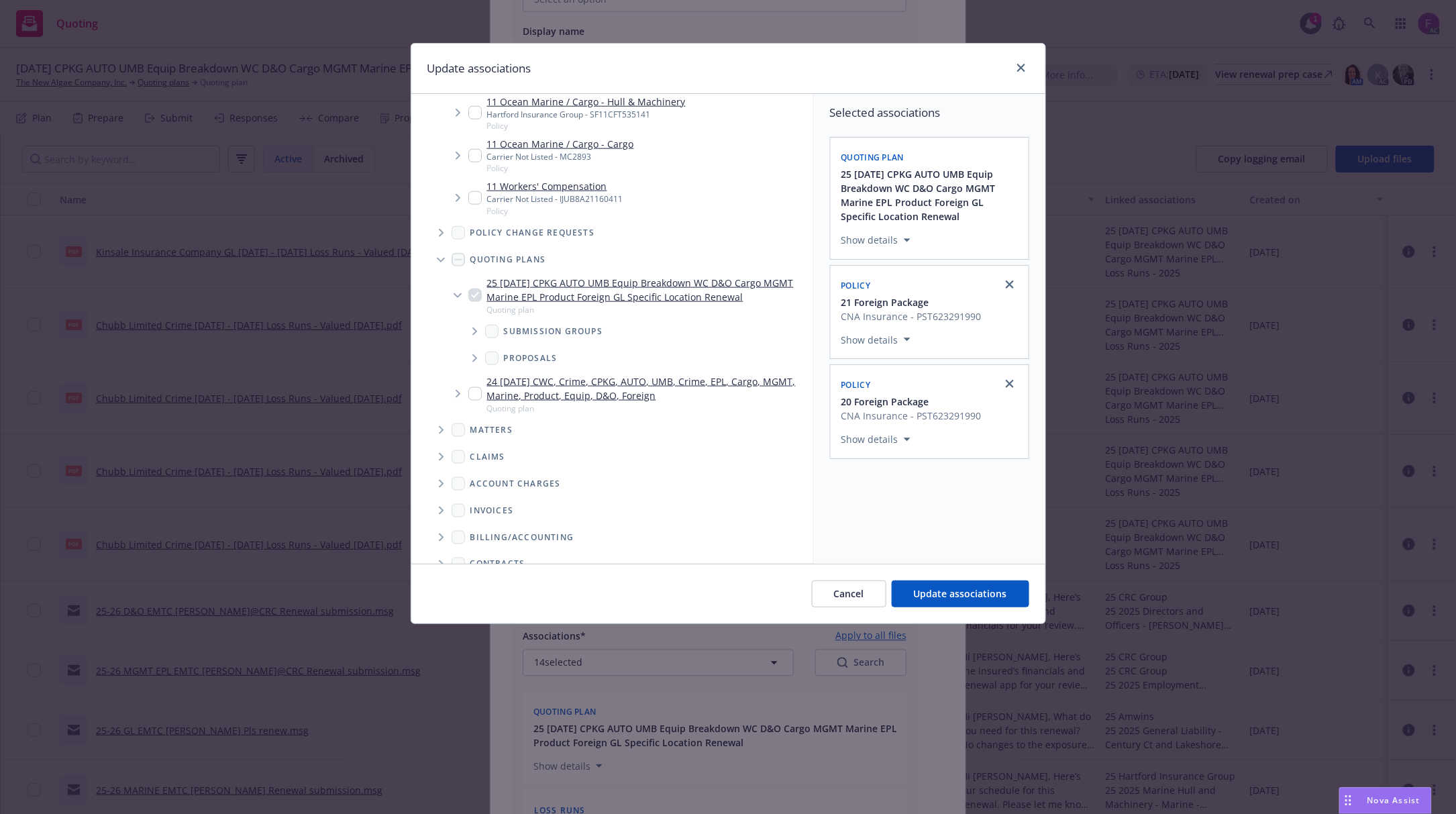
scroll to position [7337, 0]
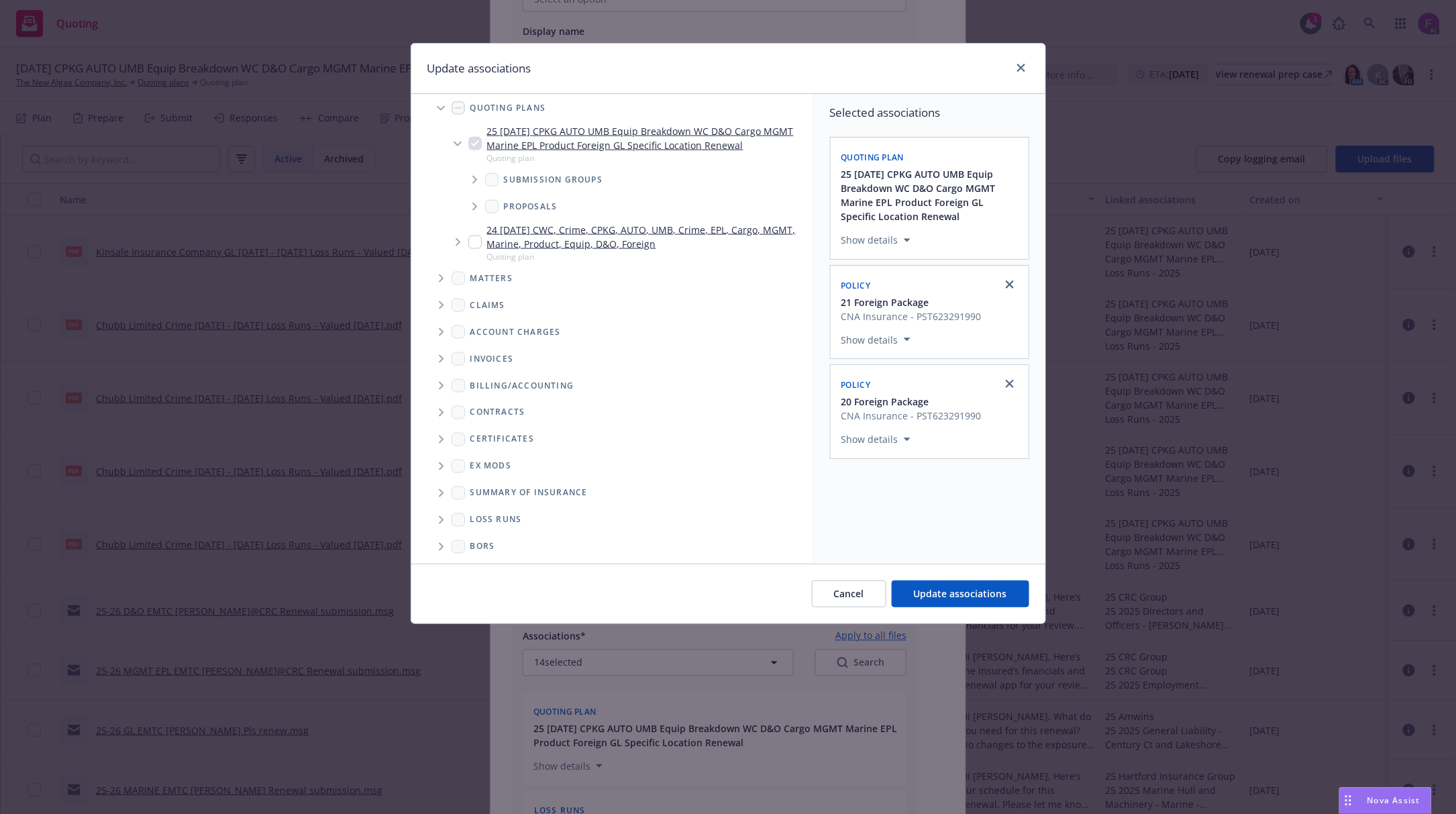
click at [436, 515] on span "Folder Tree Example" at bounding box center [441, 520] width 22 height 22
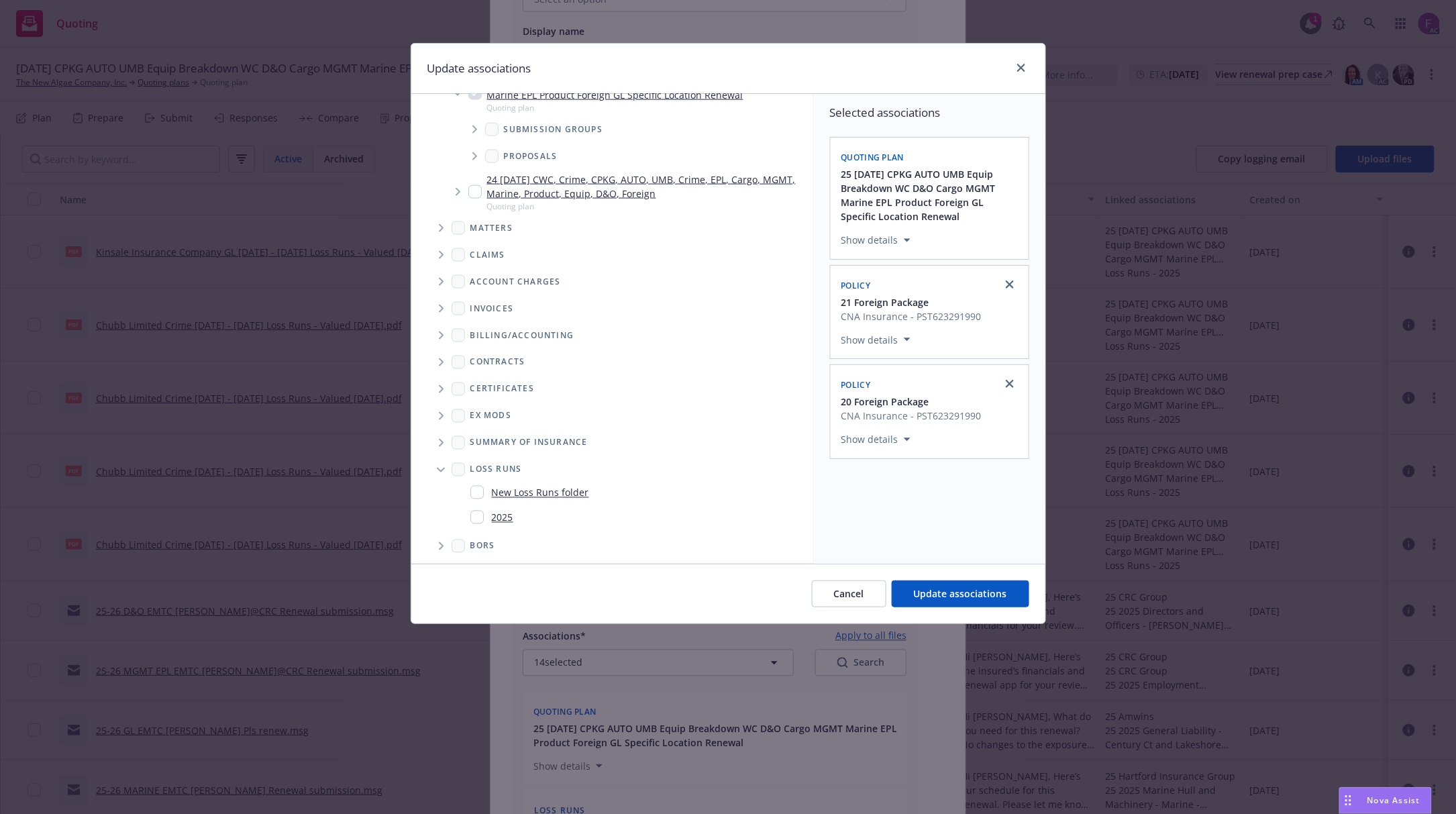
click at [478, 513] on input "Folder Tree Example" at bounding box center [477, 517] width 13 height 13
checkbox input "true"
click at [966, 597] on span "Update associations" at bounding box center [960, 594] width 93 height 13
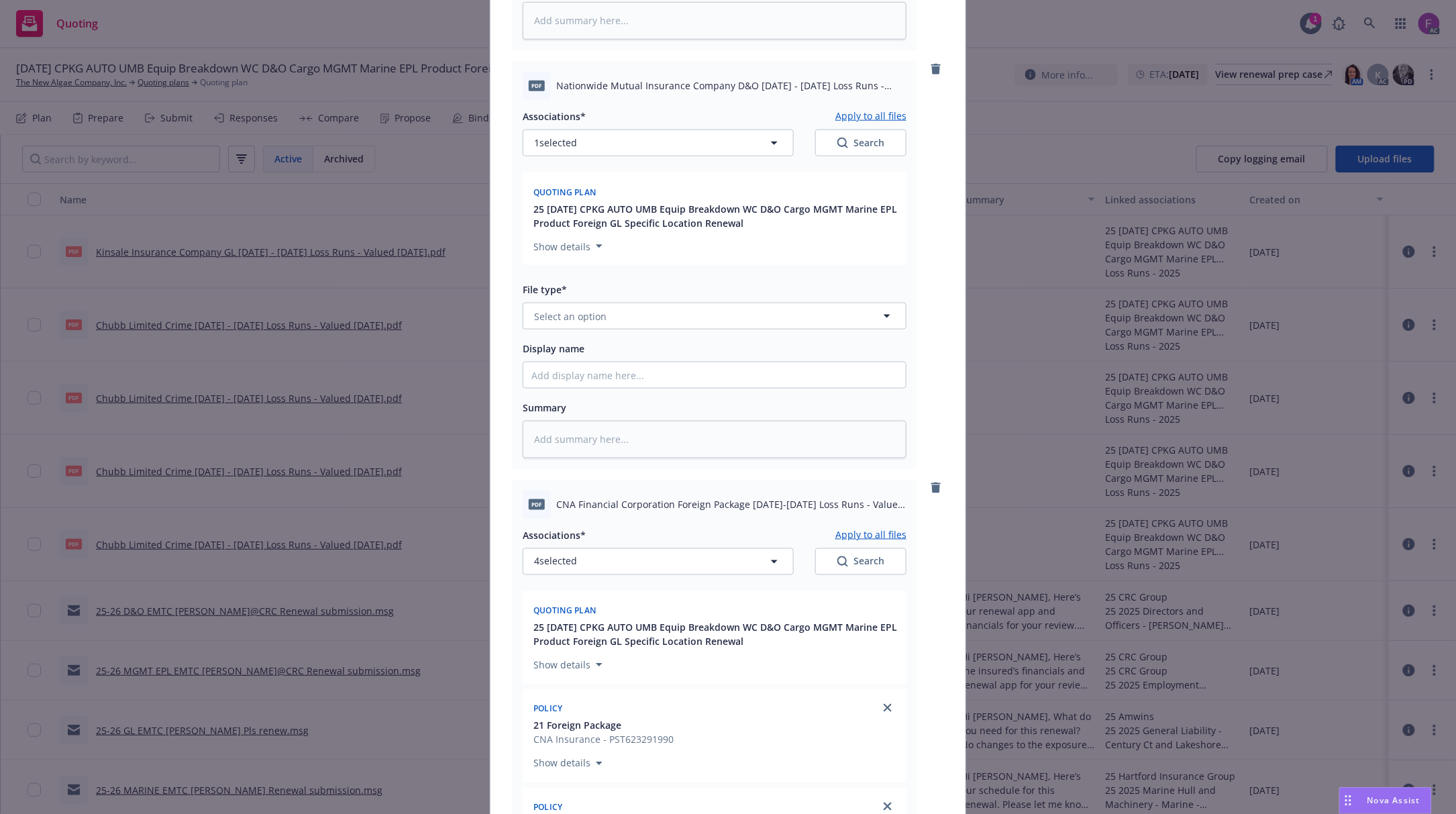
scroll to position [310, 0]
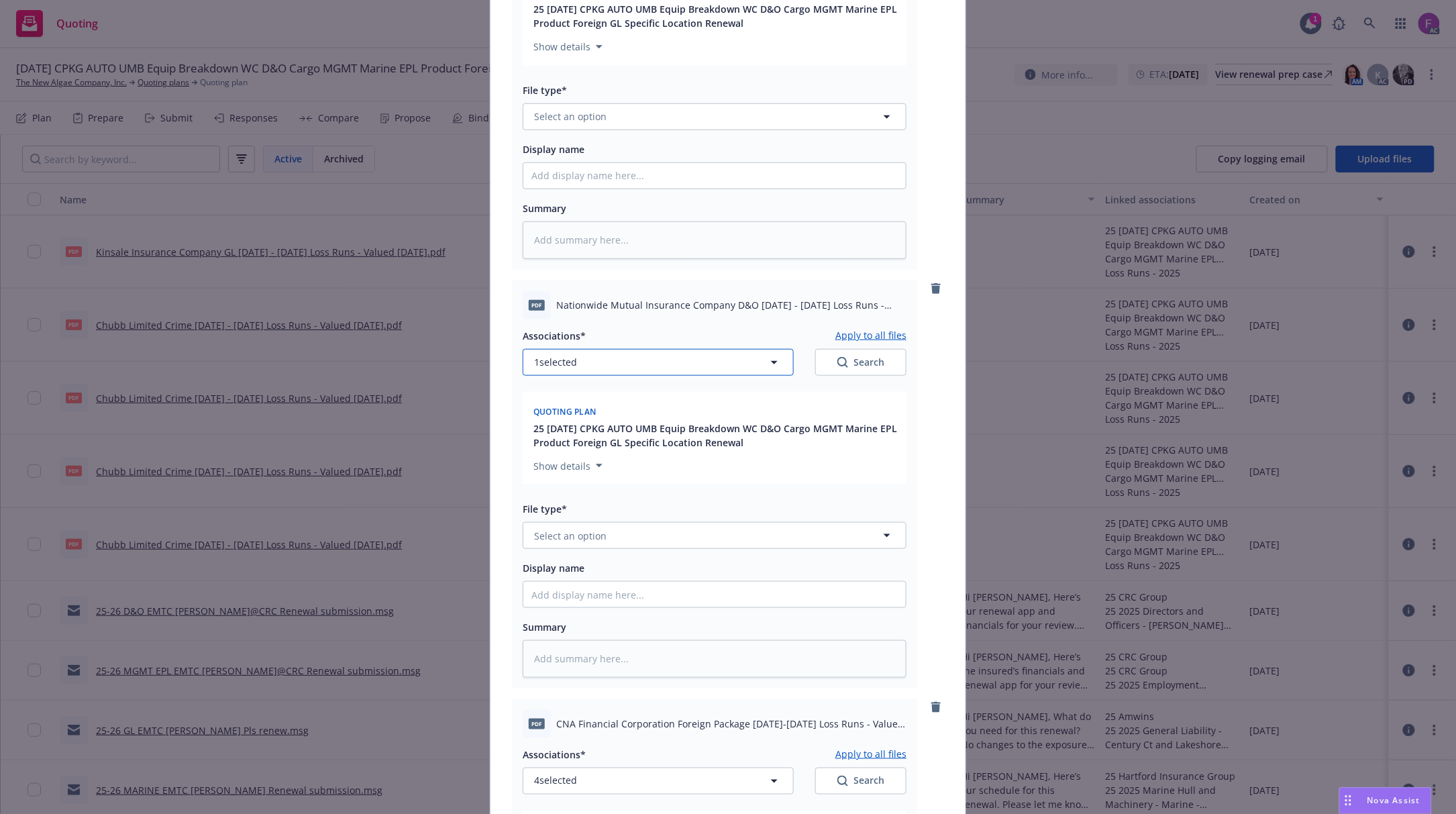
click at [600, 349] on button "1 selected" at bounding box center [658, 362] width 271 height 27
type textarea "x"
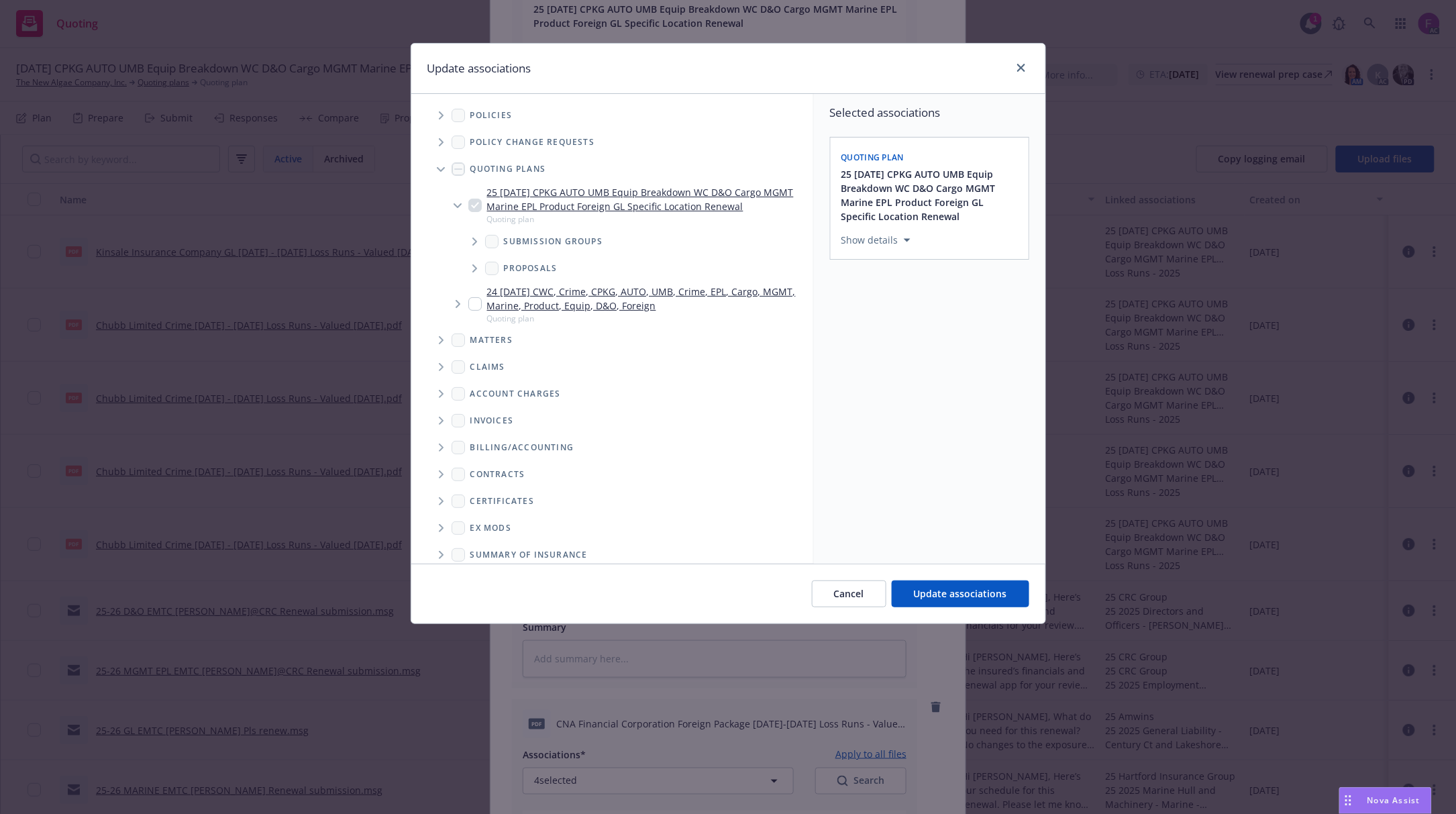
click at [441, 114] on icon "Tree Example" at bounding box center [441, 116] width 6 height 8
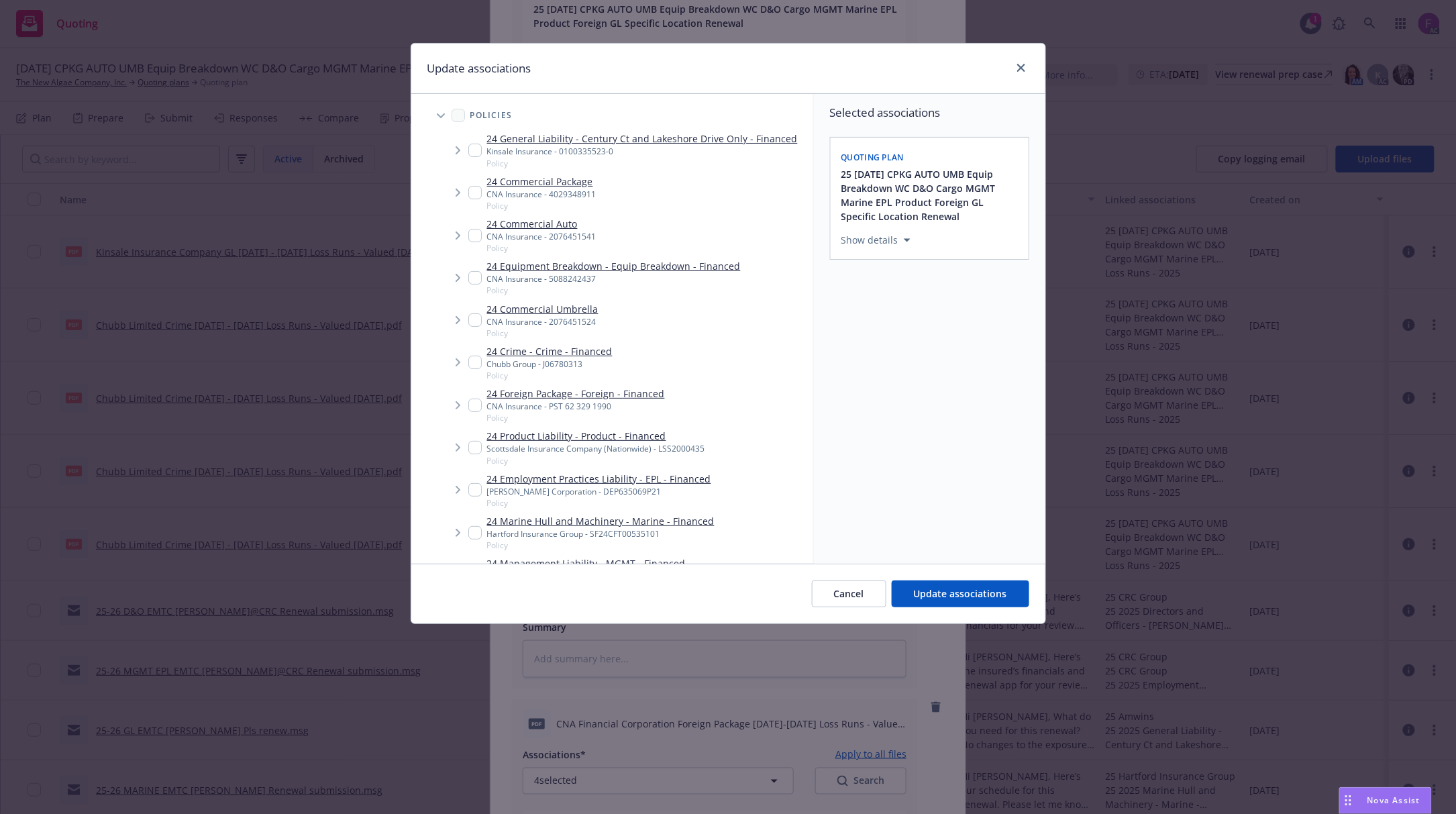
scroll to position [331, 0]
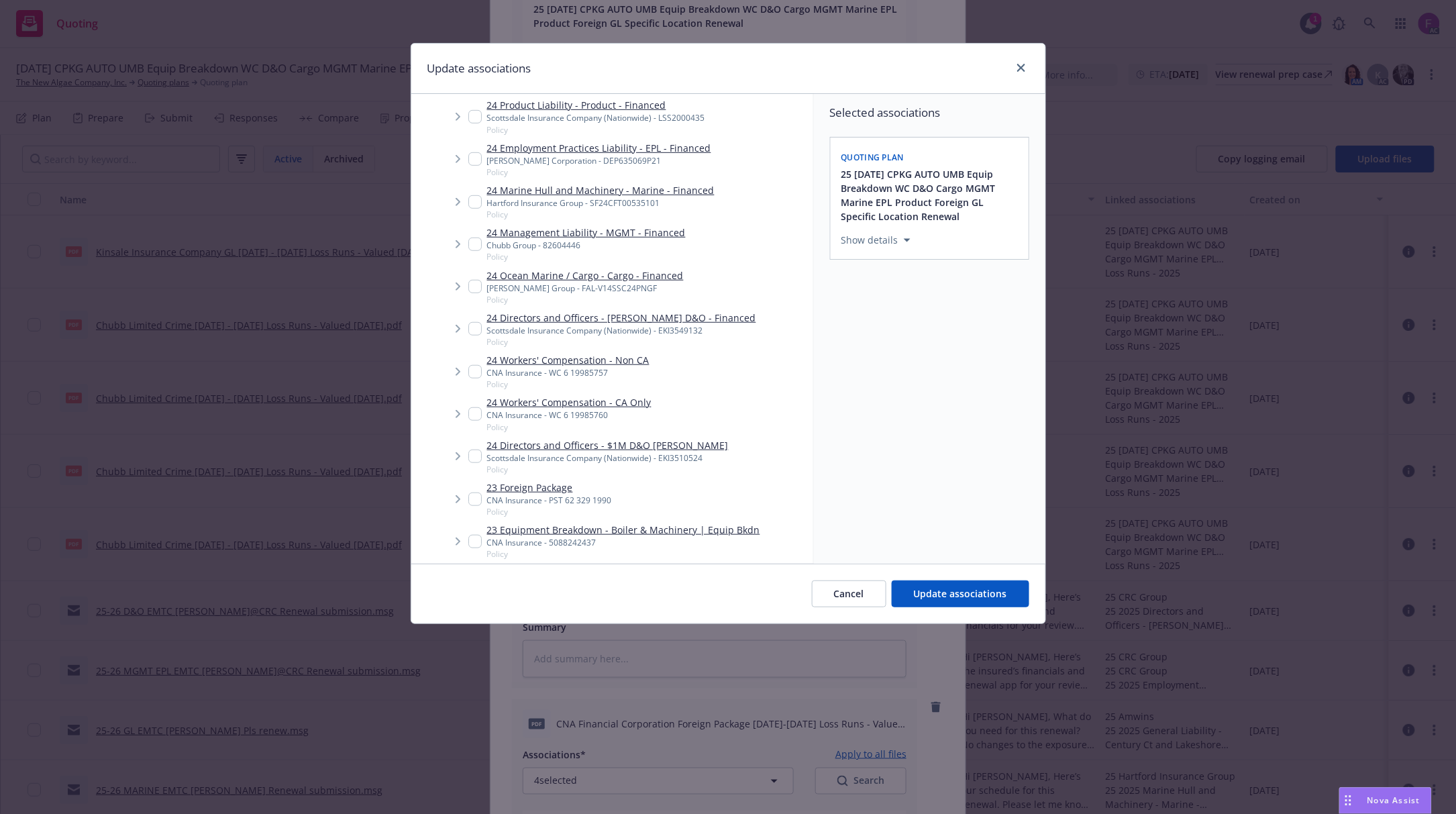
click at [474, 333] on input "Tree Example" at bounding box center [475, 329] width 13 height 13
checkbox input "true"
click at [477, 454] on input "Tree Example" at bounding box center [475, 456] width 13 height 13
checkbox input "true"
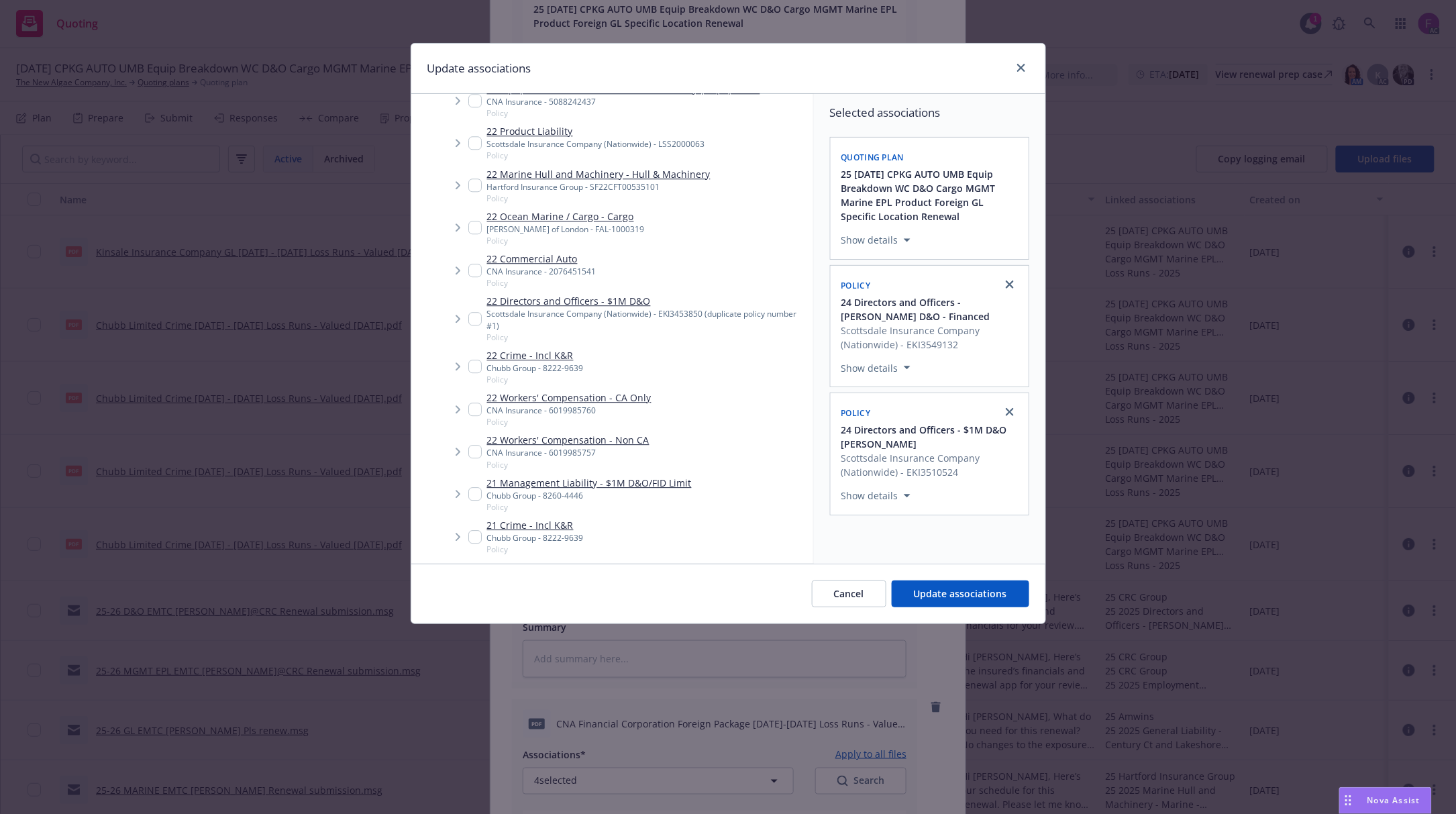
scroll to position [1584, 0]
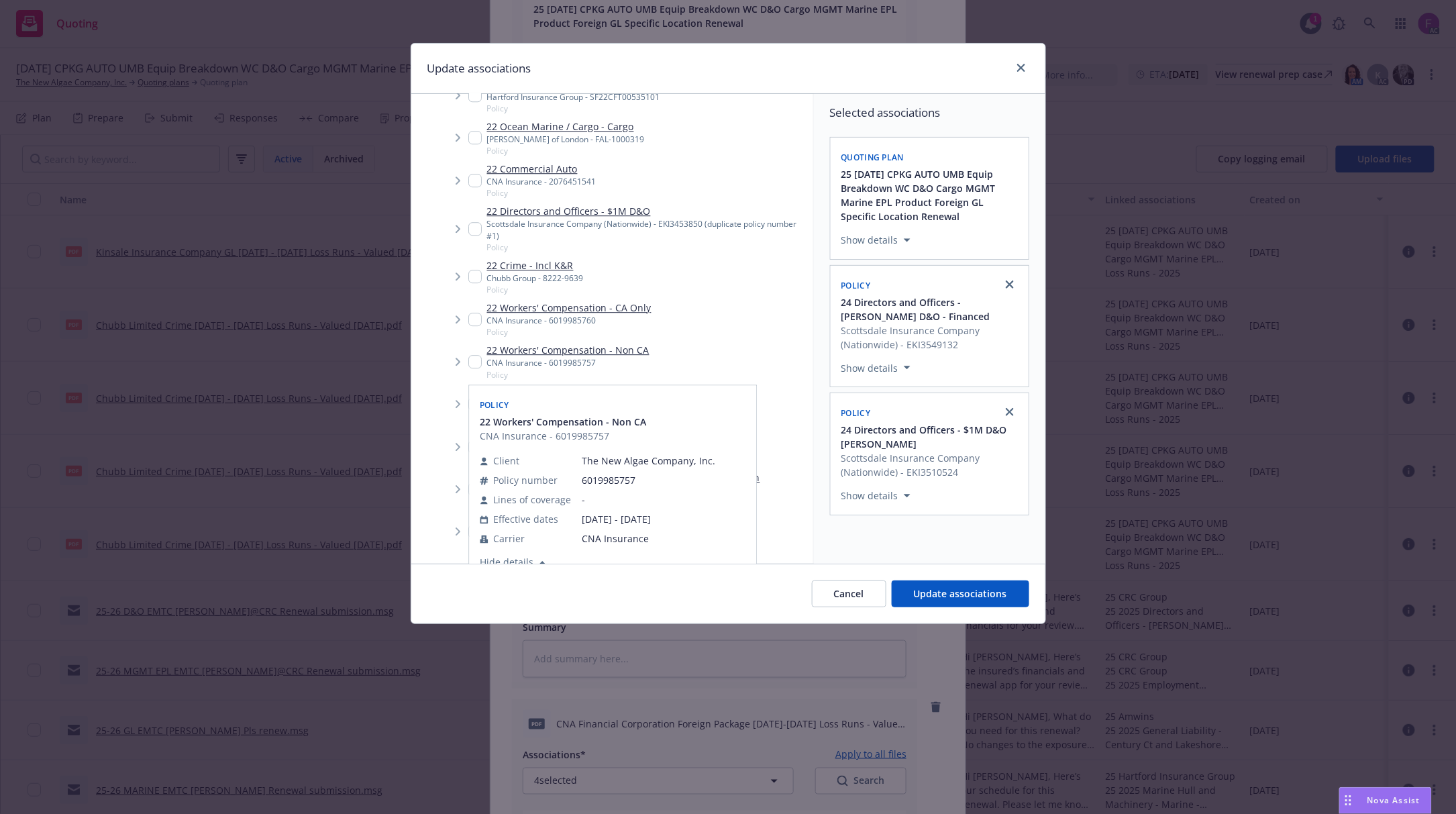
click at [475, 227] on input "Tree Example" at bounding box center [475, 228] width 13 height 13
checkbox input "true"
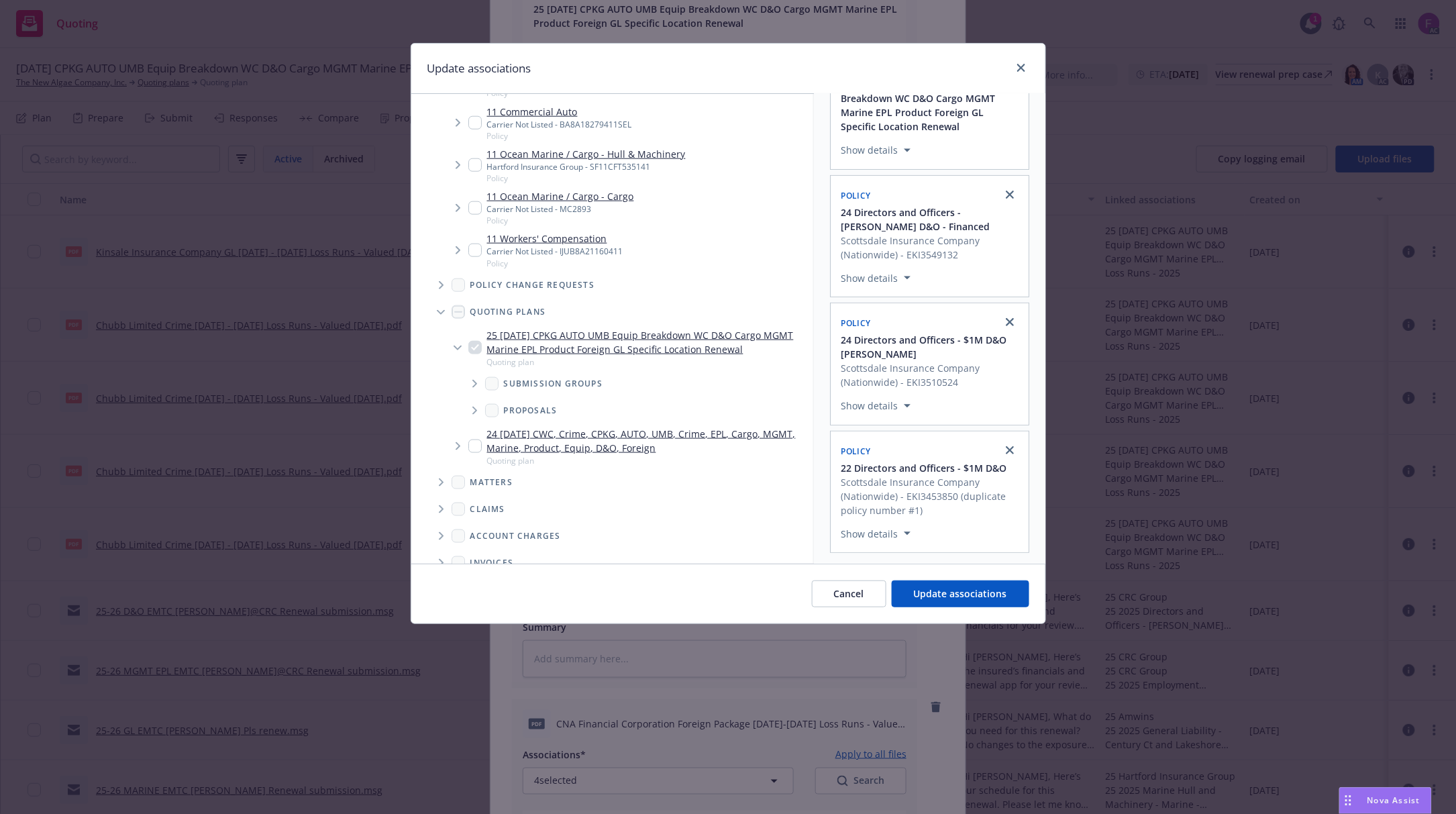
scroll to position [7337, 0]
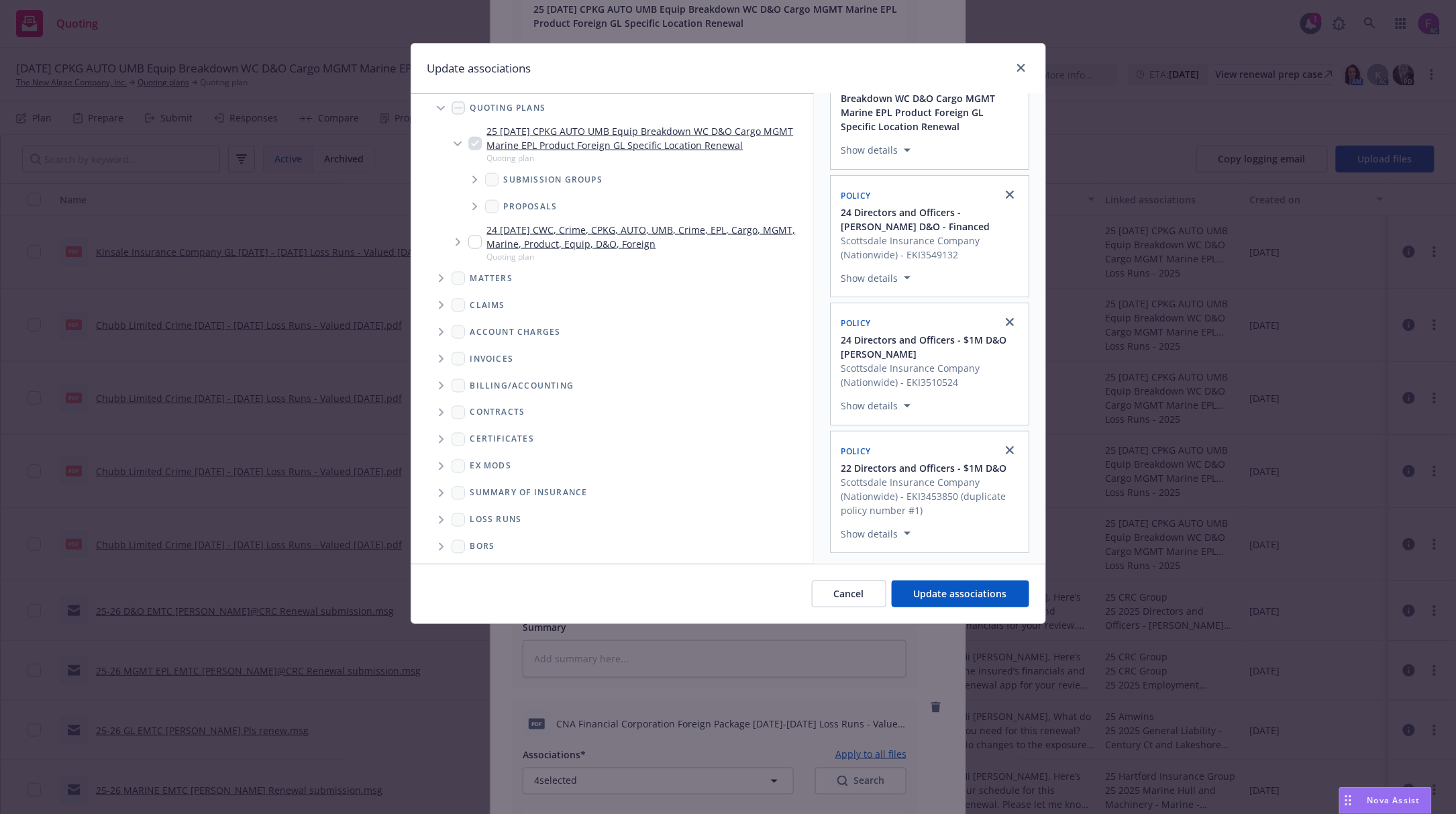
click at [443, 516] on icon "Folder Tree Example" at bounding box center [441, 520] width 6 height 8
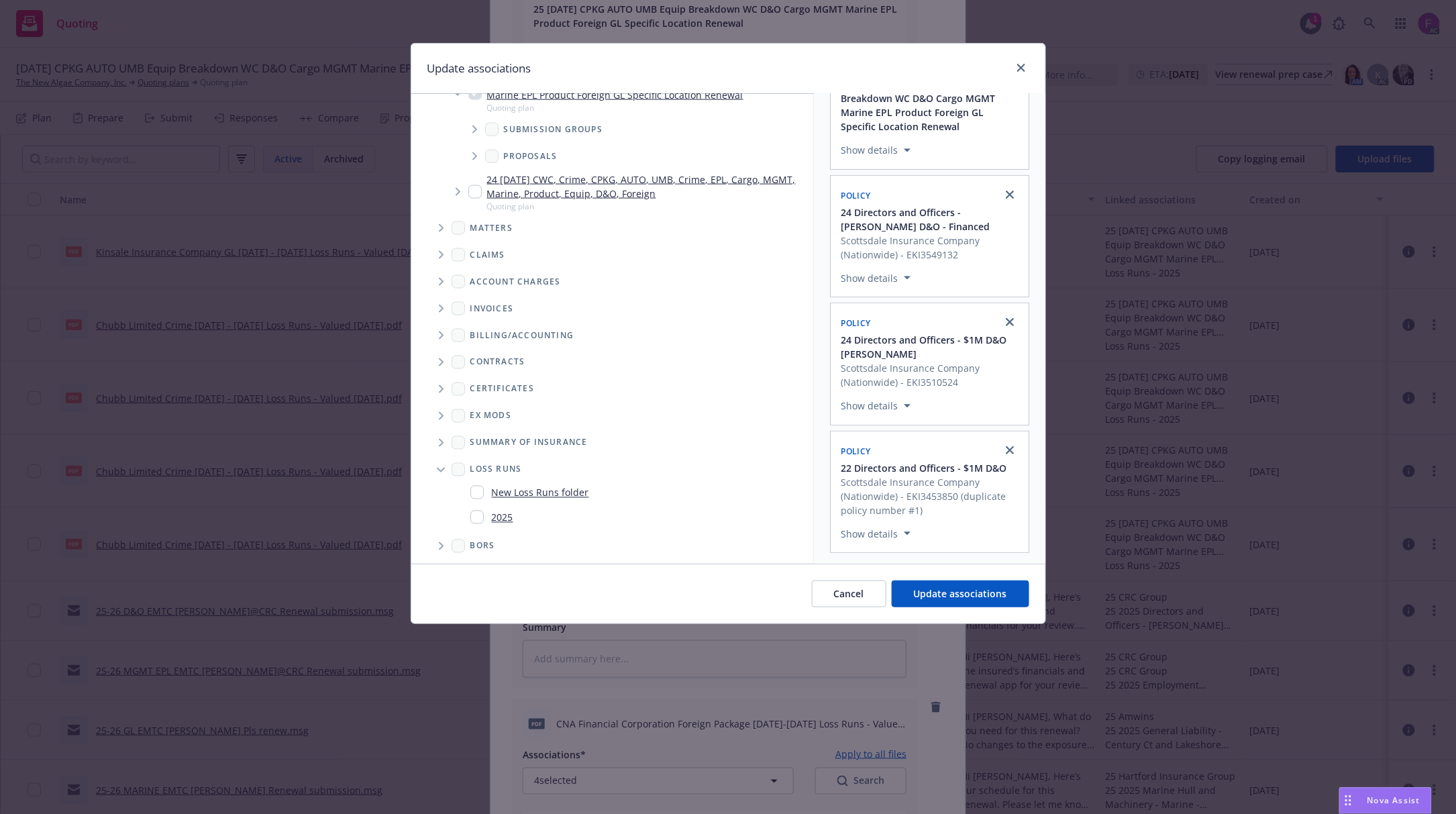
click at [475, 511] on input "Folder Tree Example" at bounding box center [477, 517] width 13 height 13
checkbox input "true"
click at [983, 584] on button "Update associations" at bounding box center [960, 594] width 138 height 27
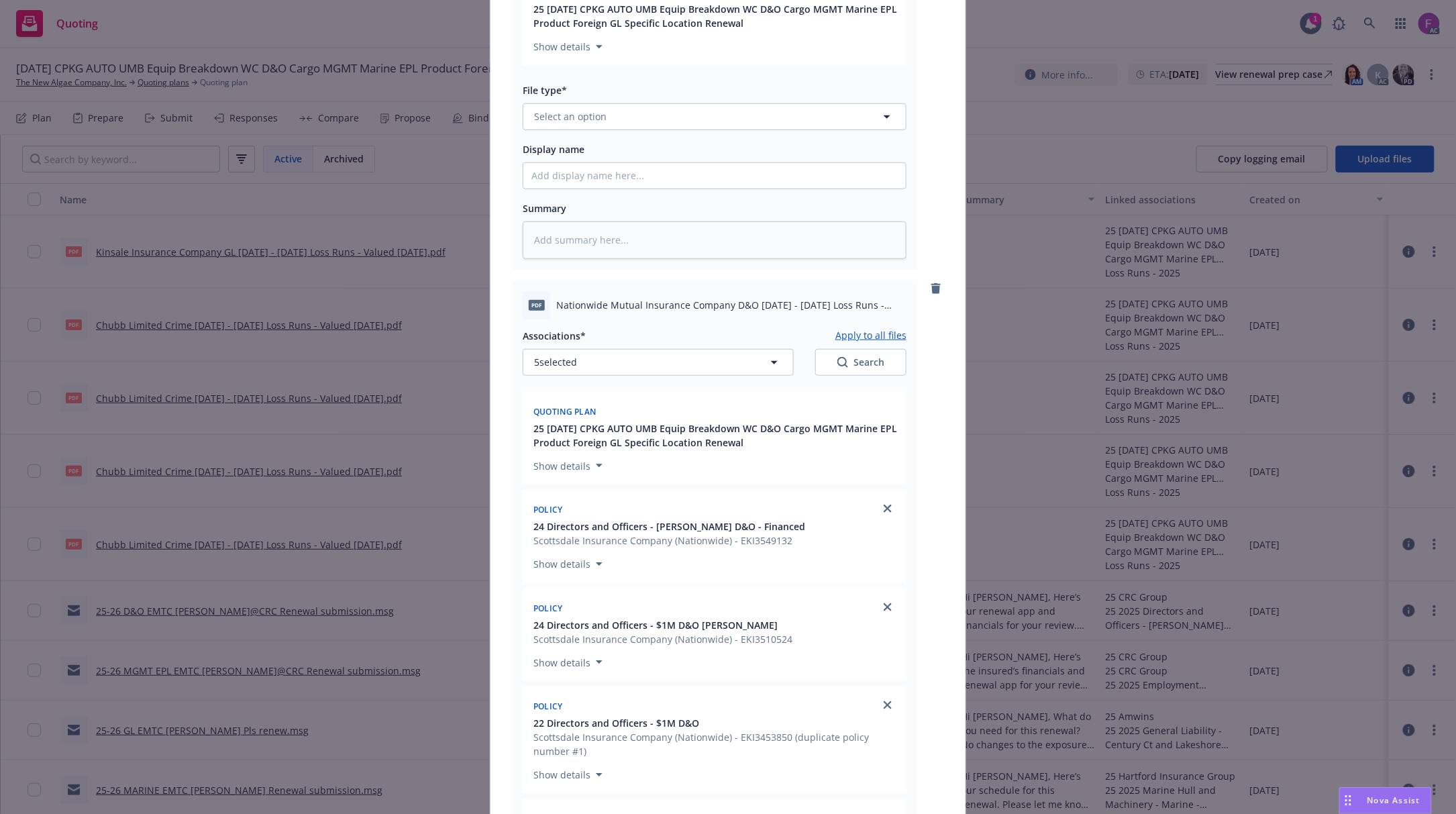
scroll to position [0, 0]
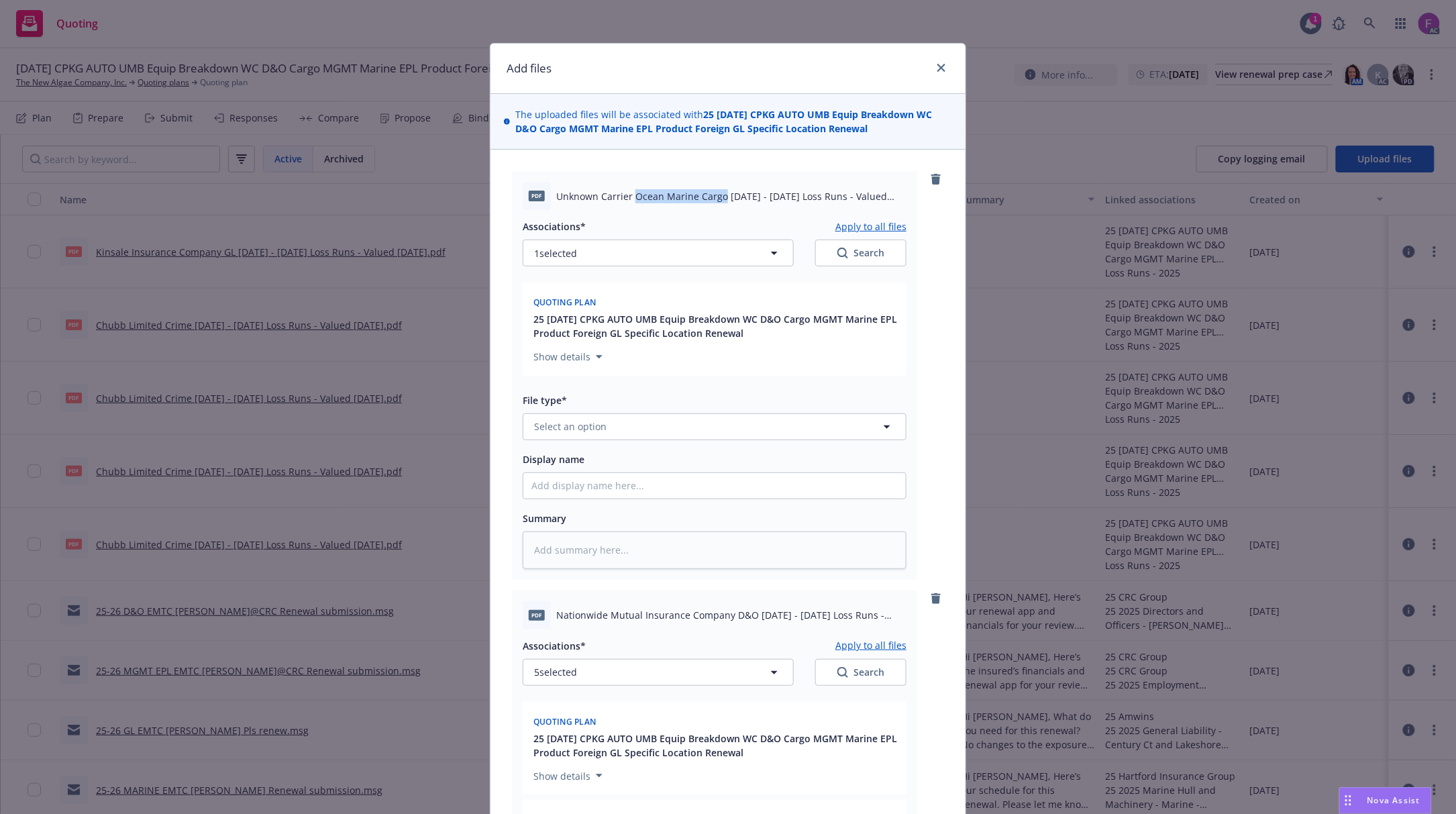
drag, startPoint x: 626, startPoint y: 194, endPoint x: 715, endPoint y: 195, distance: 89.0
click at [715, 195] on span "Unknown Carrier Ocean Marine Cargo [DATE] - [DATE] Loss Runs - Valued [DATE].pdf" at bounding box center [731, 196] width 350 height 14
copy span "Ocean Marine Cargo"
click at [610, 253] on button "1 selected" at bounding box center [658, 253] width 271 height 27
type textarea "x"
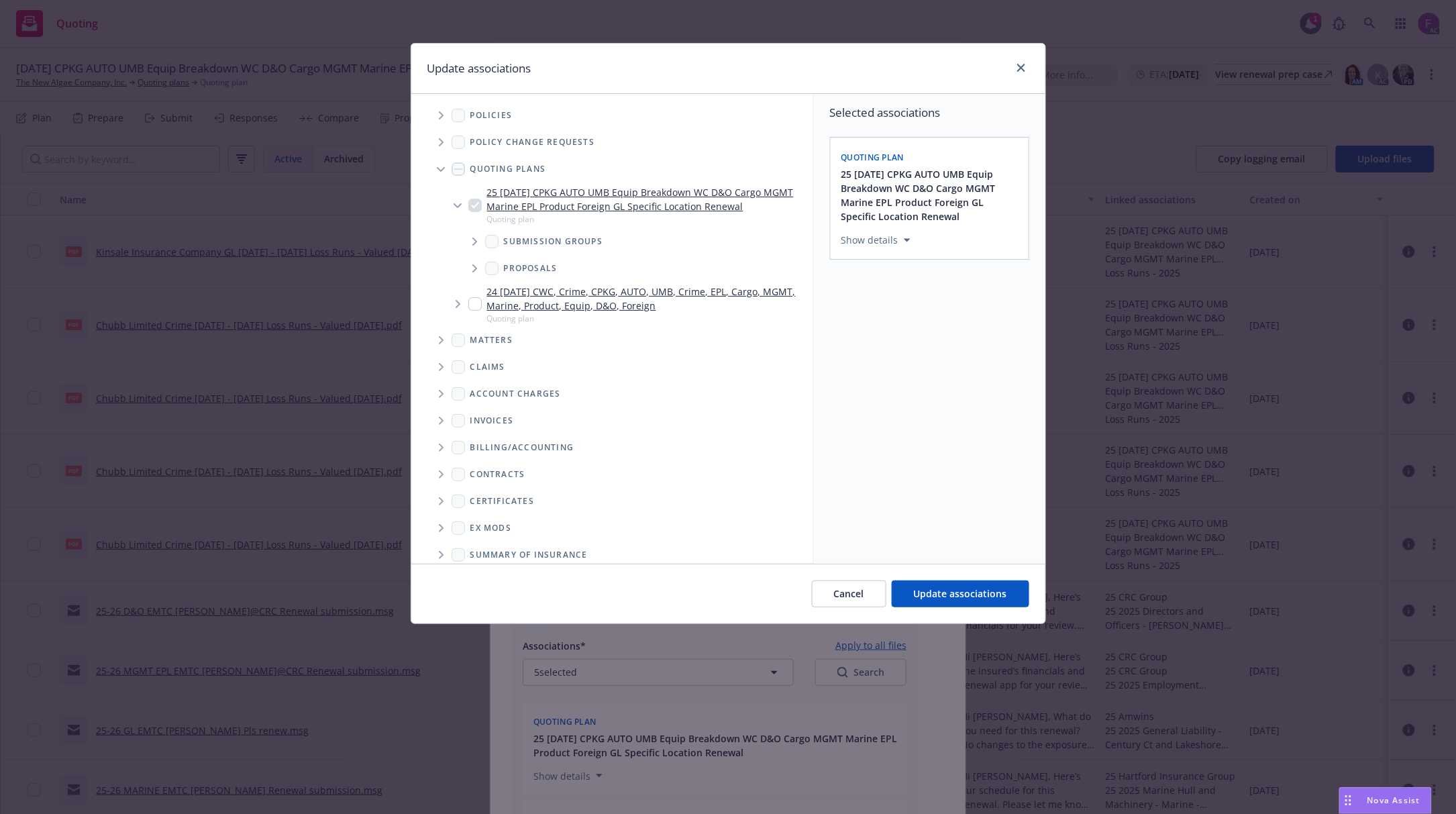
click at [435, 111] on span "Tree Example" at bounding box center [441, 115] width 22 height 22
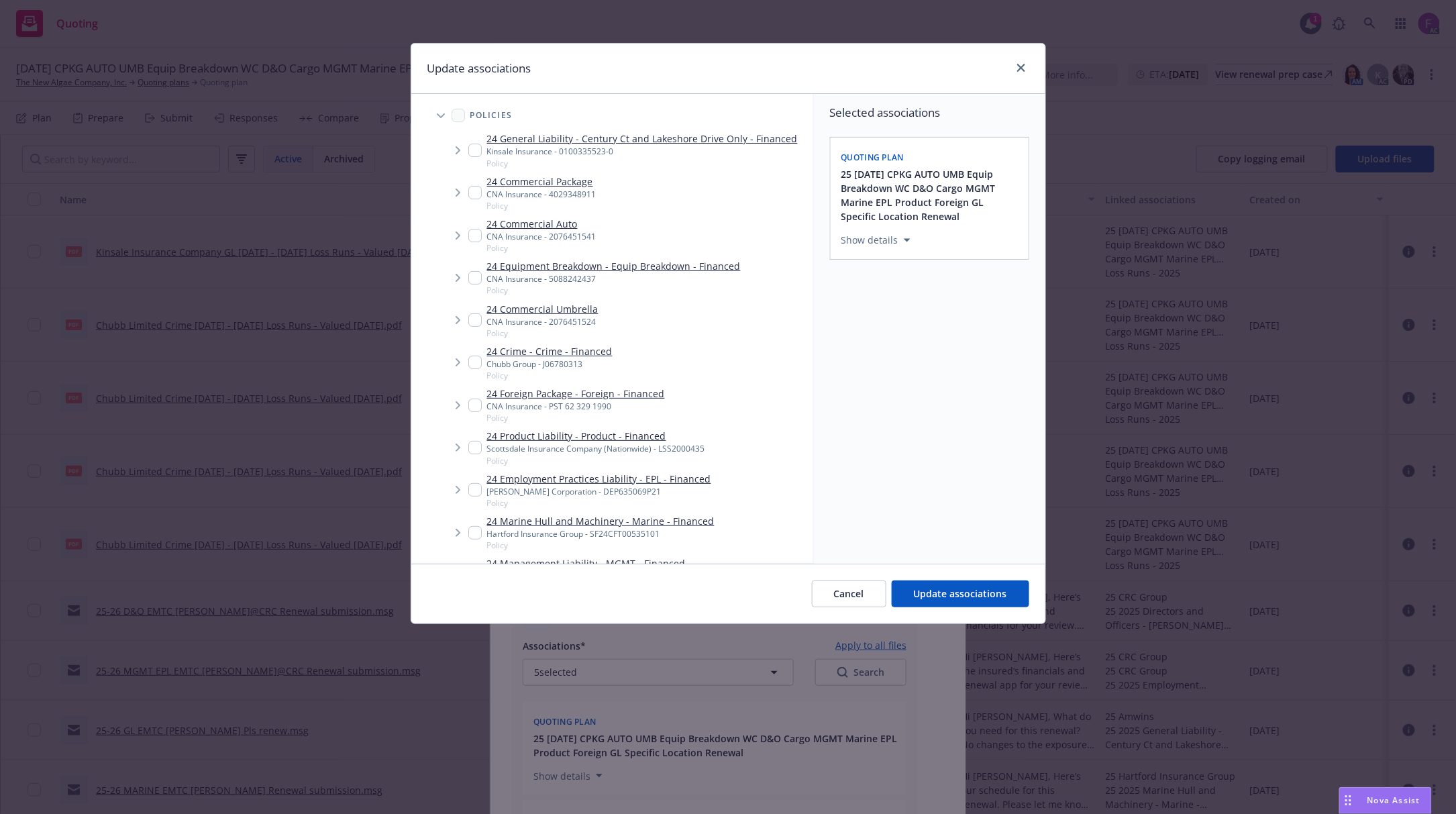
scroll to position [1392, 0]
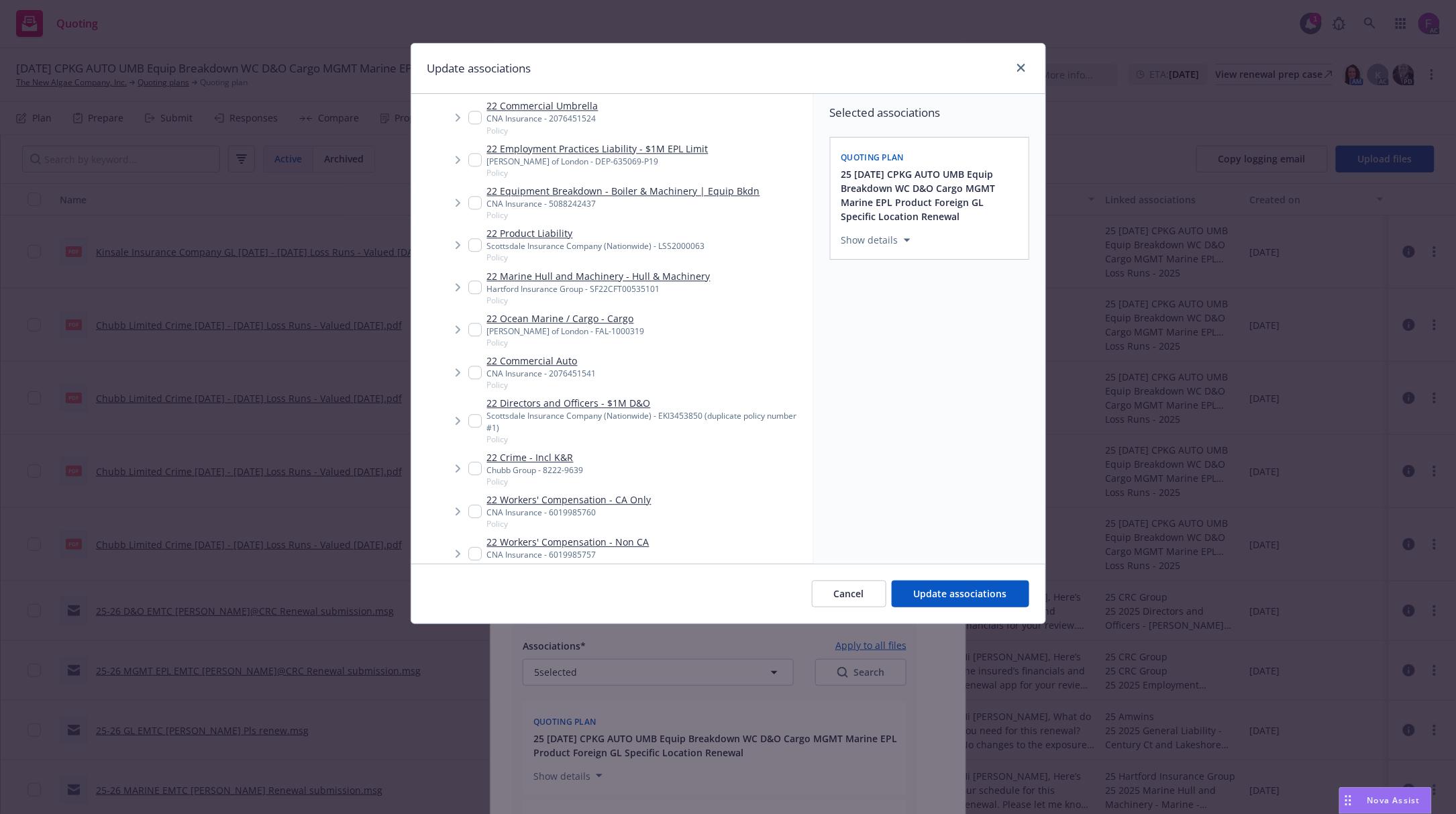
click at [473, 327] on input "Tree Example" at bounding box center [475, 329] width 13 height 13
checkbox input "true"
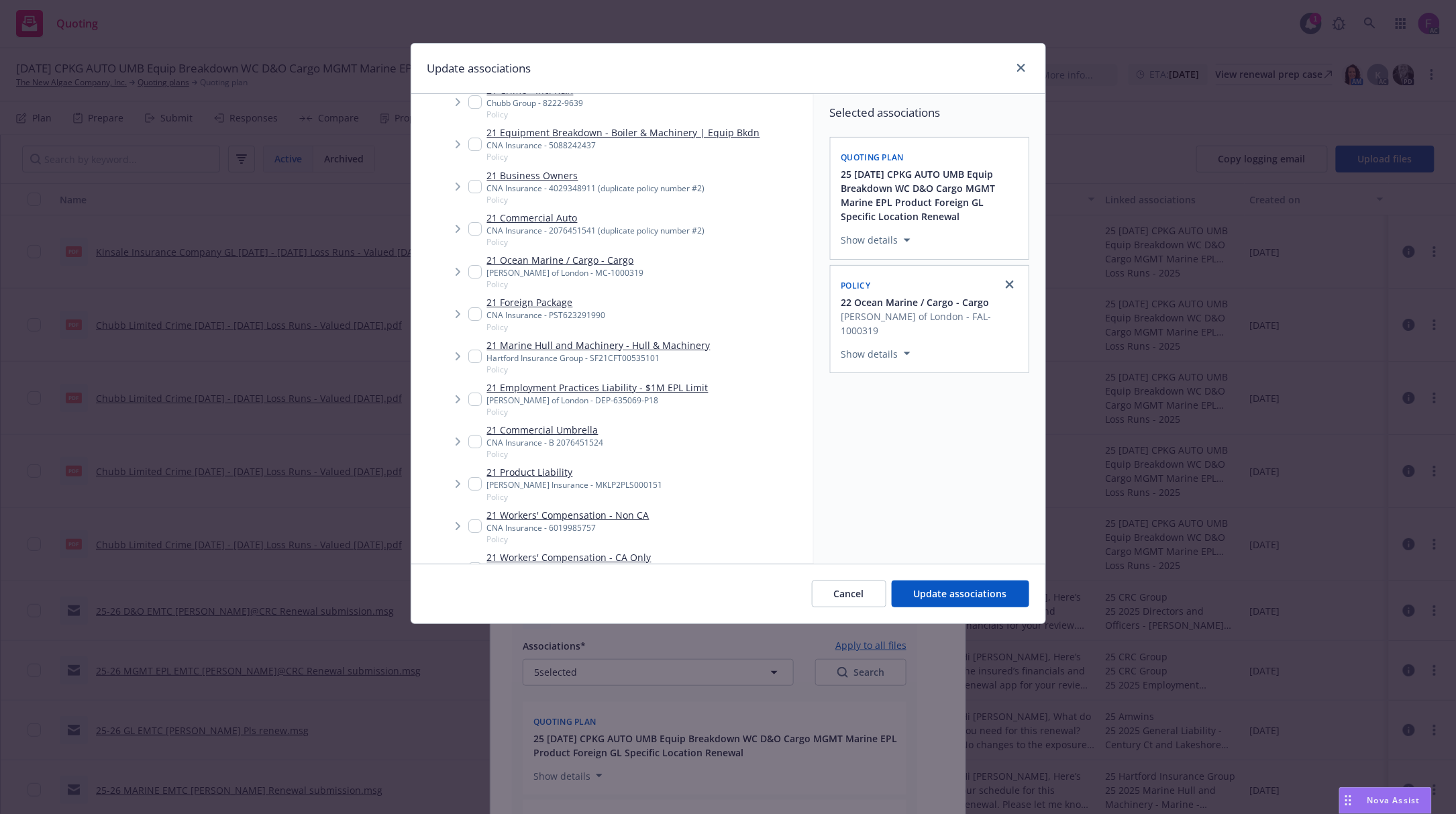
click at [466, 269] on span "Tree Example" at bounding box center [457, 272] width 22 height 22
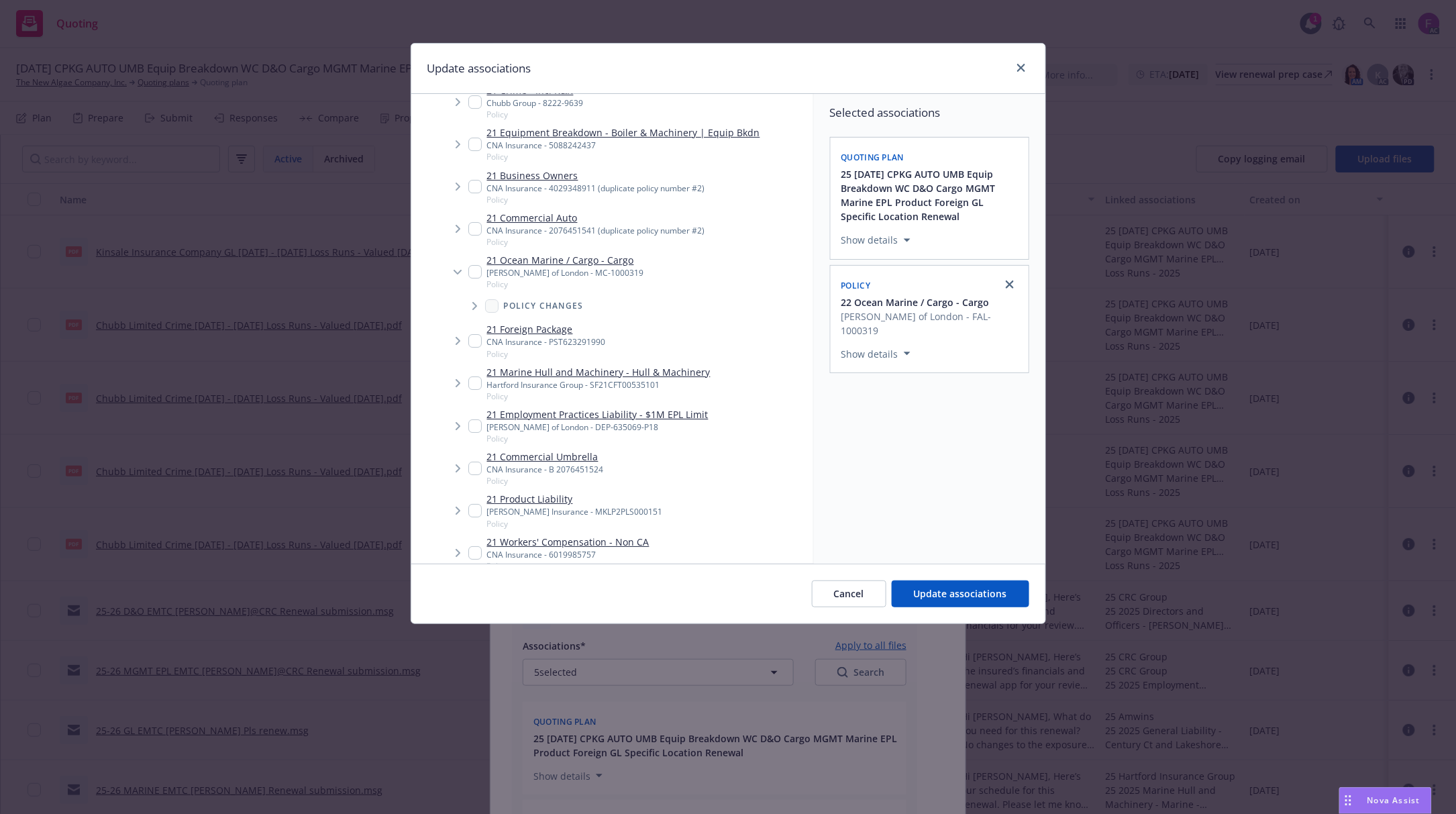
click at [473, 269] on input "Tree Example" at bounding box center [475, 272] width 13 height 13
checkbox input "true"
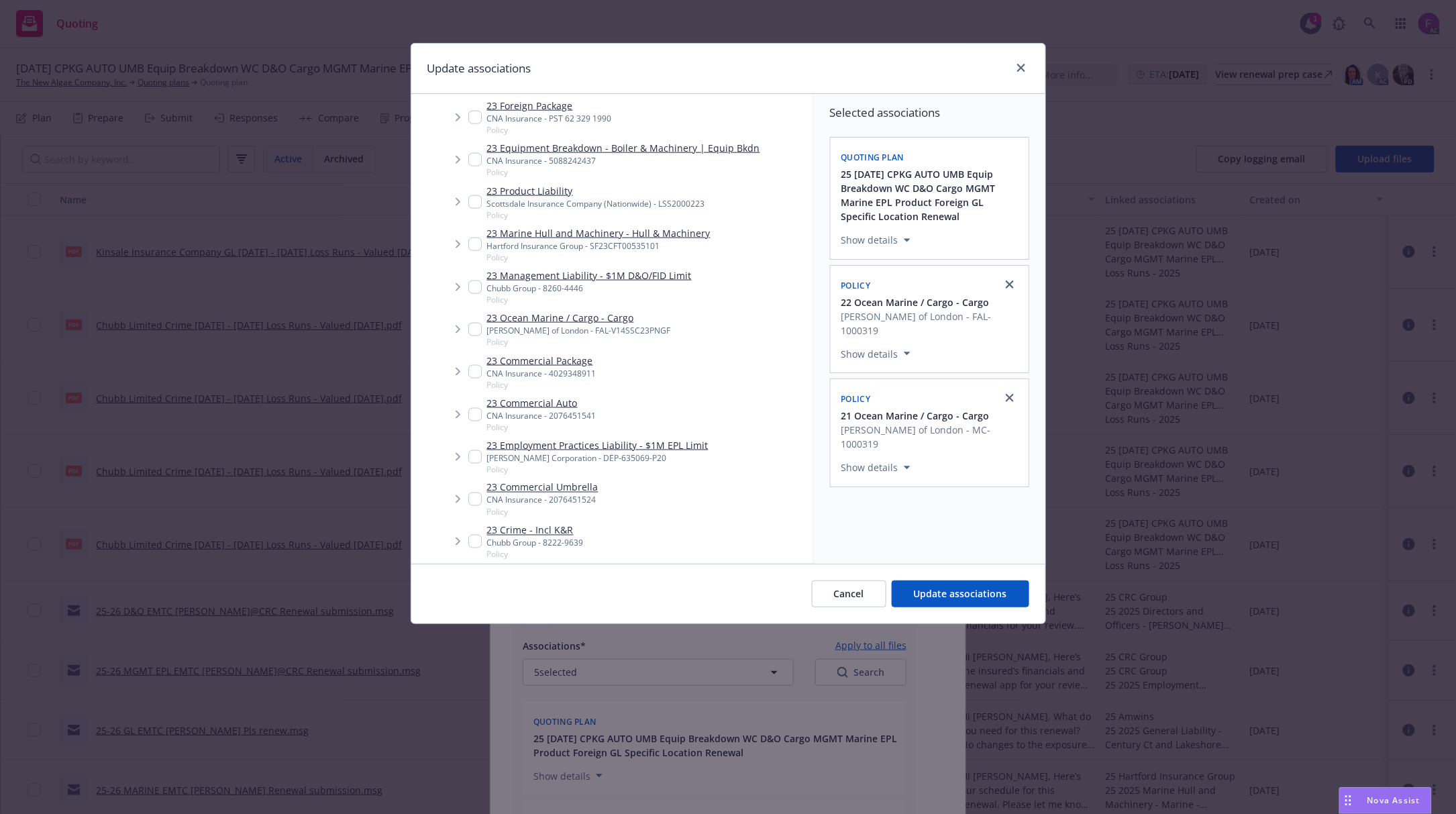
click at [476, 333] on input "Tree Example" at bounding box center [475, 329] width 13 height 13
checkbox input "true"
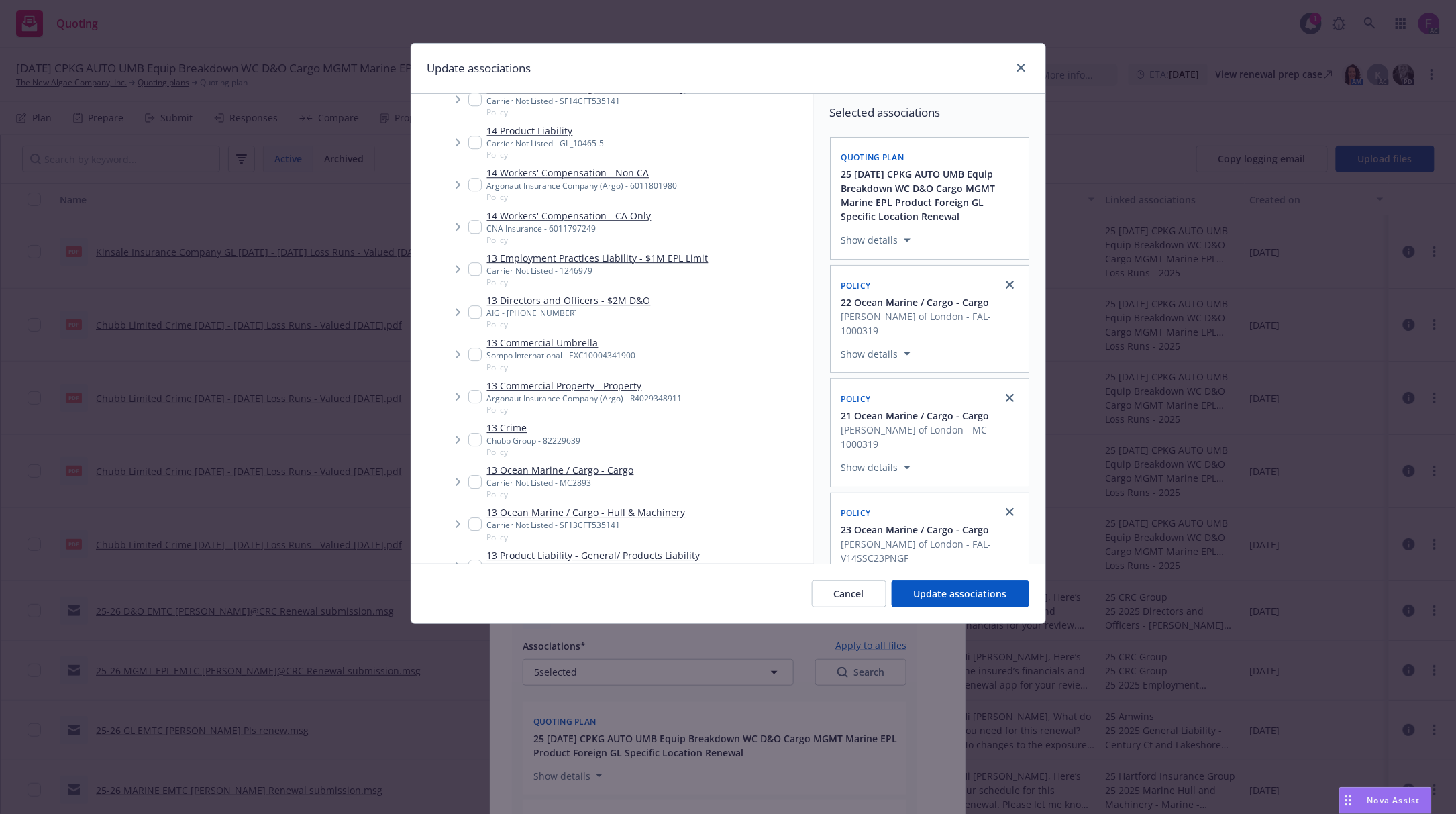
scroll to position [7364, 0]
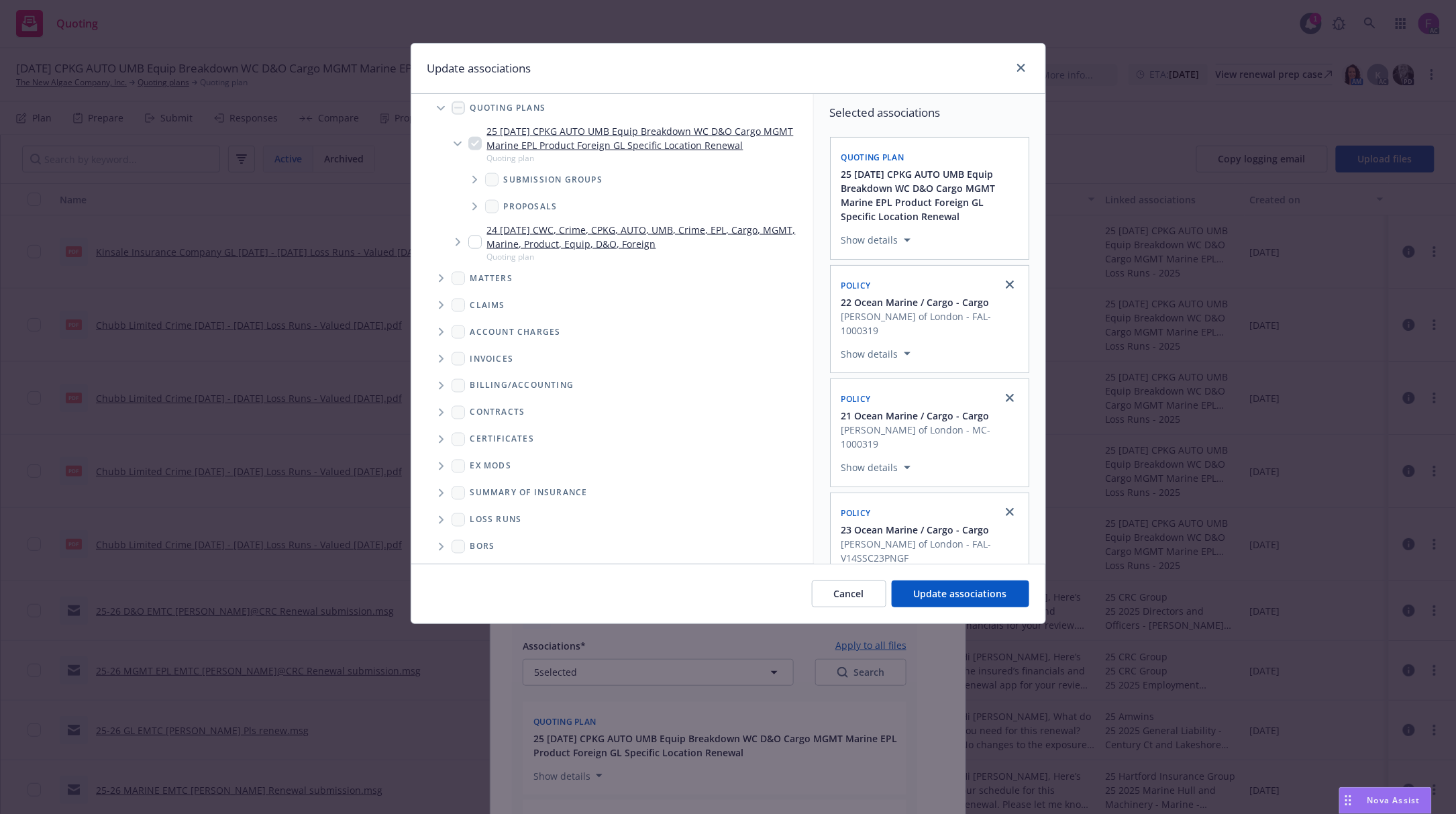
click at [443, 516] on icon "Folder Tree Example" at bounding box center [441, 520] width 6 height 8
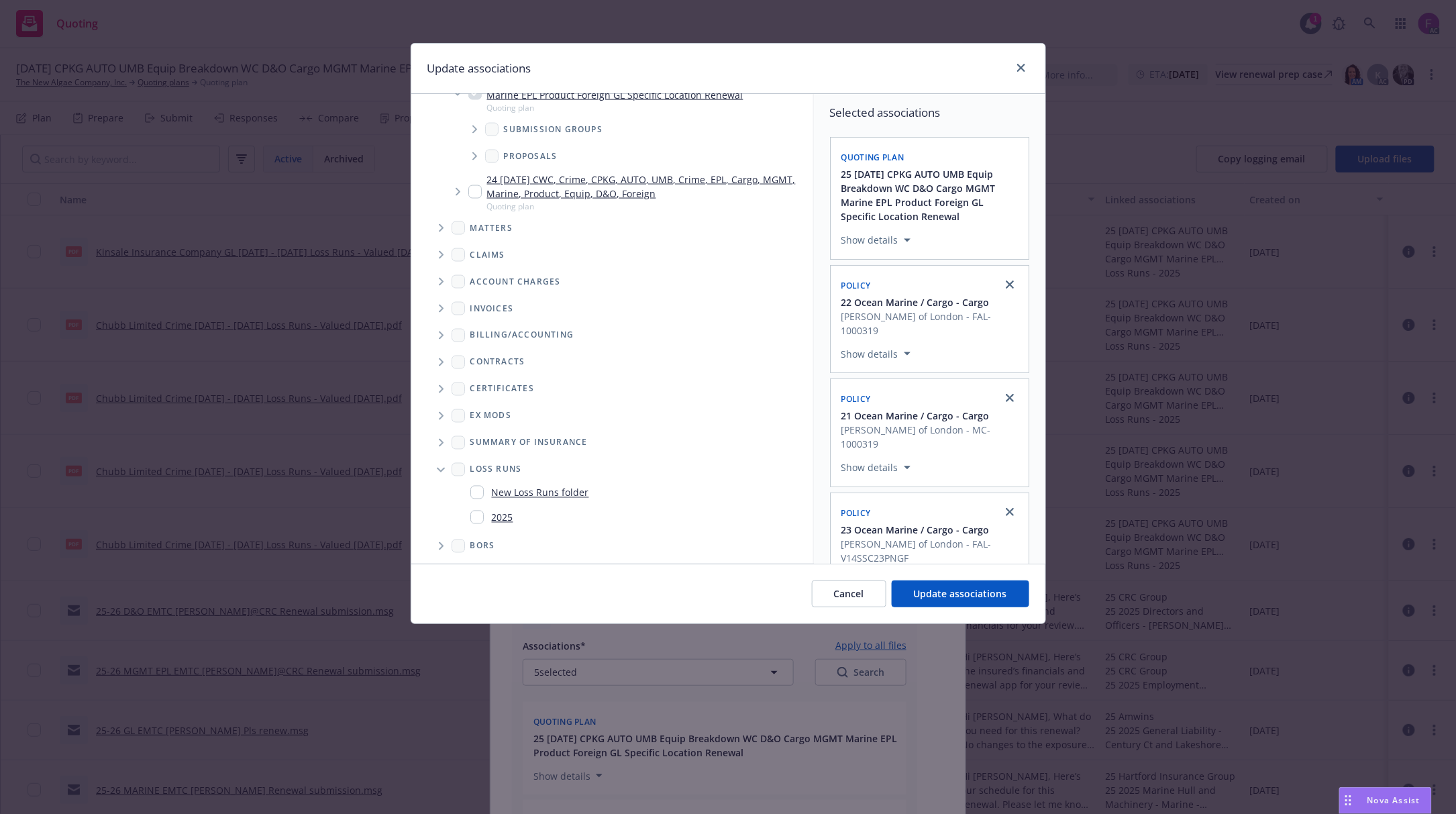
drag, startPoint x: 475, startPoint y: 513, endPoint x: 497, endPoint y: 518, distance: 22.6
click at [475, 513] on input "Folder Tree Example" at bounding box center [477, 517] width 13 height 13
checkbox input "true"
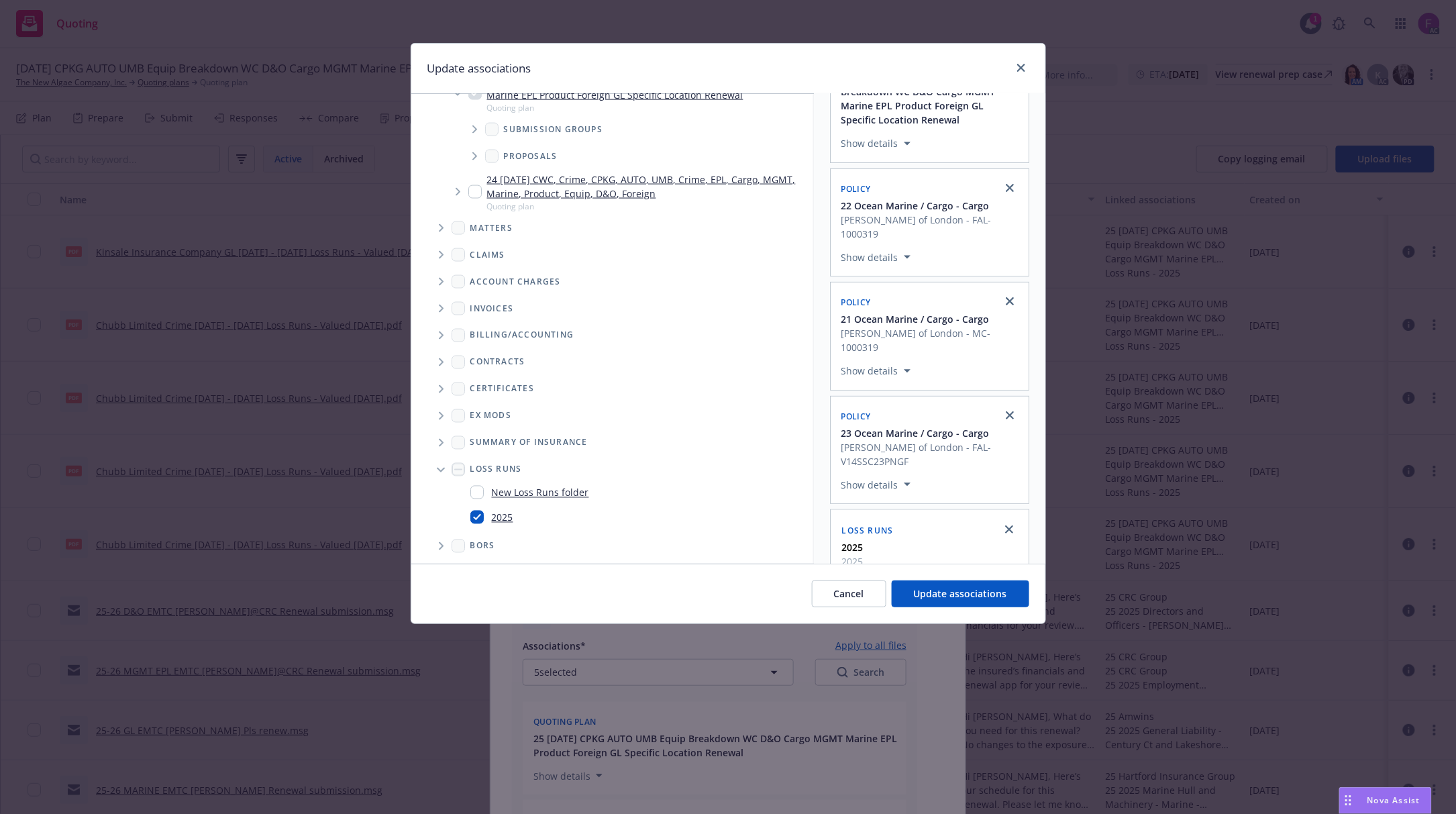
scroll to position [97, 0]
drag, startPoint x: 926, startPoint y: 591, endPoint x: 914, endPoint y: 580, distance: 16.3
click at [926, 590] on span "Update associations" at bounding box center [960, 594] width 93 height 13
type textarea "x"
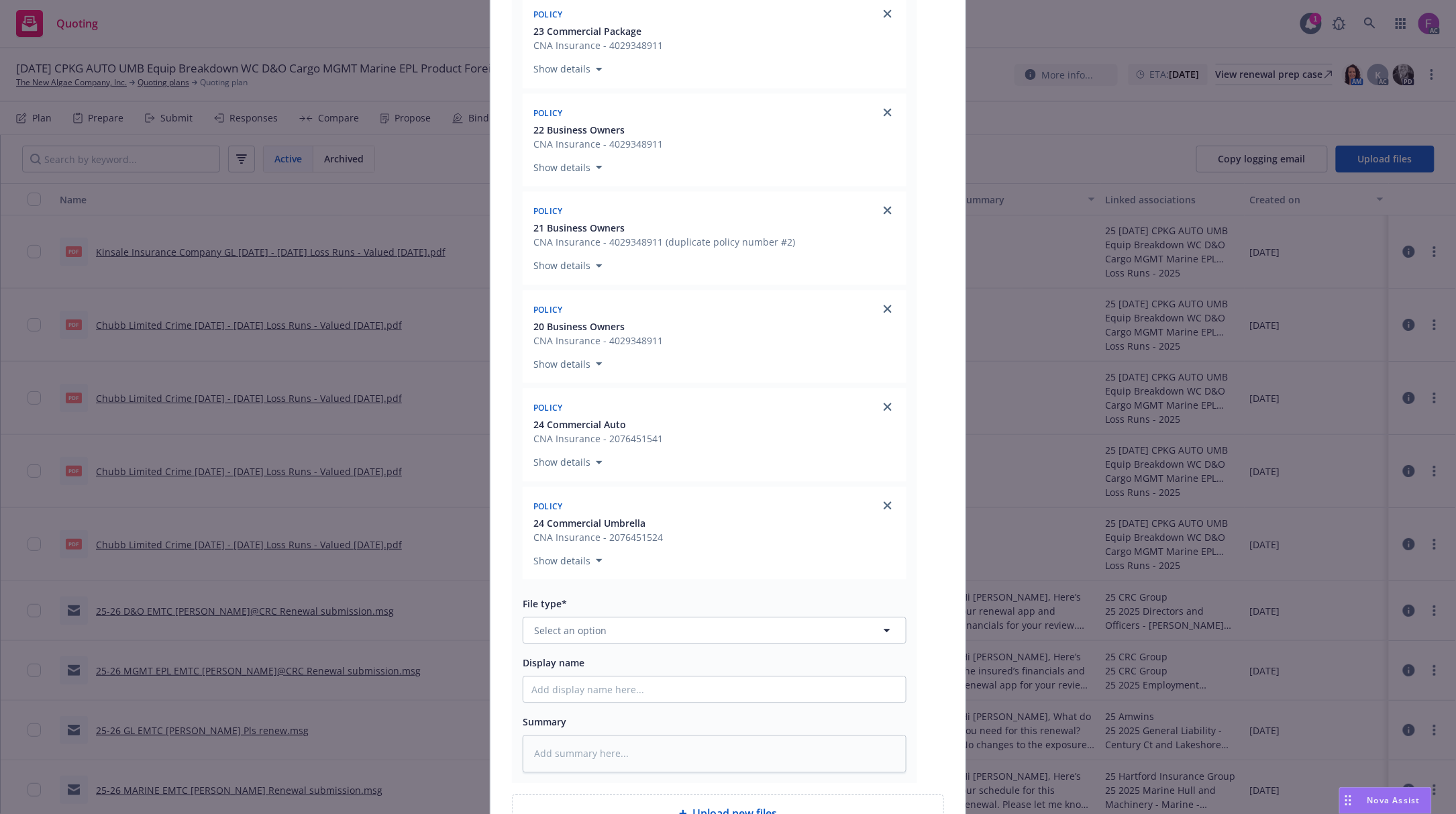
scroll to position [3481, 0]
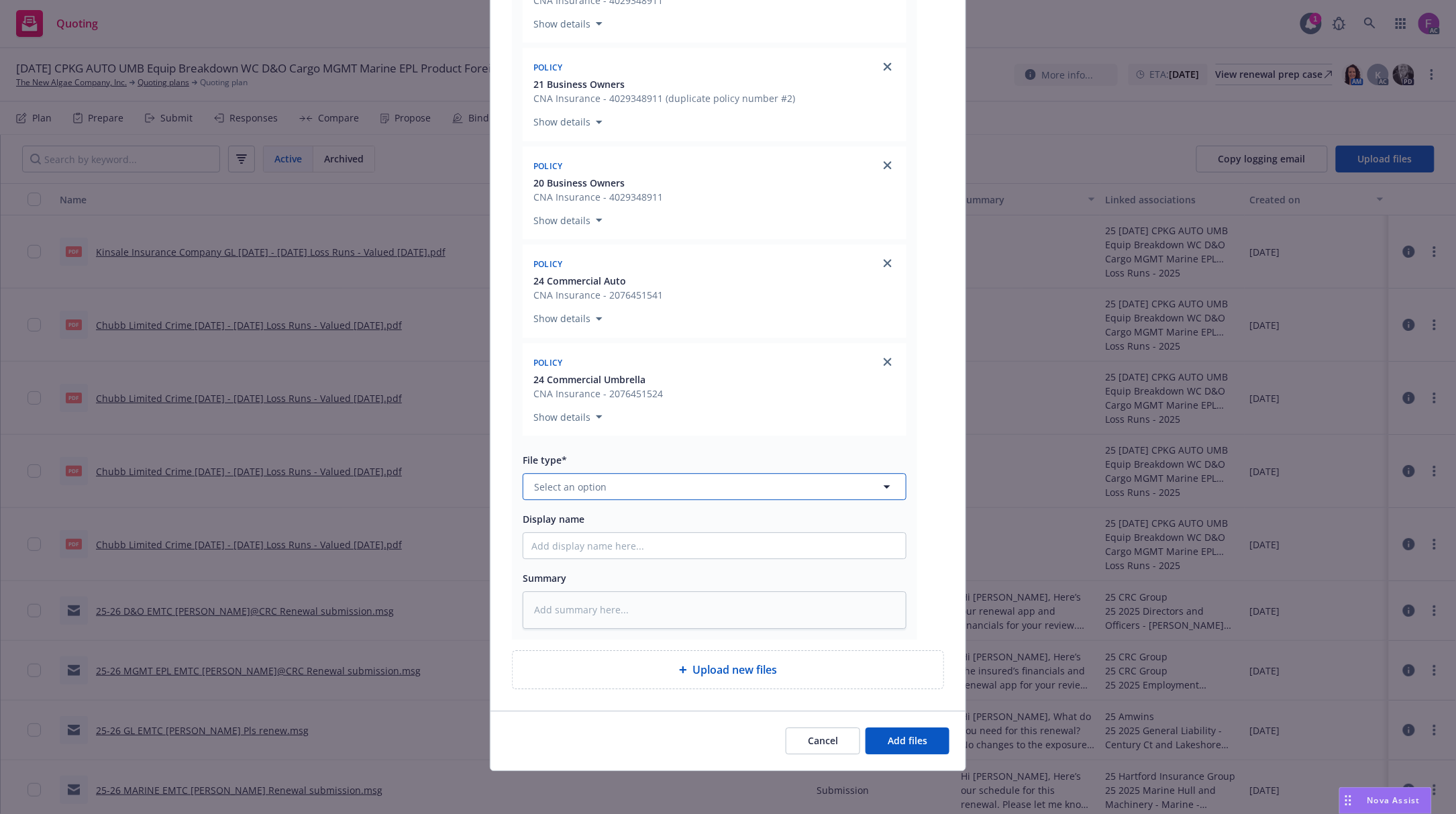
click at [659, 490] on button "Select an option" at bounding box center [714, 487] width 383 height 27
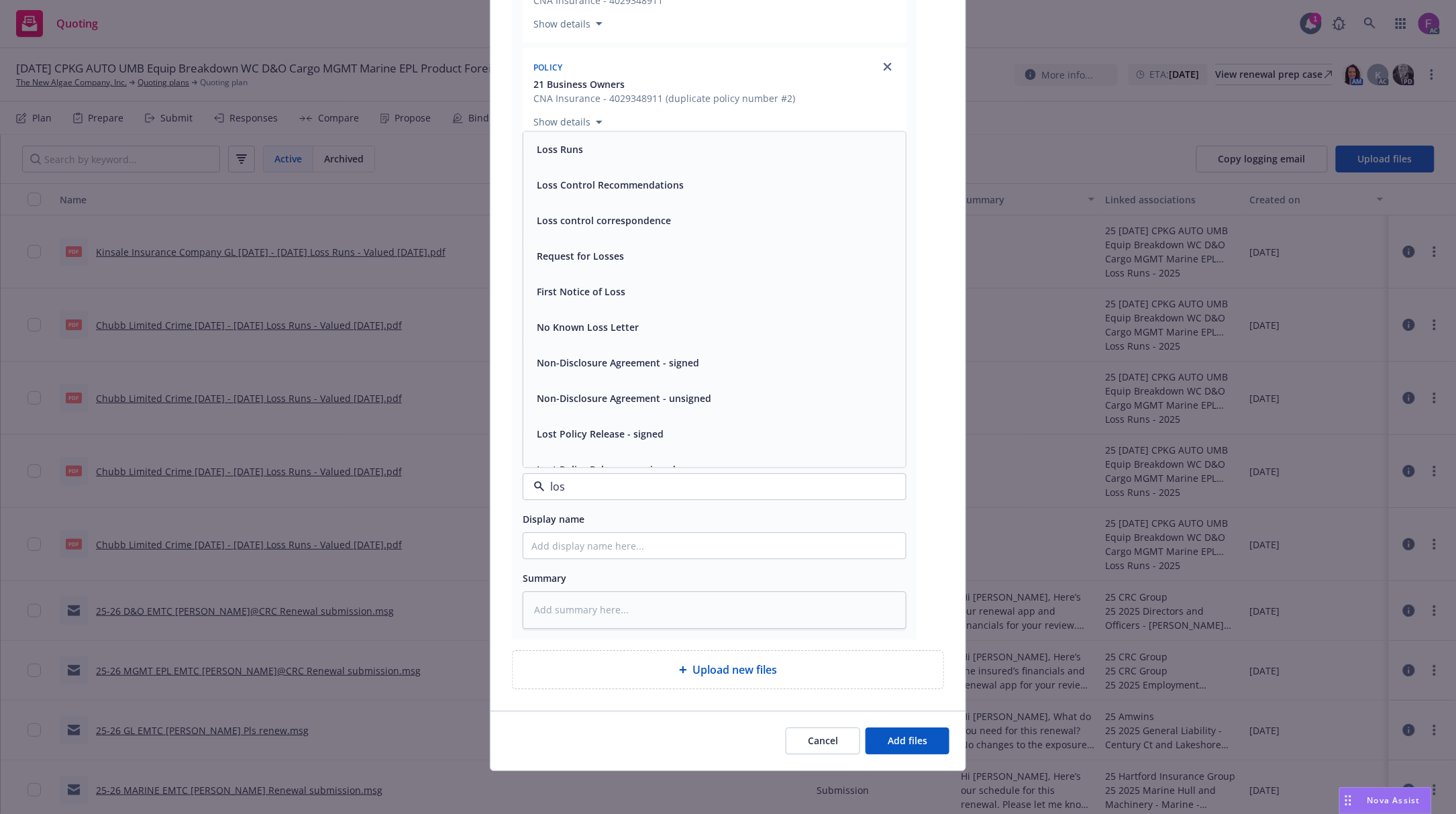
type input "loss"
click at [592, 150] on div "Loss Runs" at bounding box center [714, 150] width 366 height 19
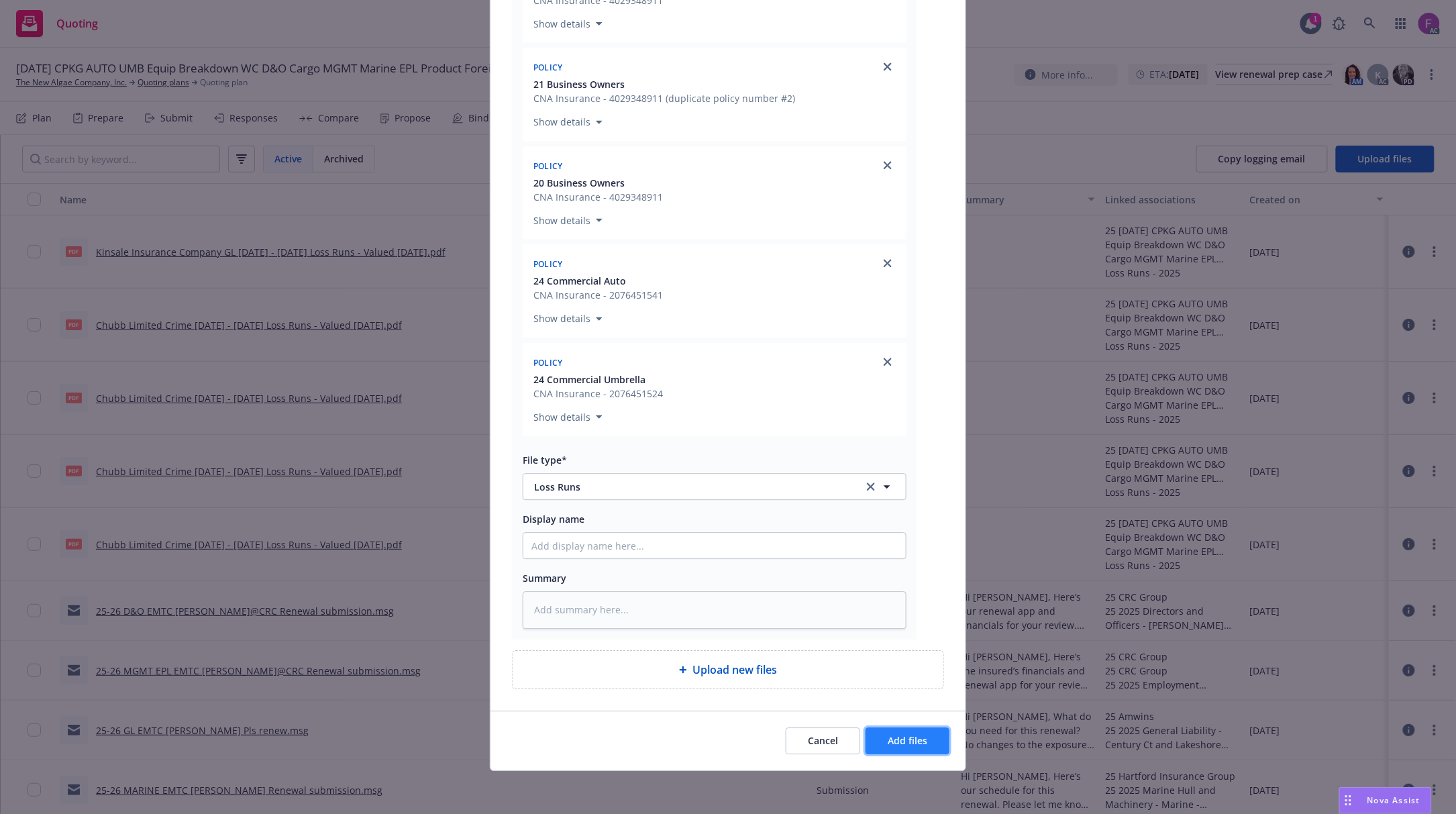
click at [921, 744] on button "Add files" at bounding box center [908, 741] width 84 height 27
click at [919, 735] on span "Add files" at bounding box center [907, 741] width 40 height 13
type textarea "x"
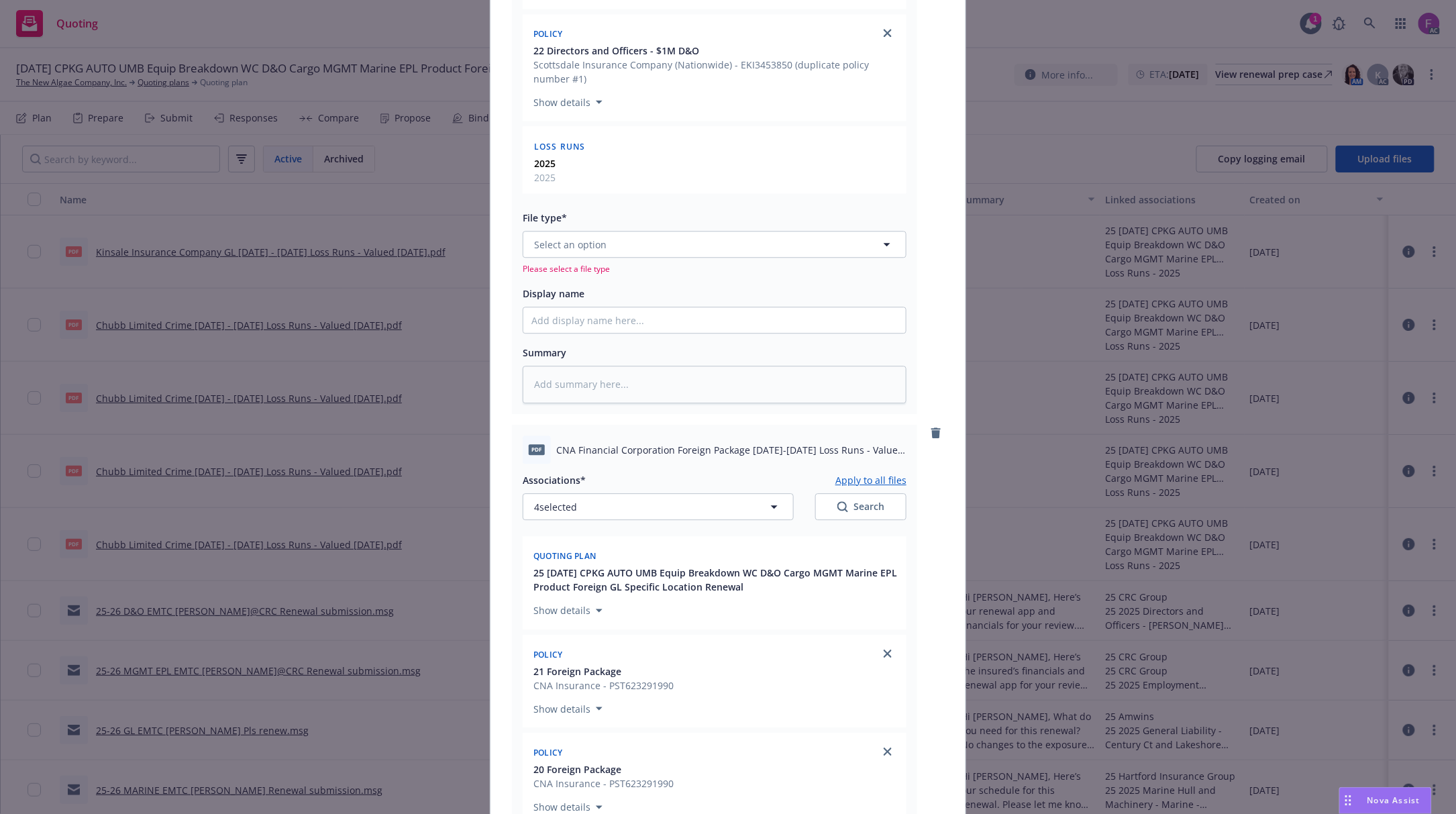
scroll to position [1010, 0]
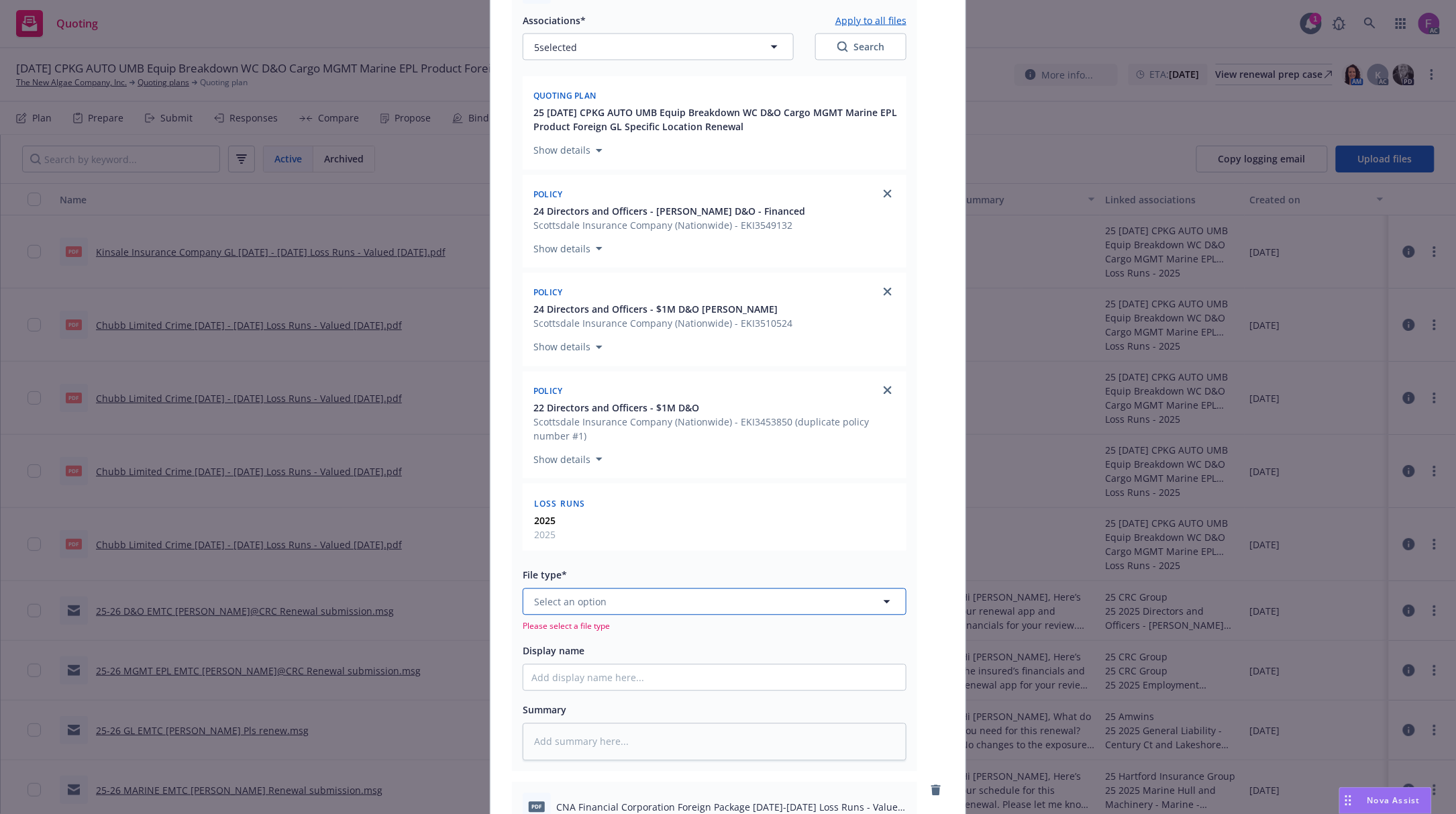
click at [555, 591] on div "File type* Select an option Please select a file type" at bounding box center [714, 600] width 383 height 65
click at [615, 605] on button "Select an option" at bounding box center [714, 602] width 383 height 27
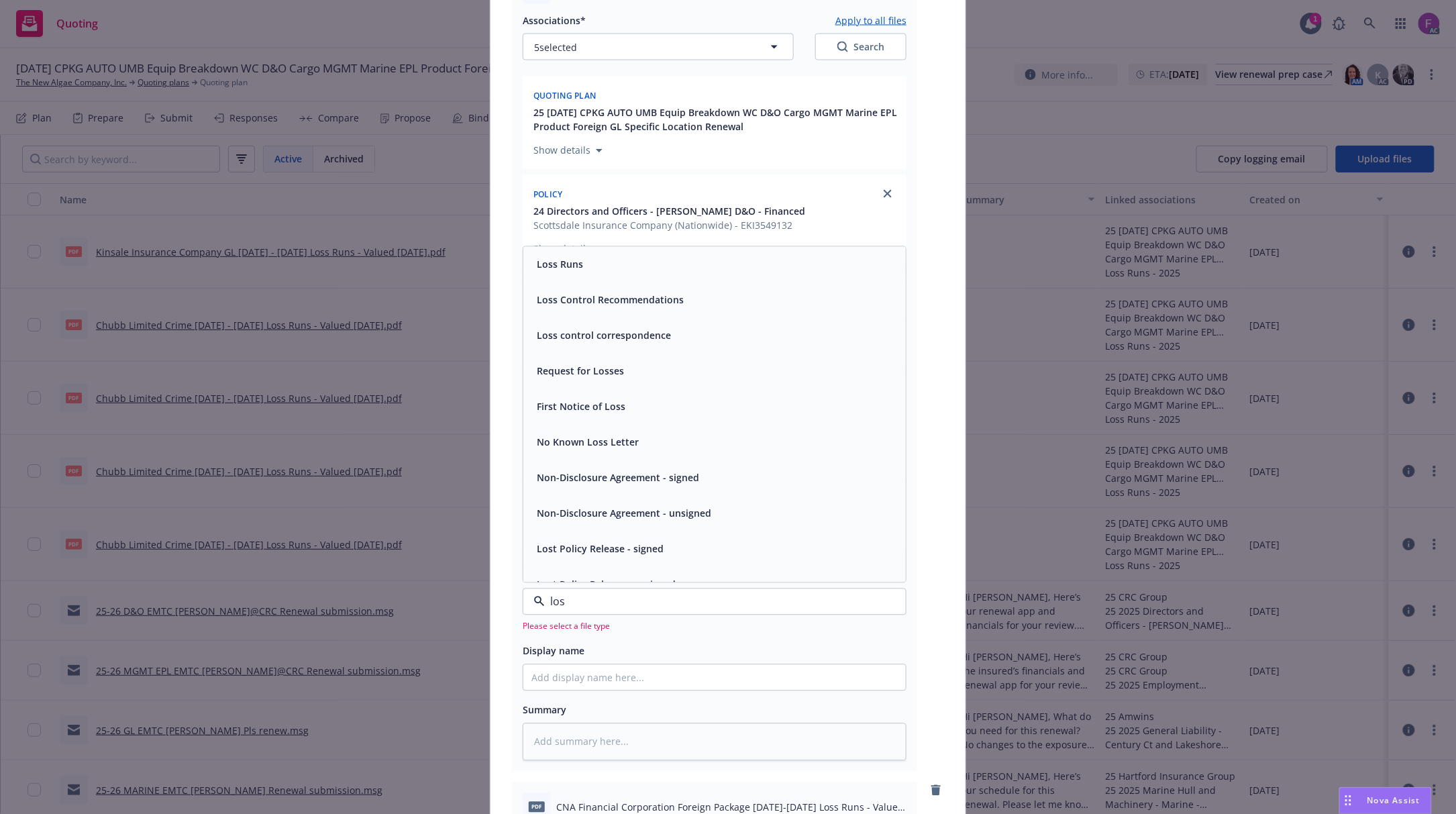
type input "loss"
click at [587, 274] on div "Loss Runs" at bounding box center [714, 265] width 366 height 19
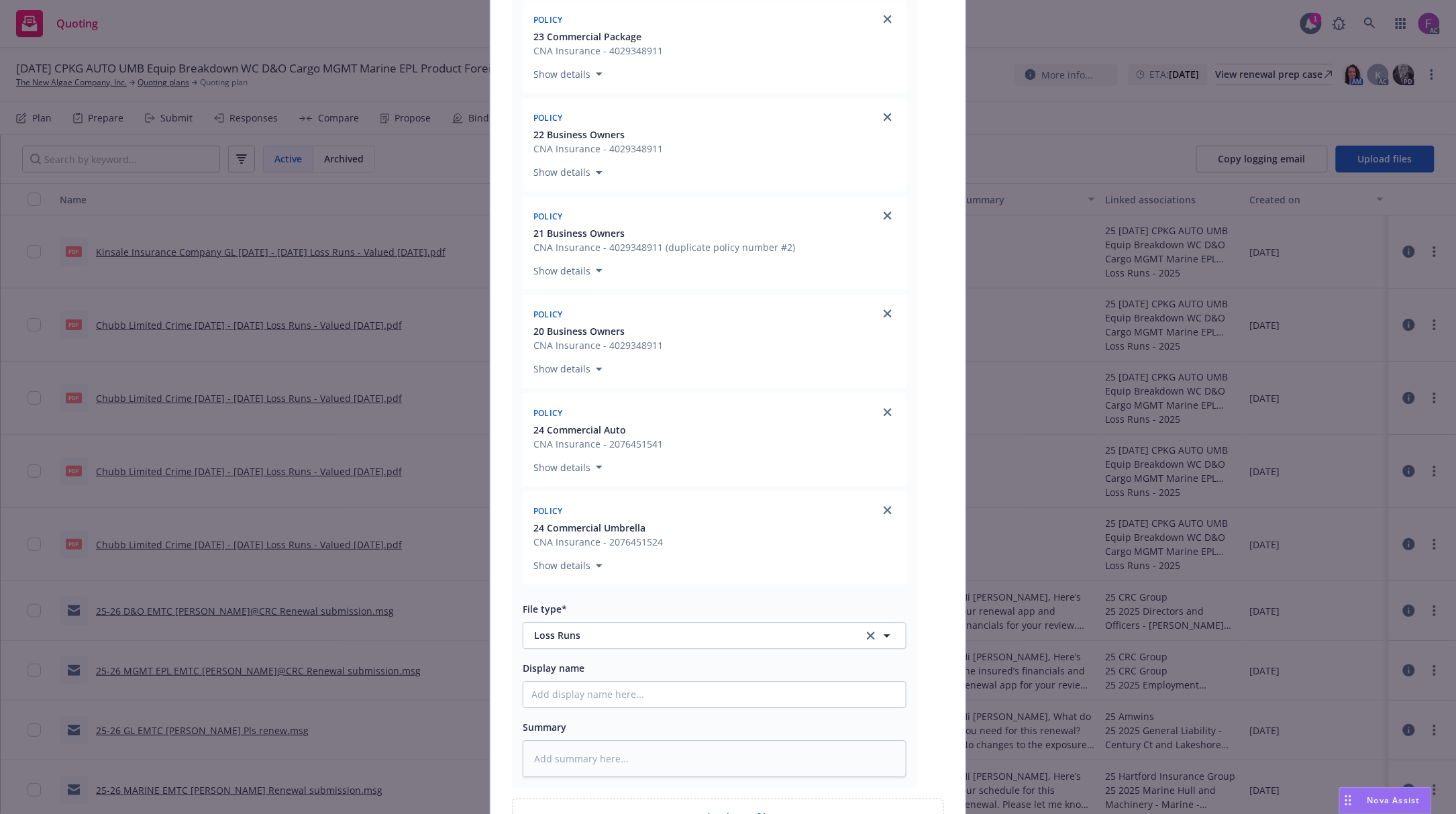
scroll to position [3498, 0]
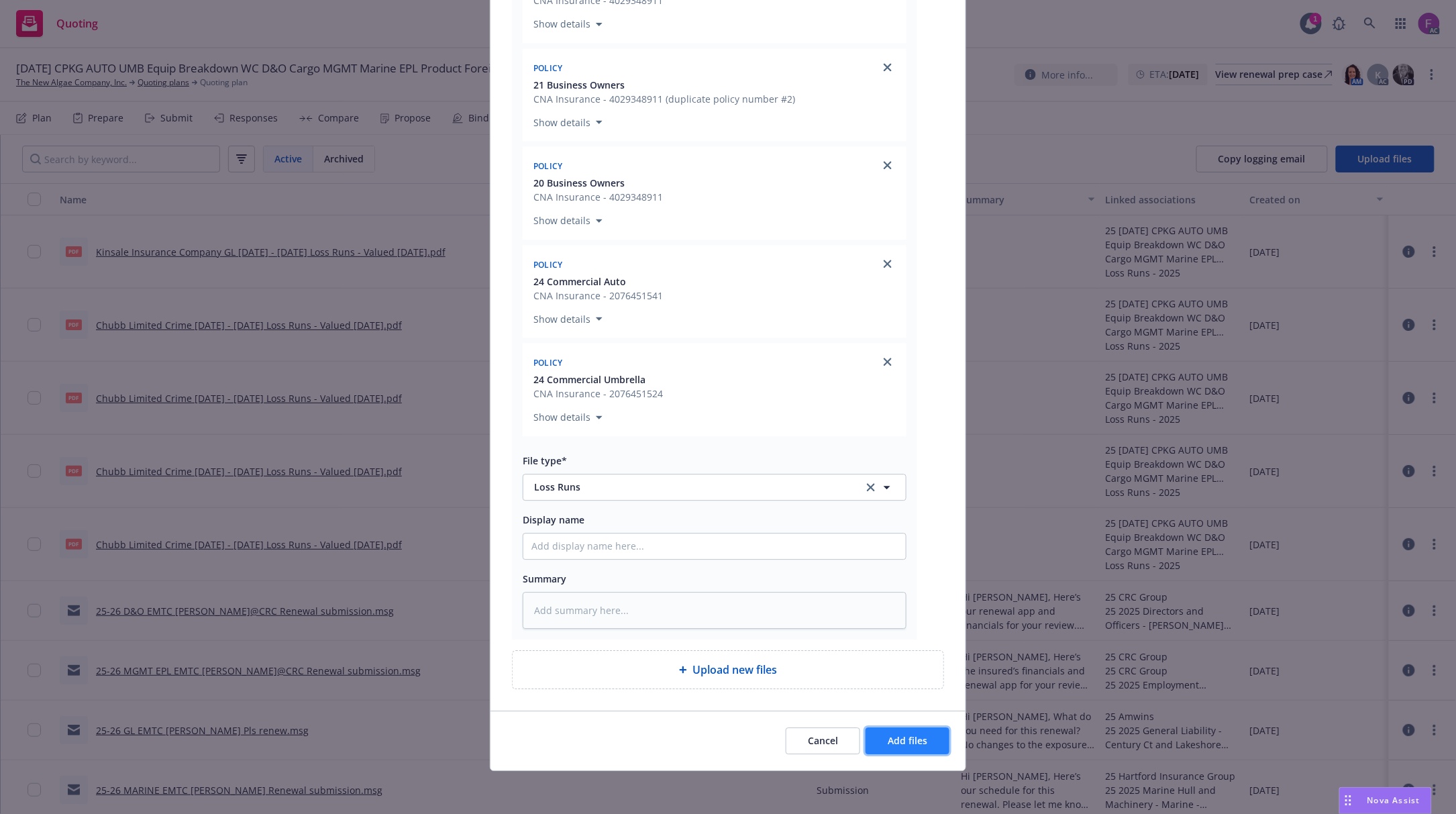
click at [904, 741] on span "Add files" at bounding box center [907, 741] width 40 height 13
click at [889, 742] on span "Add files" at bounding box center [907, 741] width 40 height 13
type textarea "x"
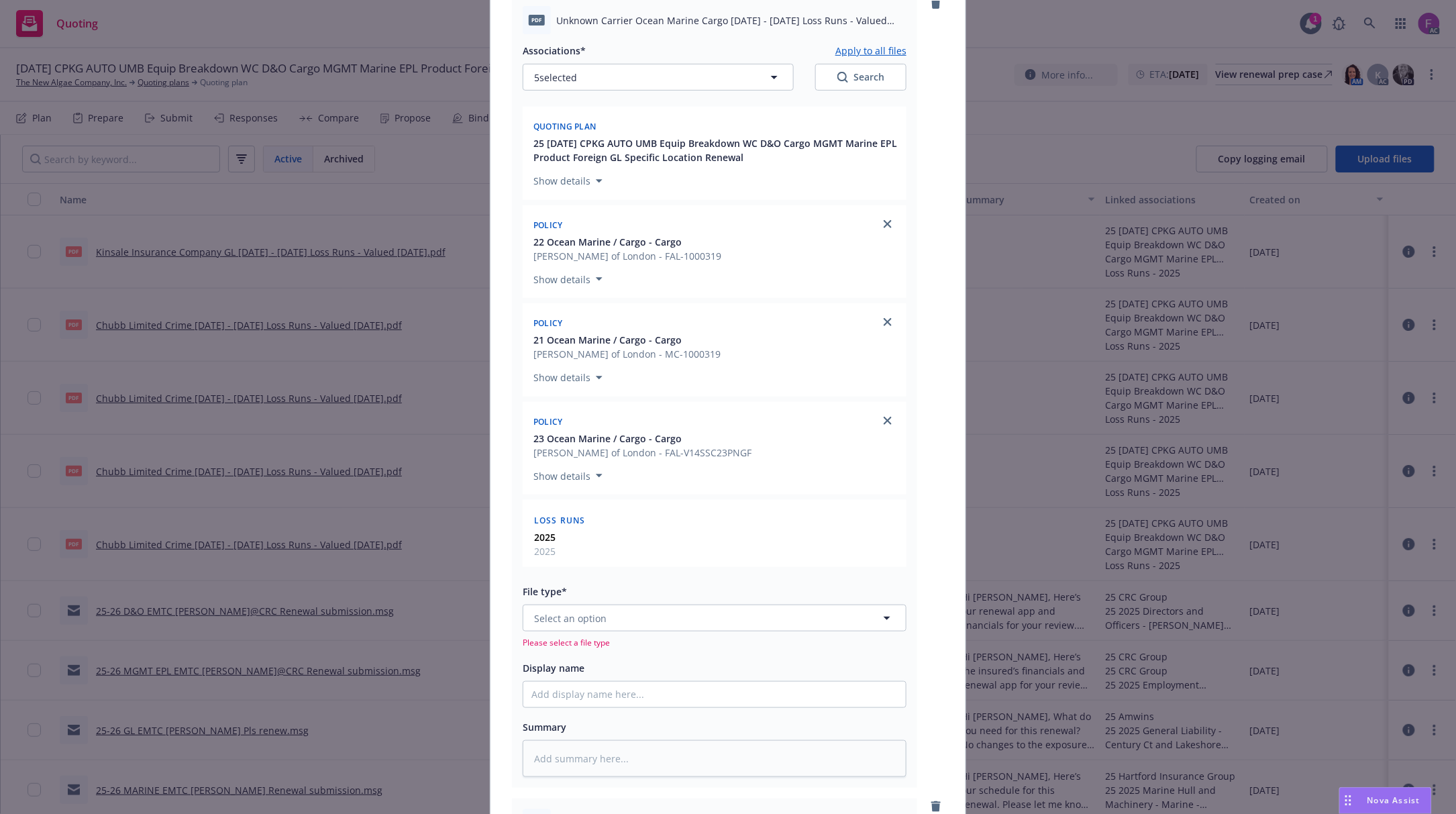
scroll to position [447, 0]
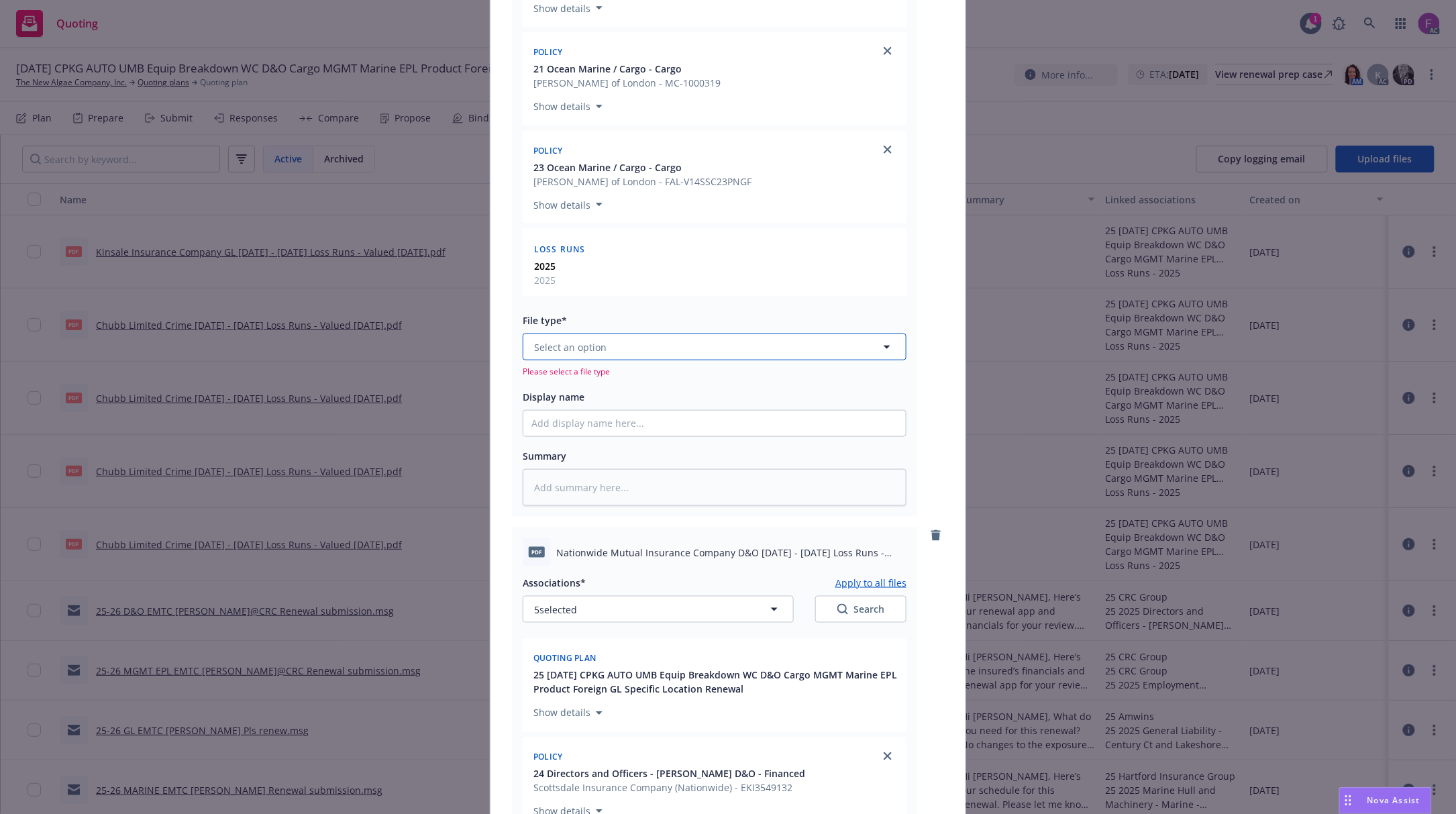
click at [567, 343] on span "Select an option" at bounding box center [570, 347] width 72 height 14
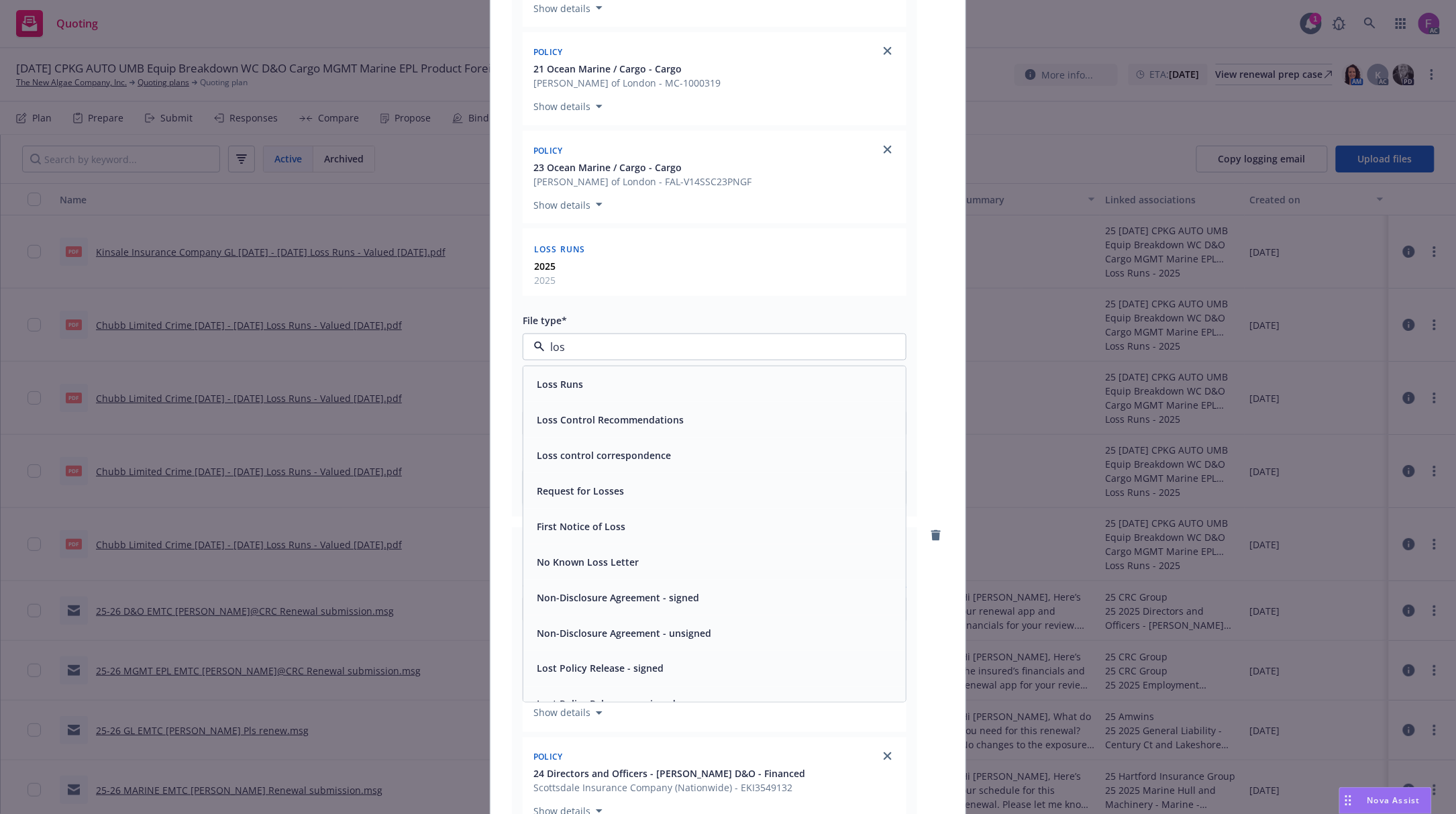
type input "loss"
click at [576, 371] on div "Loss Runs" at bounding box center [714, 384] width 382 height 36
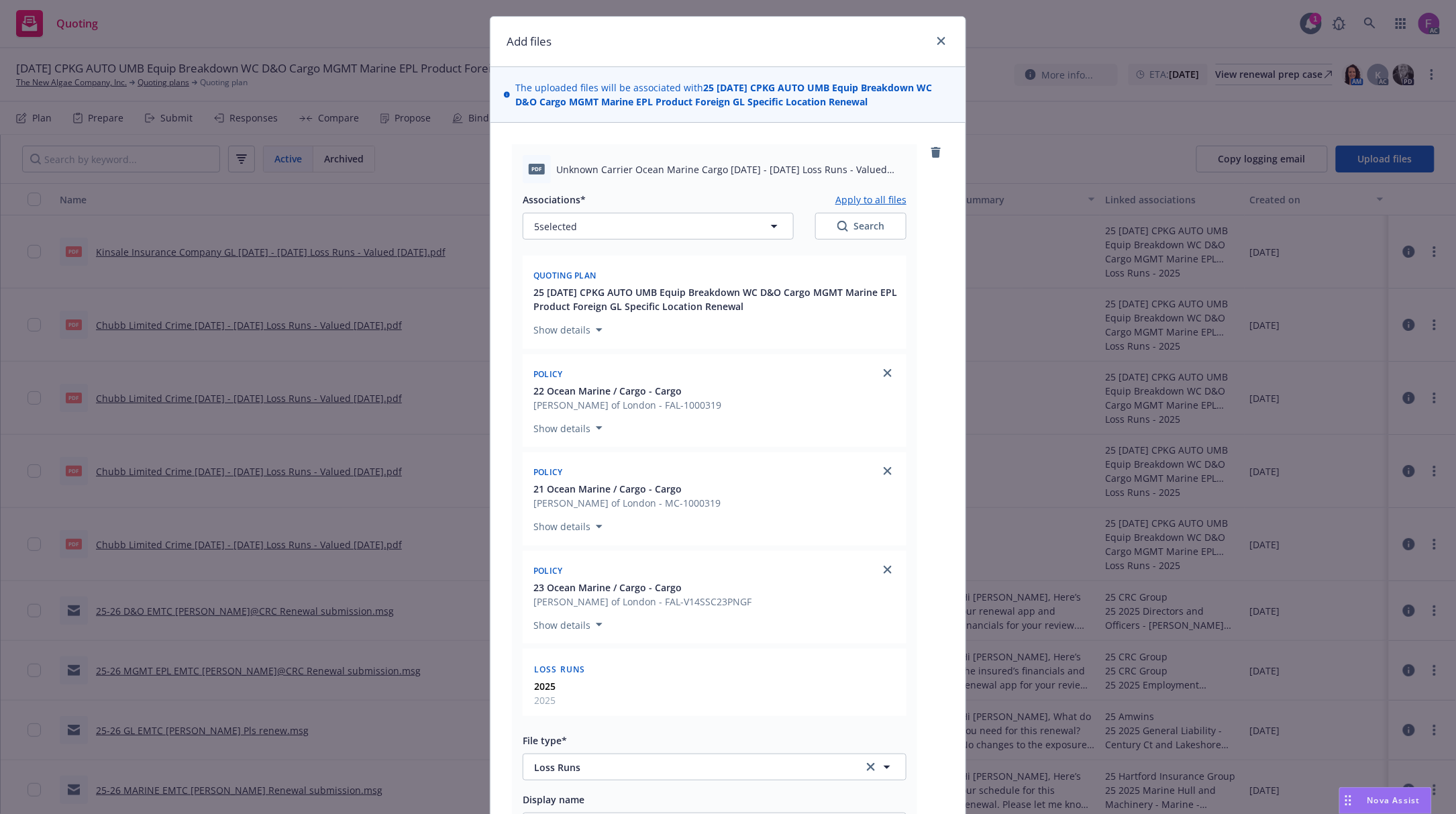
scroll to position [0, 0]
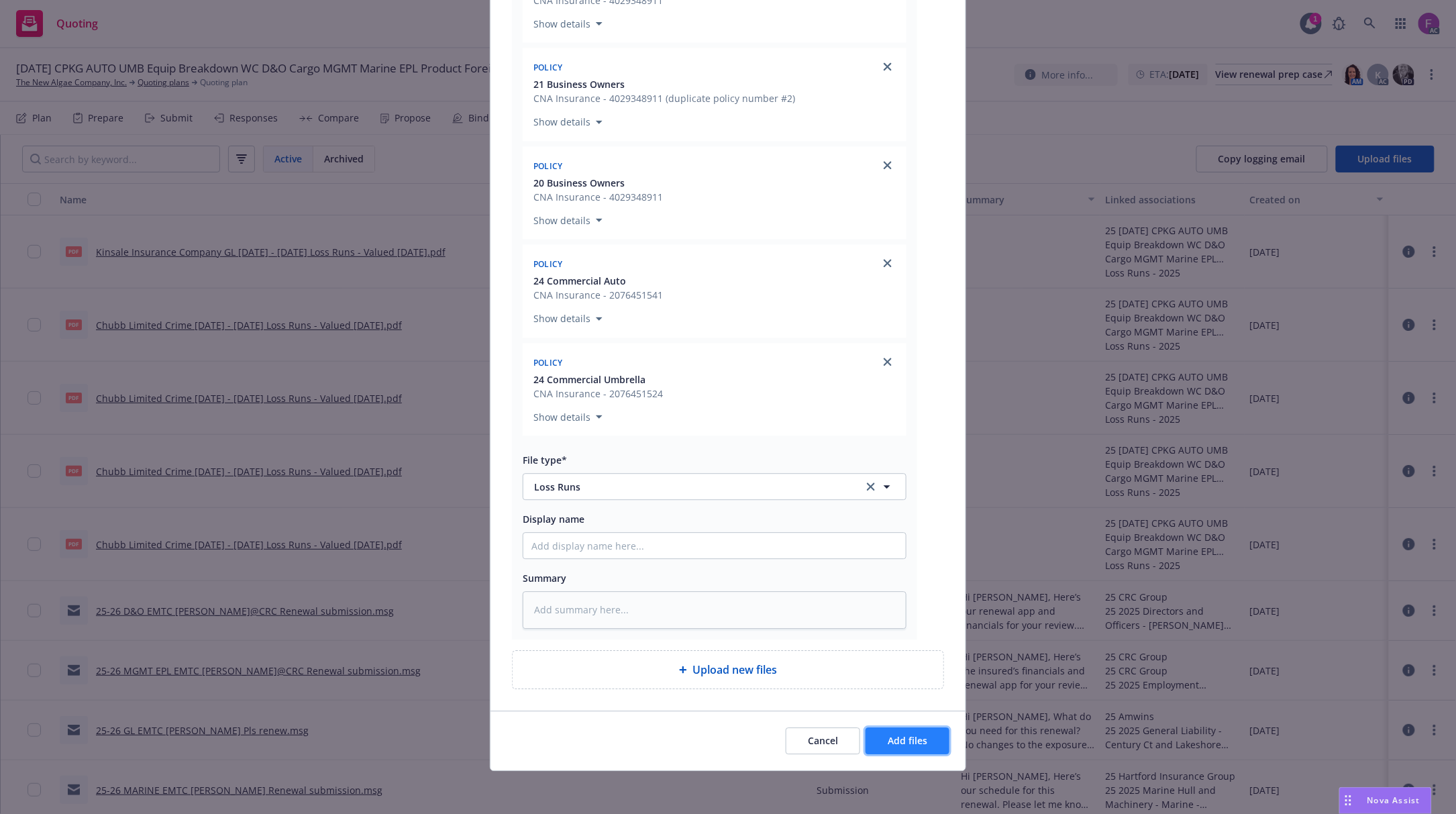
click at [917, 742] on span "Add files" at bounding box center [907, 741] width 40 height 13
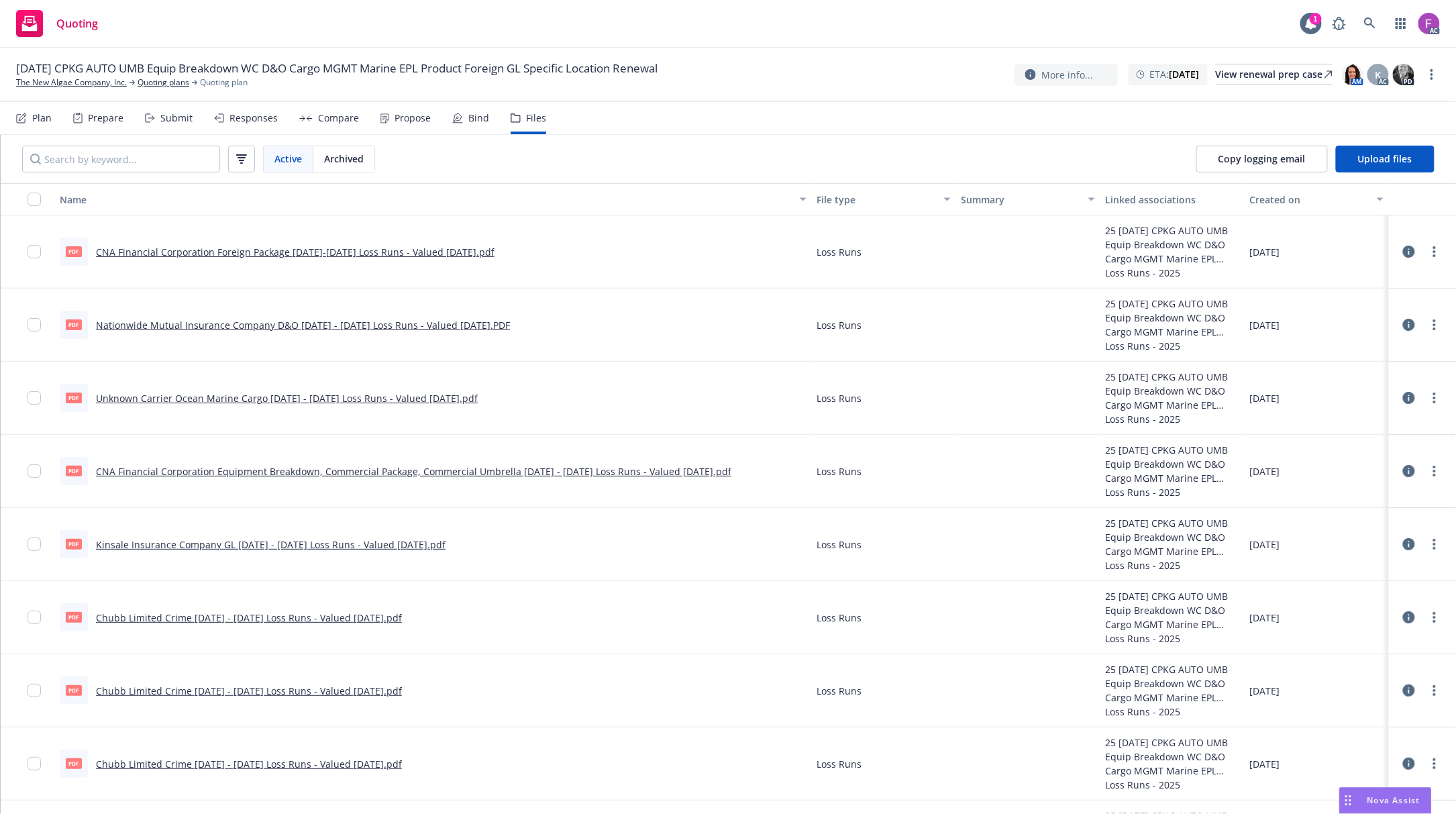
click at [148, 398] on link "Unknown Carrier Ocean Marine Cargo [DATE] - [DATE] Loss Runs - Valued [DATE].pdf" at bounding box center [287, 398] width 382 height 13
click at [1426, 396] on link "more" at bounding box center [1434, 398] width 16 height 16
click at [1365, 508] on link "Update associations" at bounding box center [1362, 508] width 134 height 27
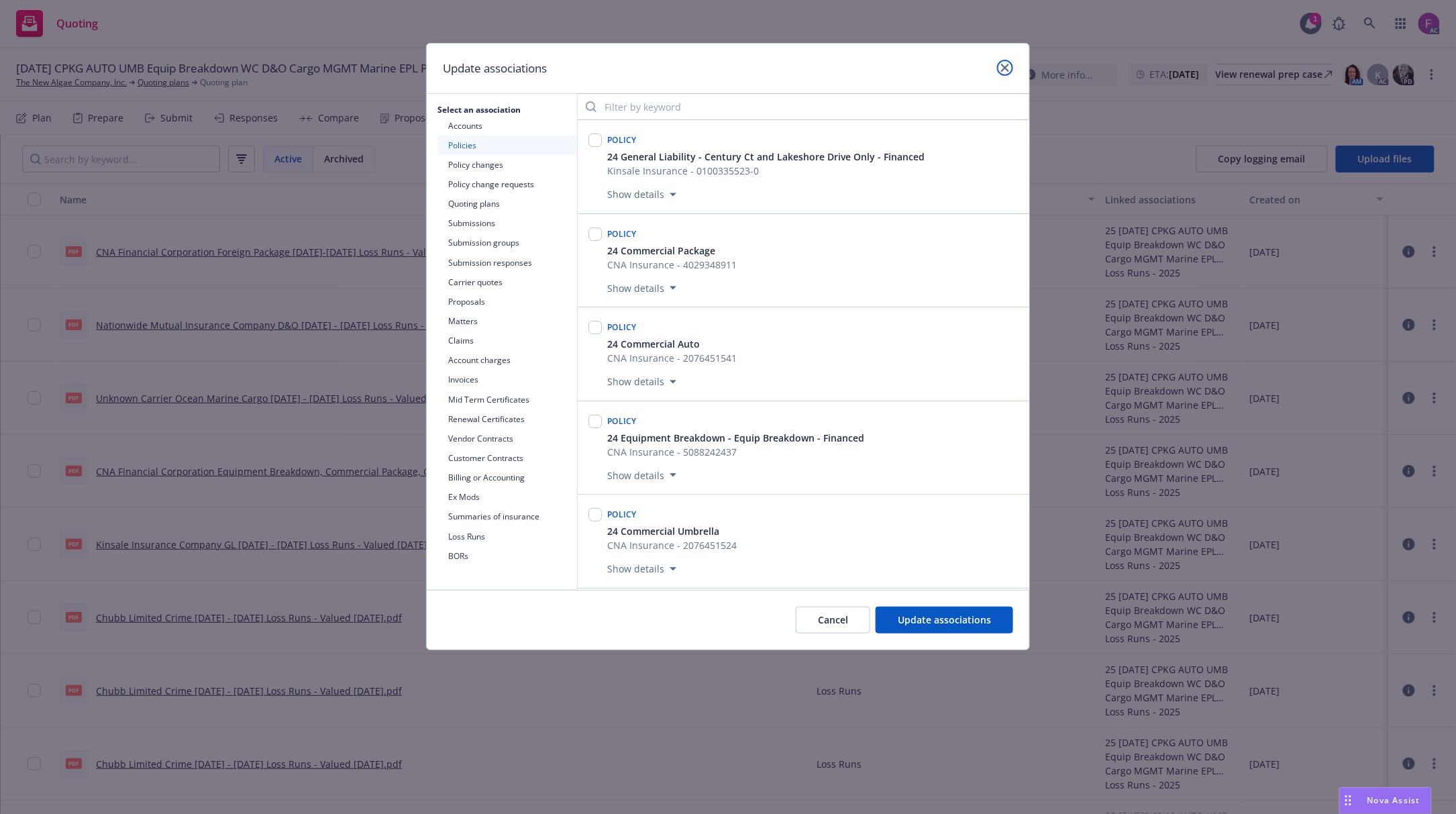
drag, startPoint x: 1004, startPoint y: 63, endPoint x: 908, endPoint y: 208, distance: 173.9
click at [1002, 70] on icon "close" at bounding box center [1005, 68] width 8 height 8
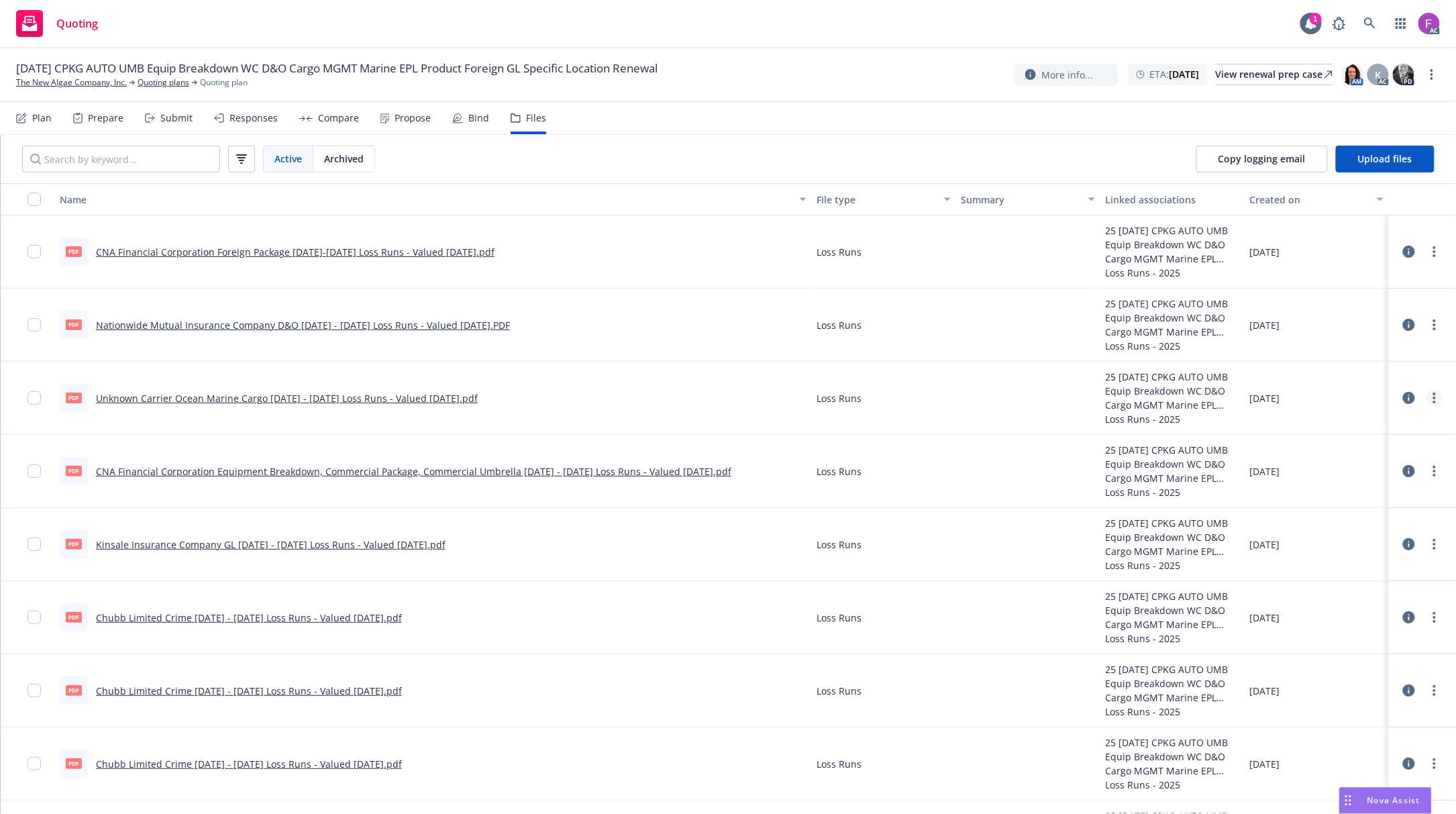
click at [1426, 401] on link "more" at bounding box center [1434, 398] width 16 height 16
click at [1348, 476] on link "Edit" at bounding box center [1362, 480] width 134 height 27
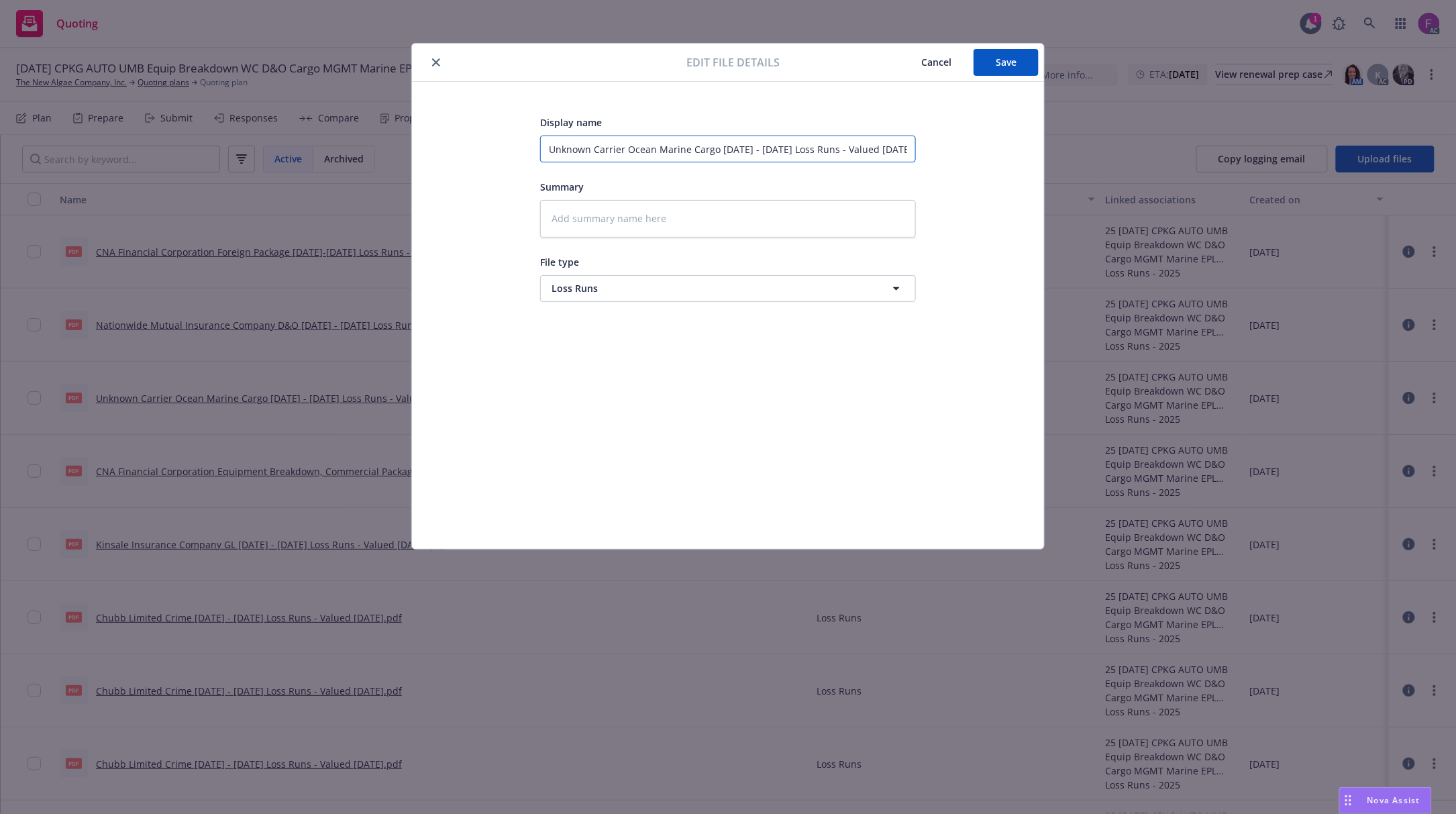
drag, startPoint x: 624, startPoint y: 148, endPoint x: 506, endPoint y: 149, distance: 118.0
click at [506, 149] on div "Display name Unknown Carrier Ocean Marine Cargo [DATE] - [DATE] Loss Runs - Val…" at bounding box center [727, 315] width 578 height 402
paste input "[PERSON_NAME] Group ([GEOGRAPHIC_DATA]) G.P."
type textarea "x"
type input "[PERSON_NAME] Group ([GEOGRAPHIC_DATA]) G.P. Ocean Marine Cargo [DATE] - [DATE]…"
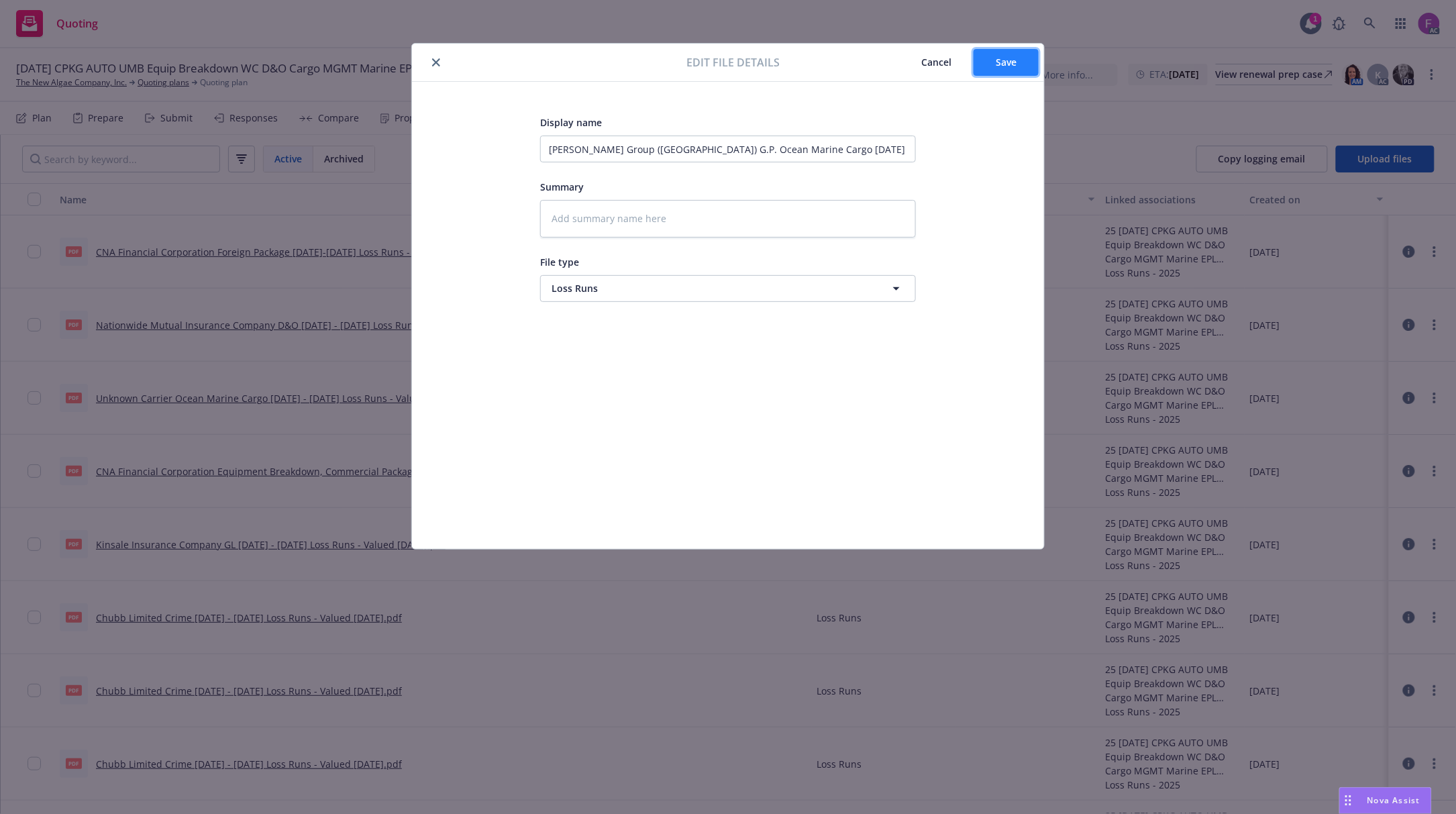
click at [999, 63] on span "Save" at bounding box center [1006, 62] width 21 height 13
type textarea "x"
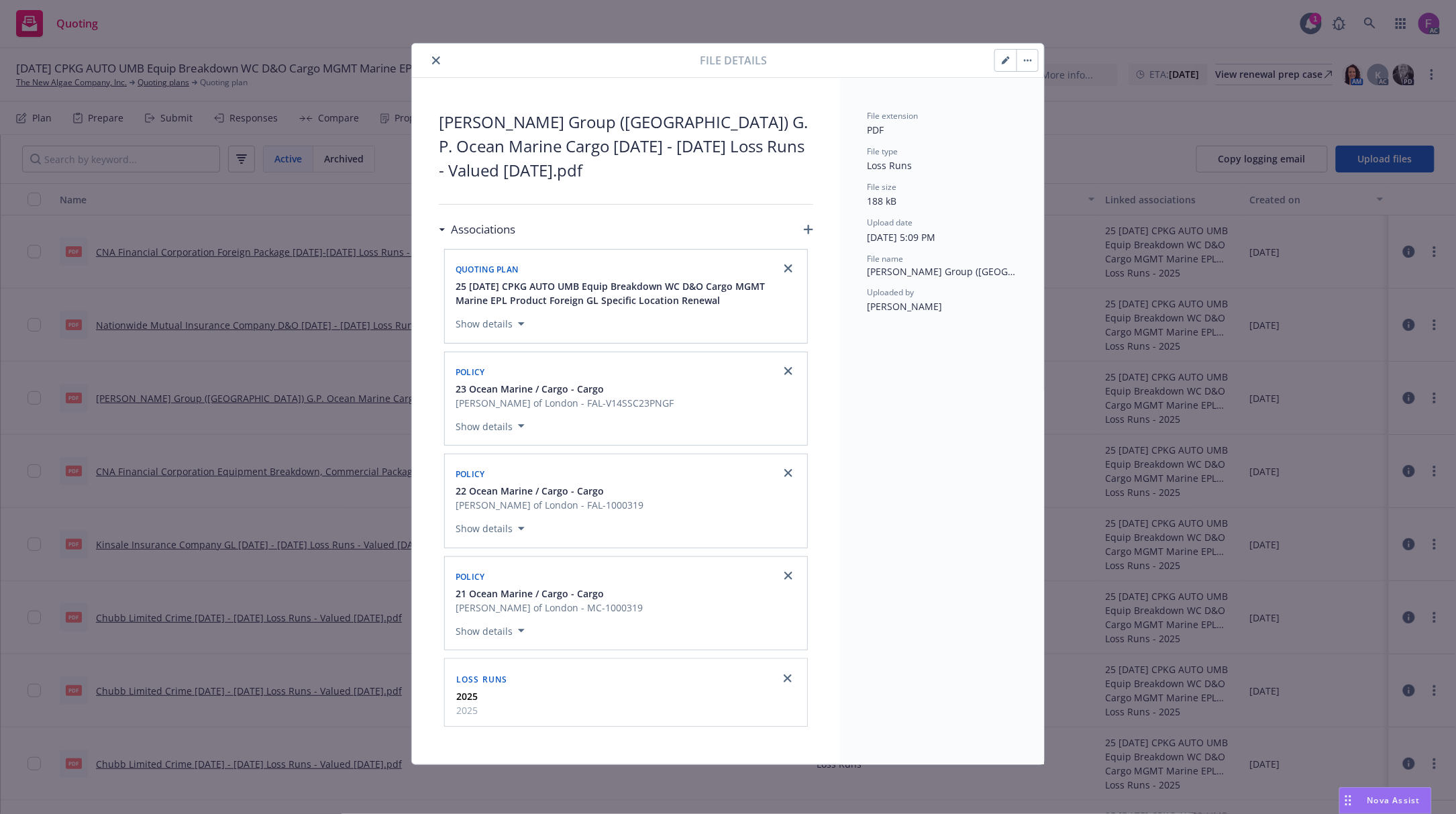
click at [429, 57] on button "close" at bounding box center [436, 60] width 16 height 16
